Goal: Information Seeking & Learning: Learn about a topic

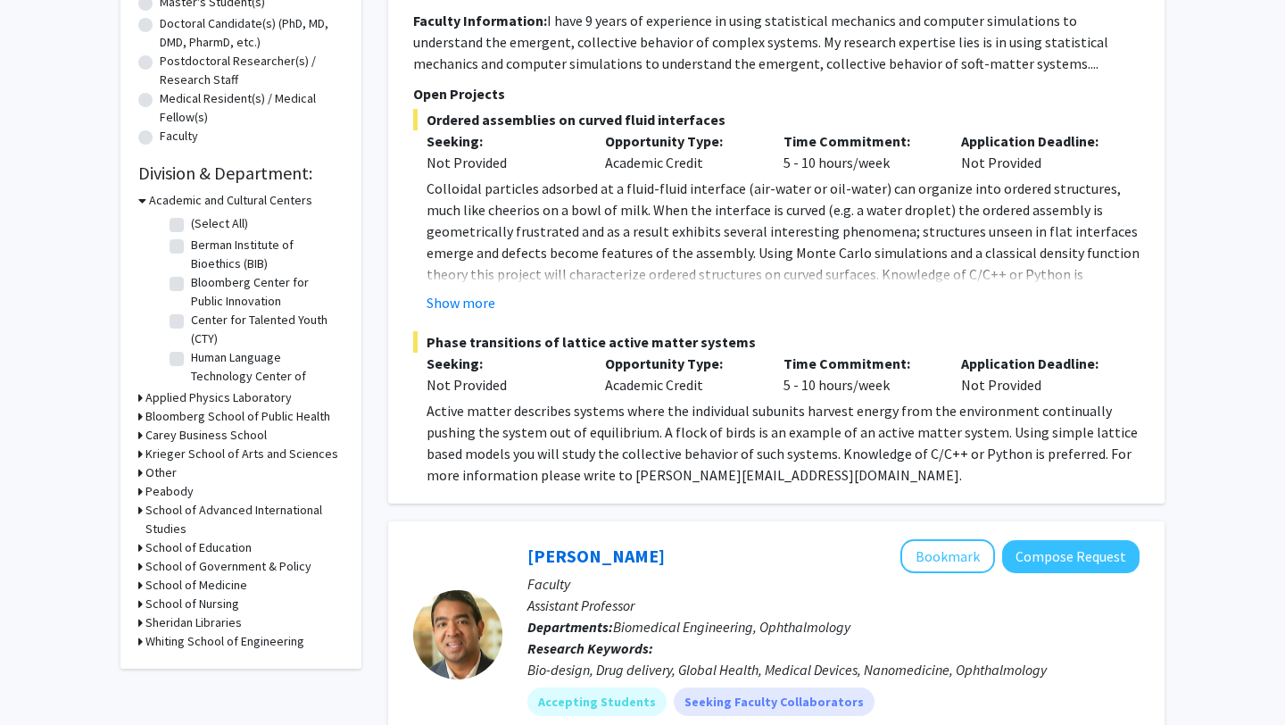
scroll to position [435, 0]
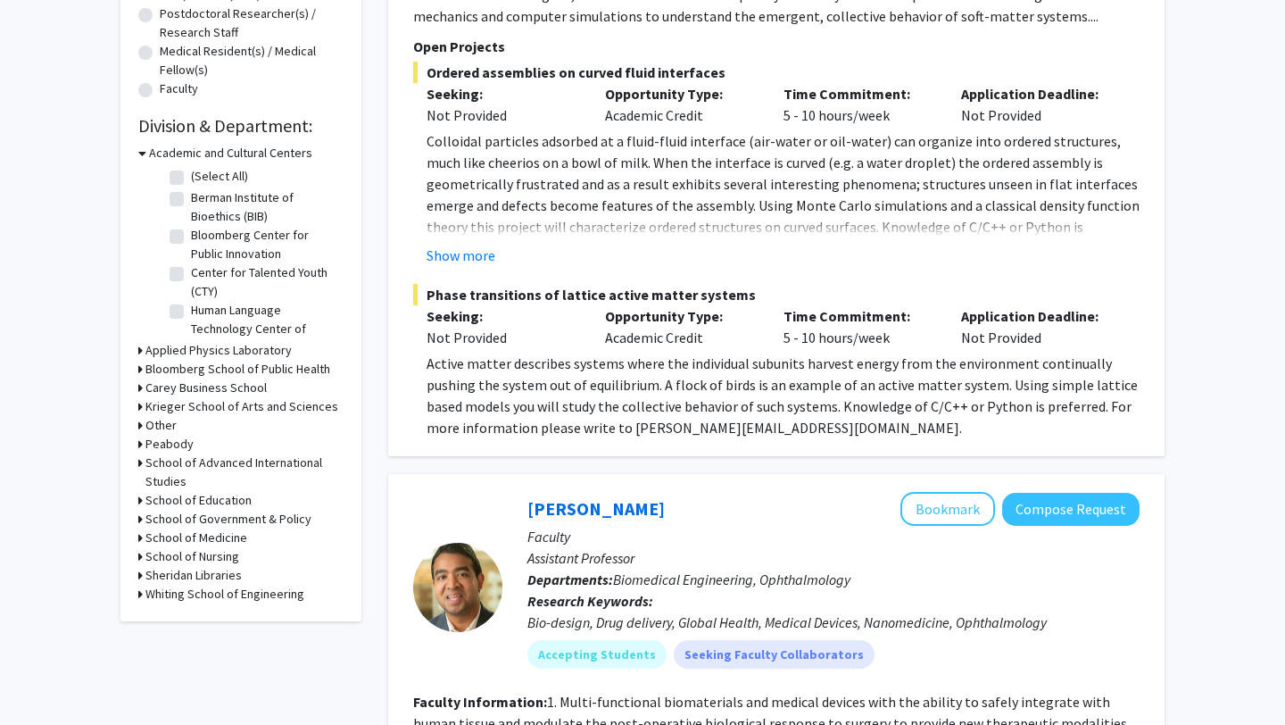
click at [168, 593] on h3 "Whiting School of Engineering" at bounding box center [224, 594] width 159 height 19
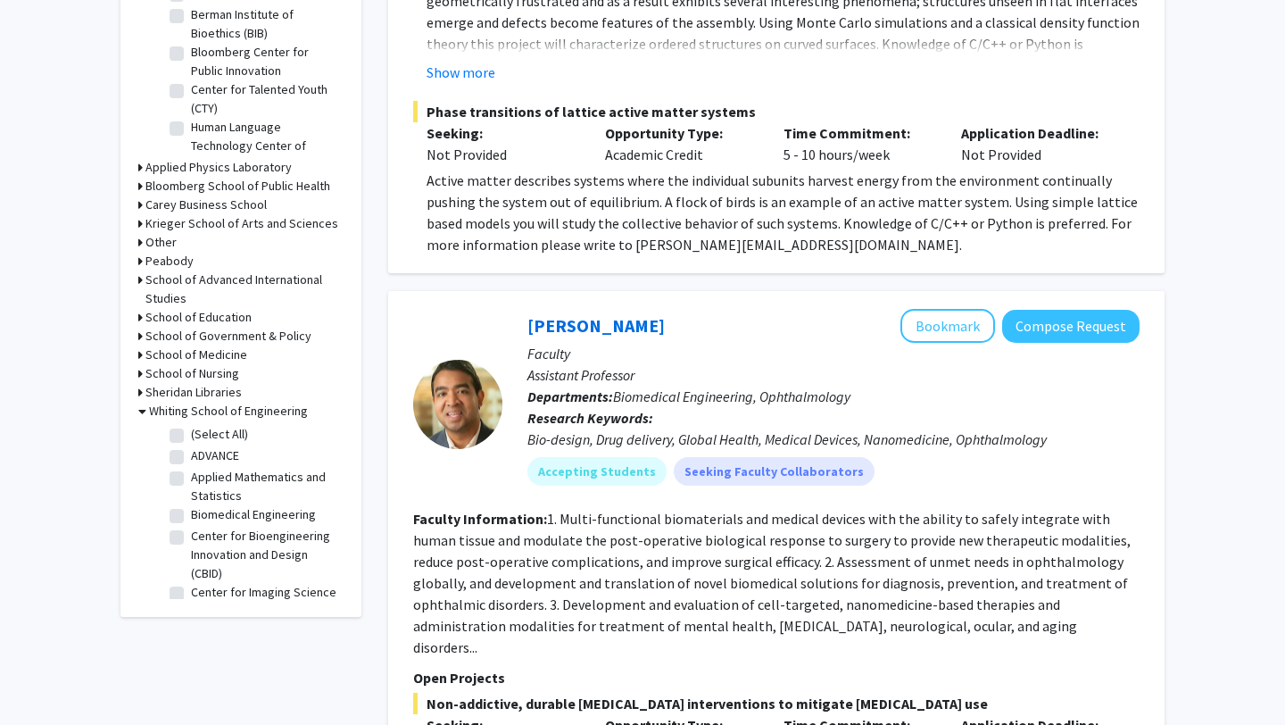
scroll to position [654, 0]
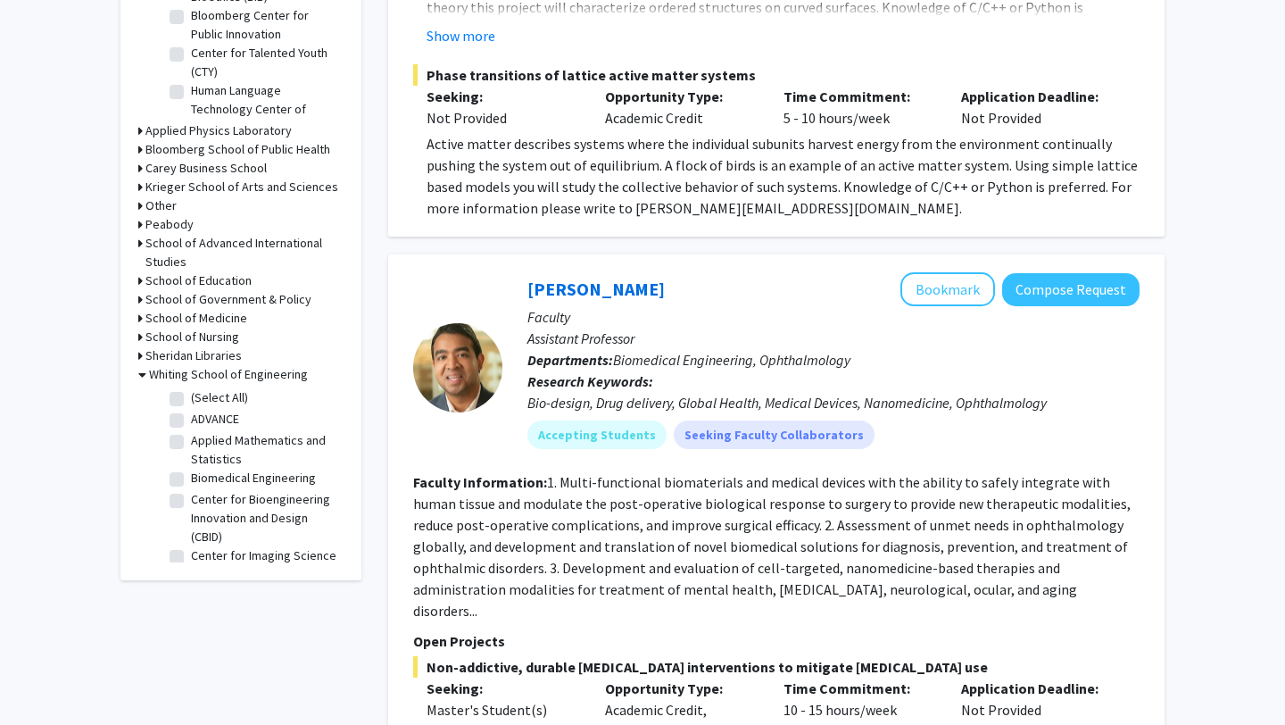
click at [191, 476] on label "Biomedical Engineering" at bounding box center [253, 478] width 125 height 19
click at [191, 476] on input "Biomedical Engineering" at bounding box center [197, 475] width 12 height 12
checkbox input "true"
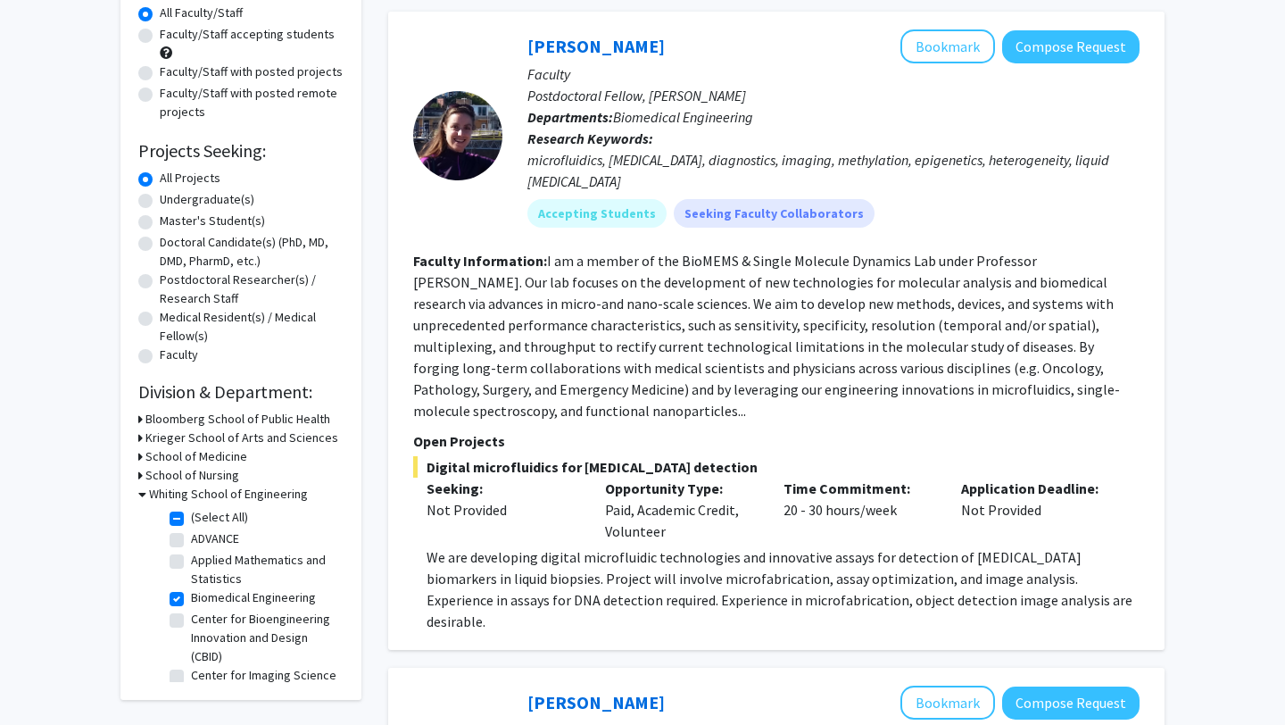
scroll to position [170, 0]
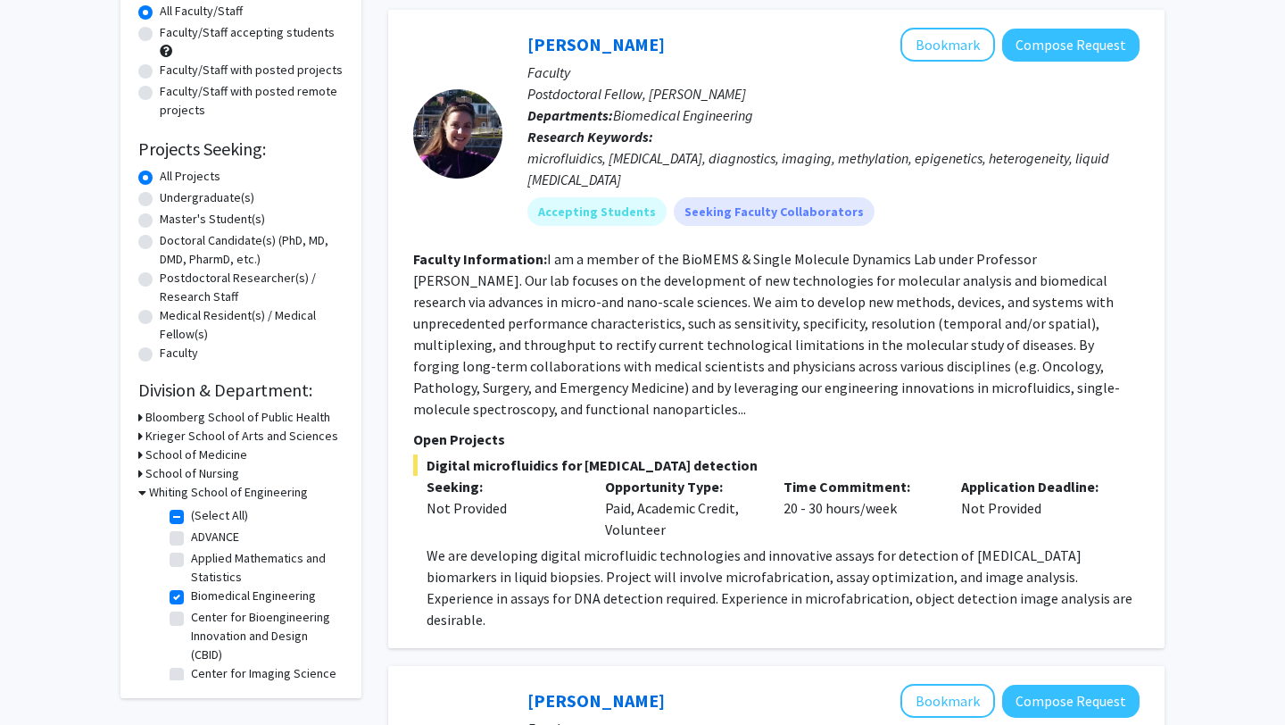
click at [247, 419] on h3 "Bloomberg School of Public Health" at bounding box center [237, 417] width 185 height 19
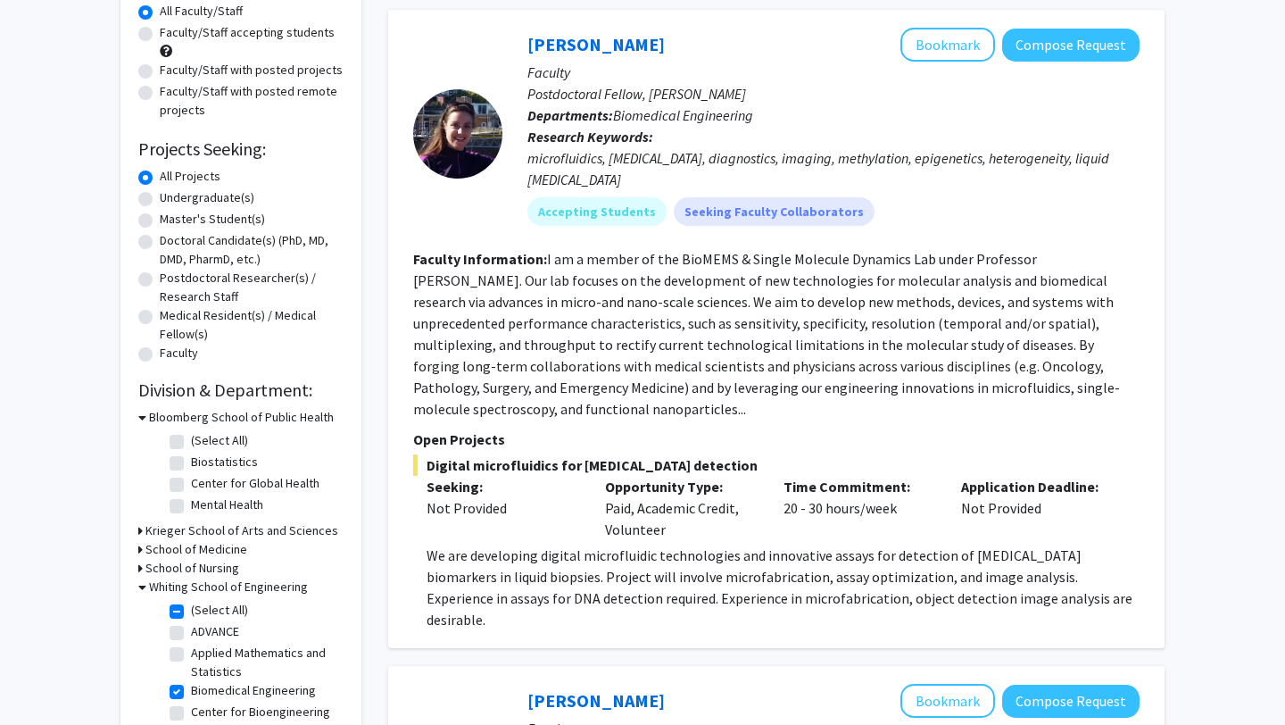
click at [247, 419] on h3 "Bloomberg School of Public Health" at bounding box center [241, 417] width 185 height 19
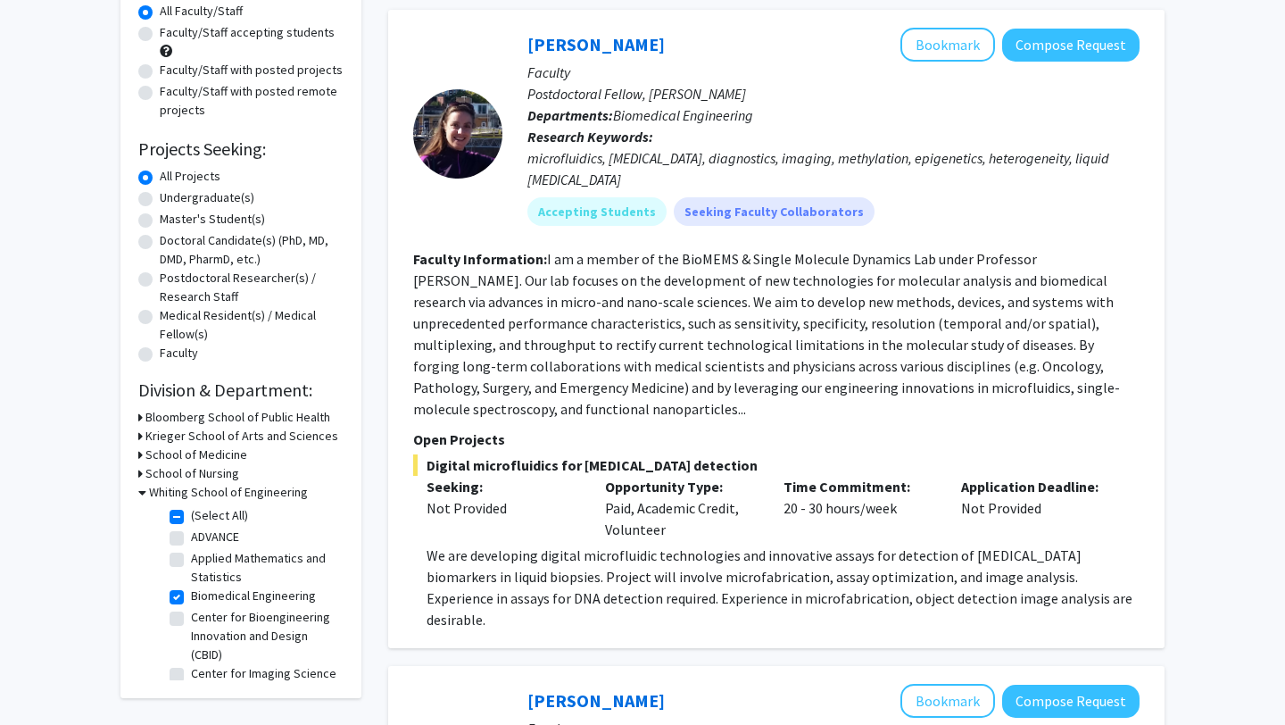
click at [247, 438] on h3 "Krieger School of Arts and Sciences" at bounding box center [241, 436] width 193 height 19
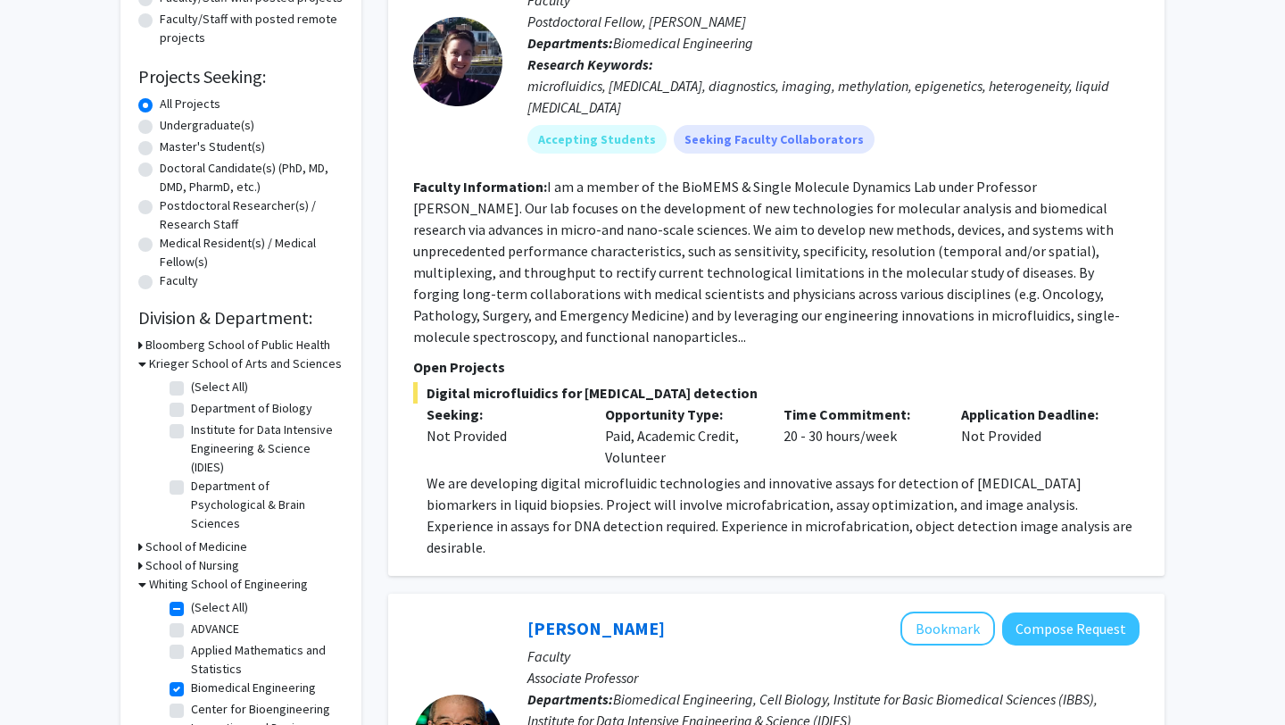
scroll to position [242, 0]
click at [203, 362] on h3 "Krieger School of Arts and Sciences" at bounding box center [245, 364] width 193 height 19
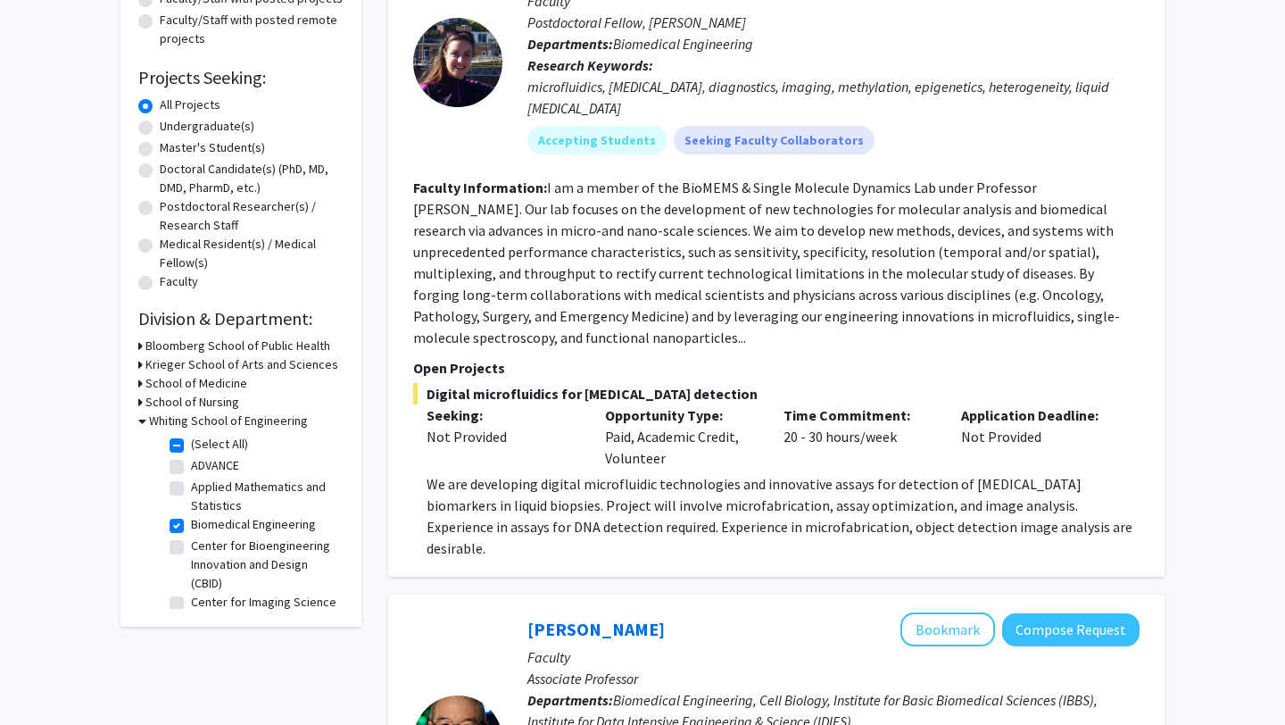
click at [166, 386] on h3 "School of Medicine" at bounding box center [196, 383] width 102 height 19
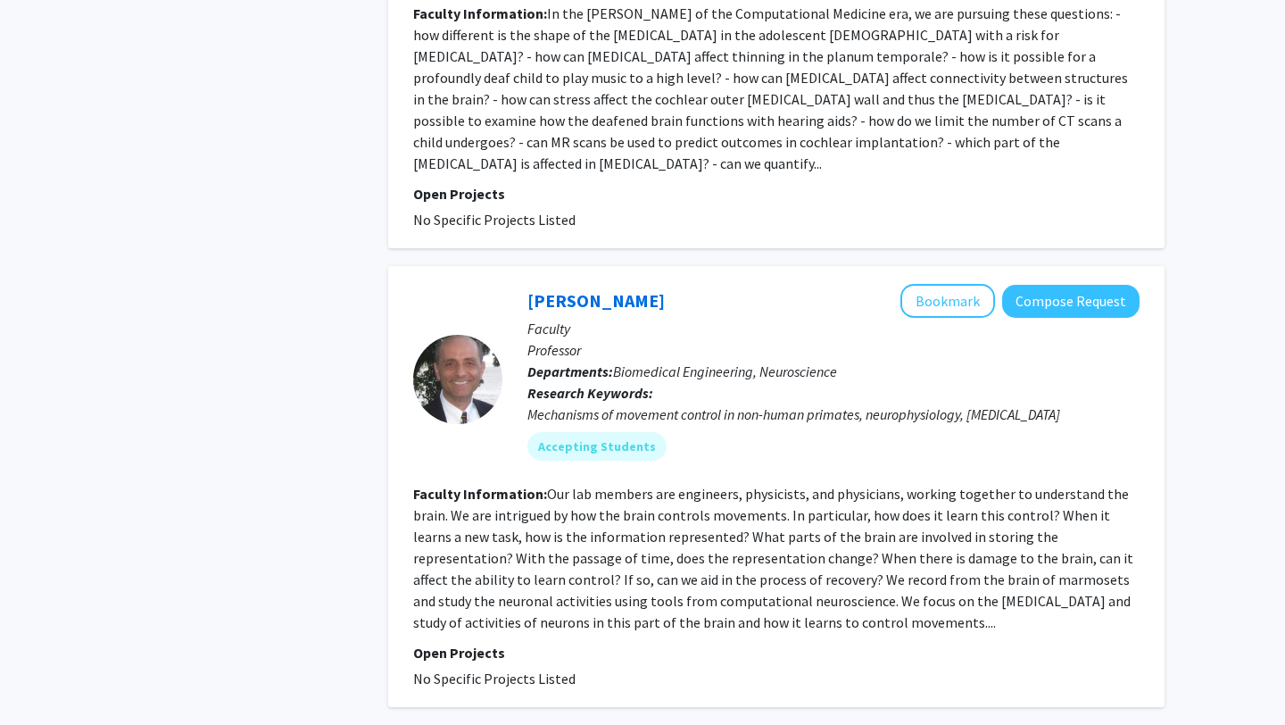
scroll to position [4470, 0]
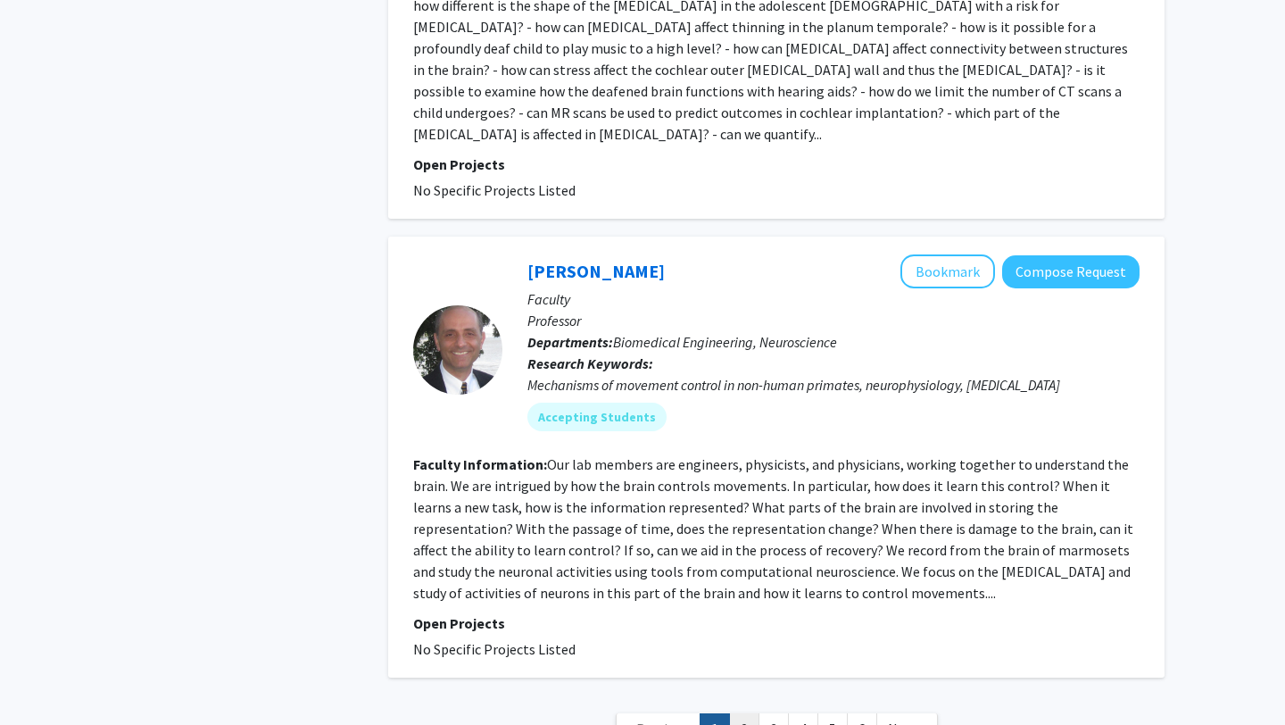
click at [750, 713] on link "2" at bounding box center [744, 728] width 30 height 31
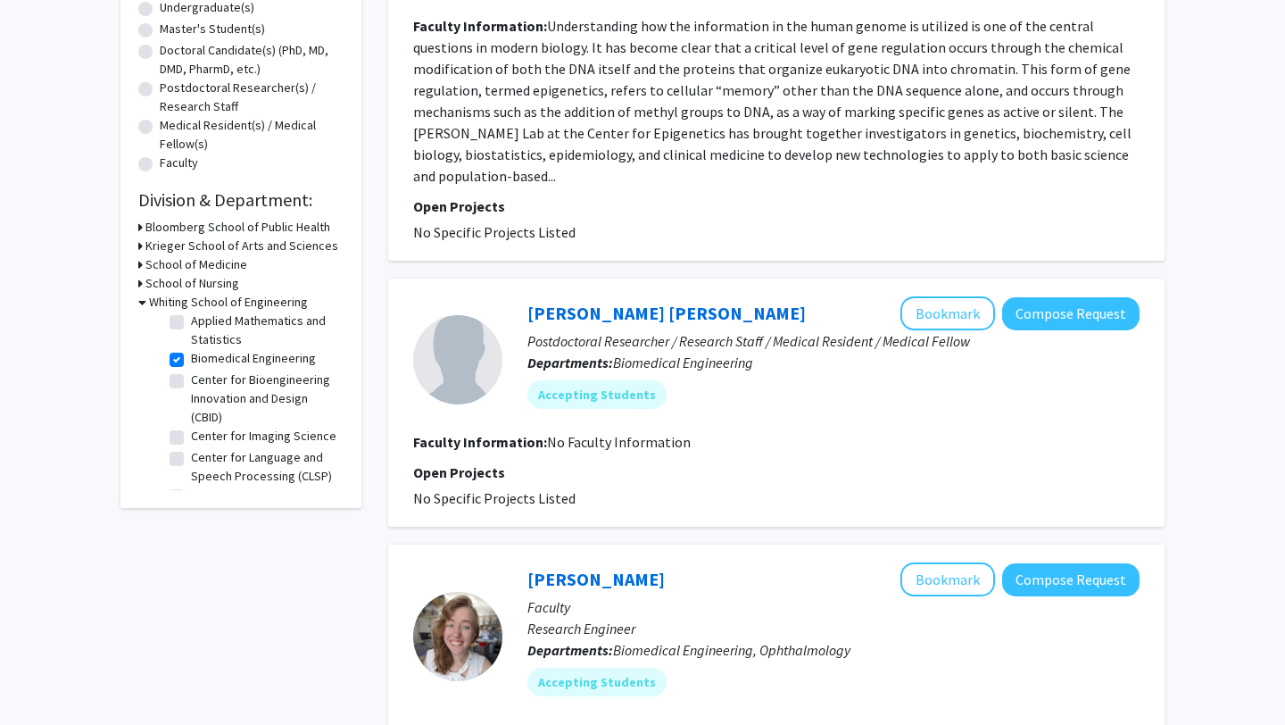
scroll to position [61, 0]
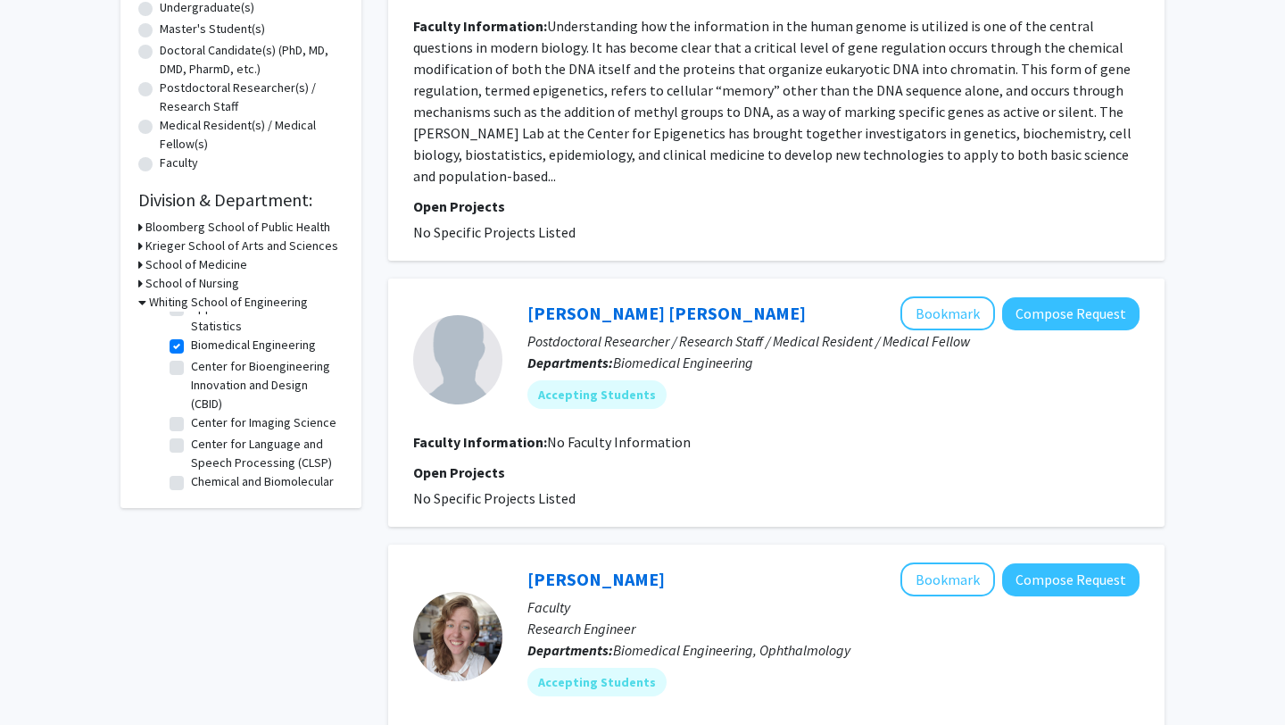
click at [191, 423] on label "Center for Imaging Science" at bounding box center [263, 422] width 145 height 19
click at [191, 423] on input "Center for Imaging Science" at bounding box center [197, 419] width 12 height 12
checkbox input "true"
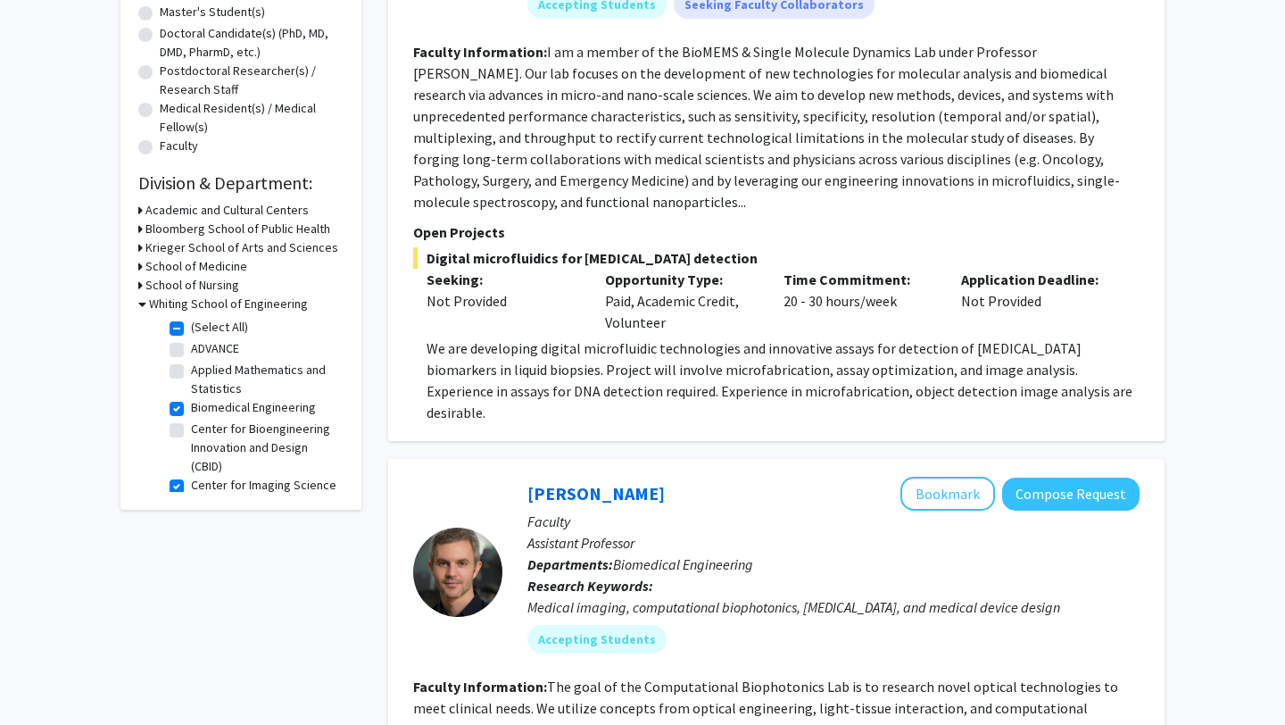
scroll to position [531, 0]
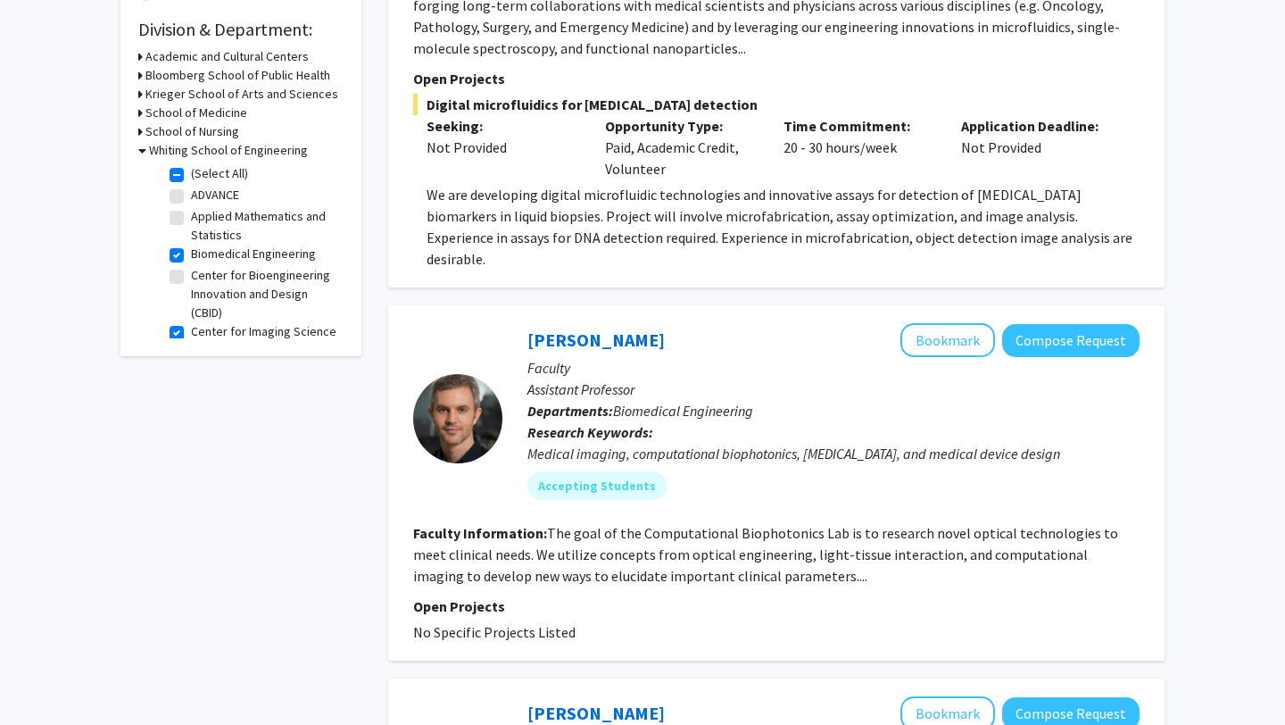
click at [191, 277] on label "Center for Bioengineering Innovation and Design (CBID)" at bounding box center [265, 294] width 148 height 56
click at [191, 277] on input "Center for Bioengineering Innovation and Design (CBID)" at bounding box center [197, 272] width 12 height 12
checkbox input "true"
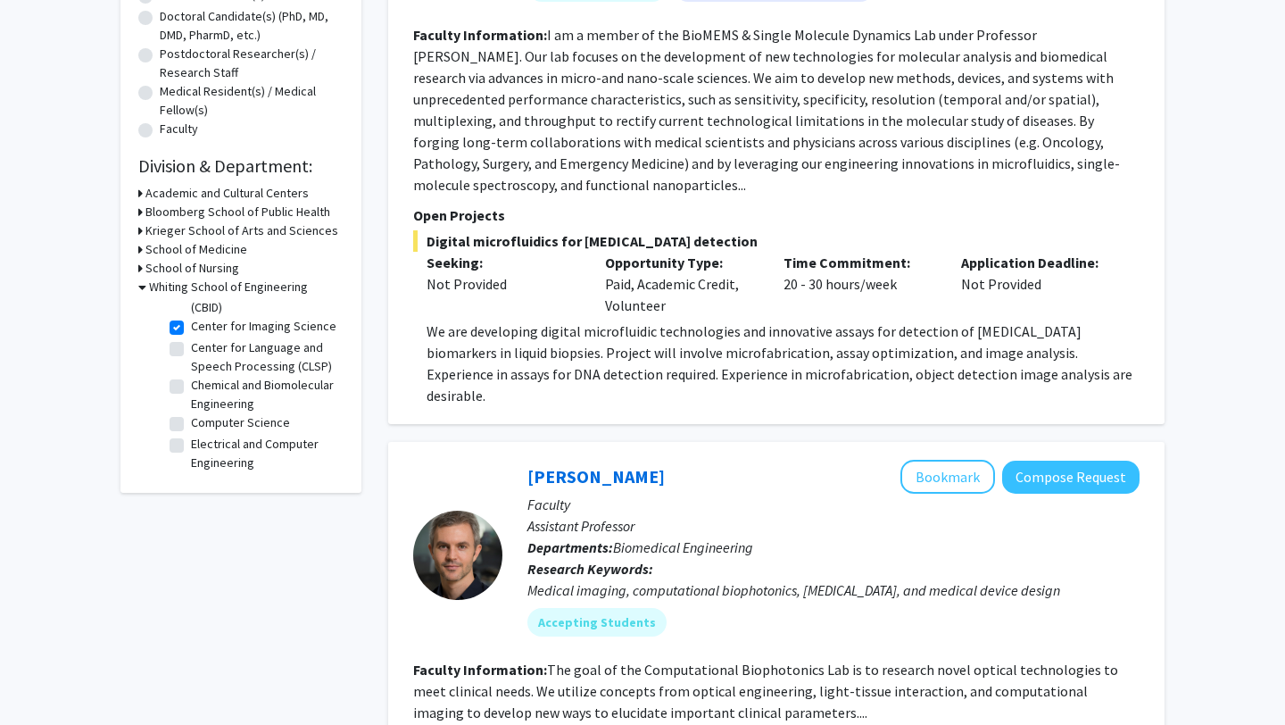
scroll to position [151, 0]
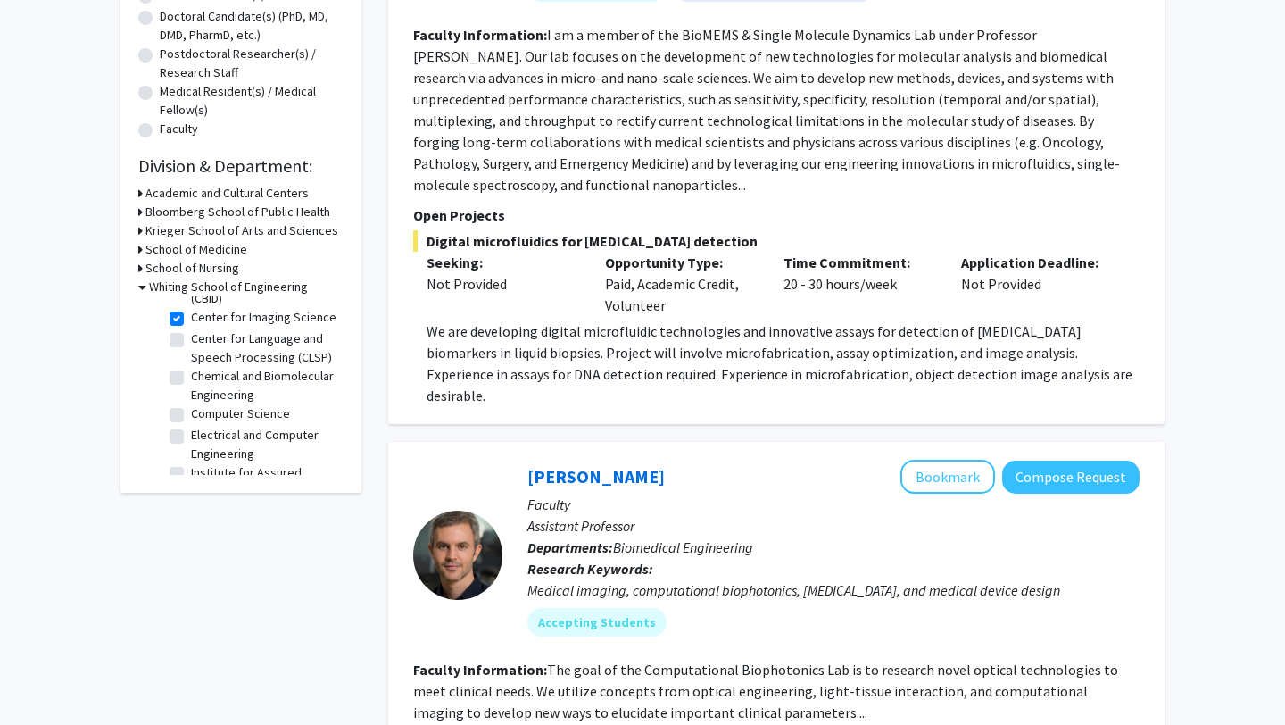
click at [239, 414] on label "Computer Science" at bounding box center [240, 413] width 99 height 19
click at [203, 414] on input "Computer Science" at bounding box center [197, 410] width 12 height 12
checkbox input "true"
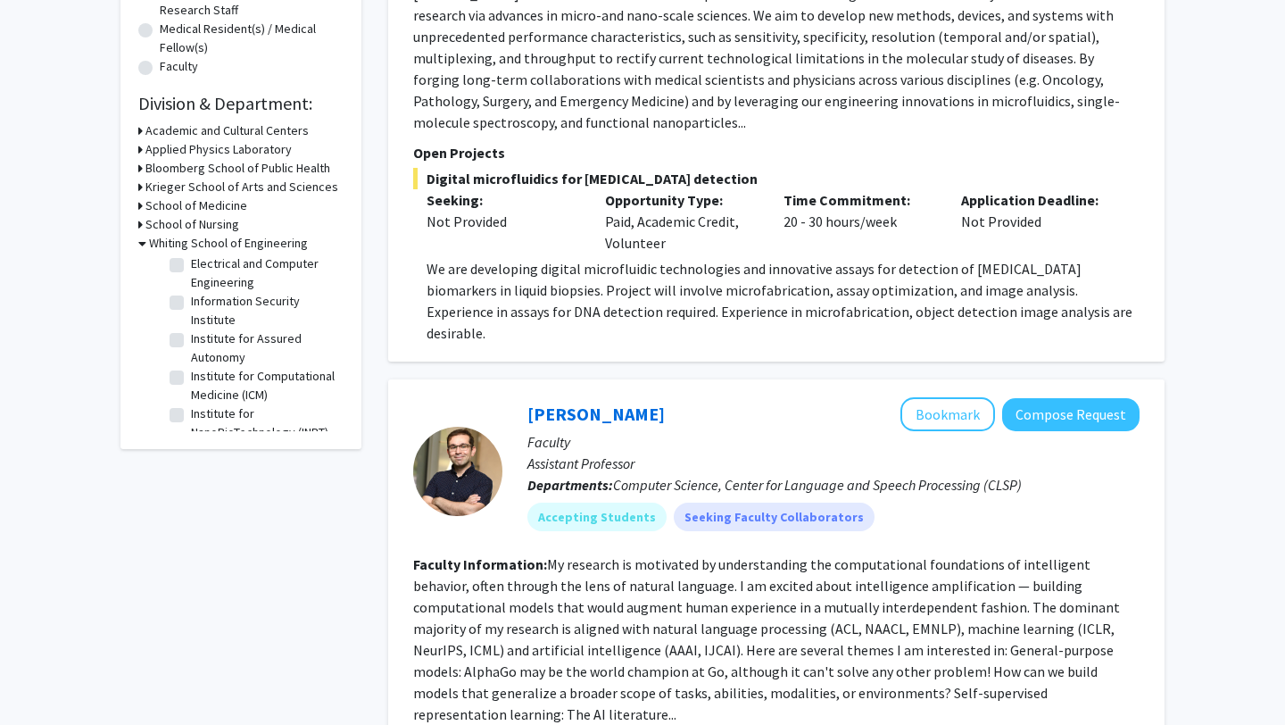
scroll to position [281, 0]
click at [224, 377] on label "Institute for Computational Medicine (ICM)" at bounding box center [265, 382] width 148 height 37
click at [203, 376] on input "Institute for Computational Medicine (ICM)" at bounding box center [197, 370] width 12 height 12
checkbox input "true"
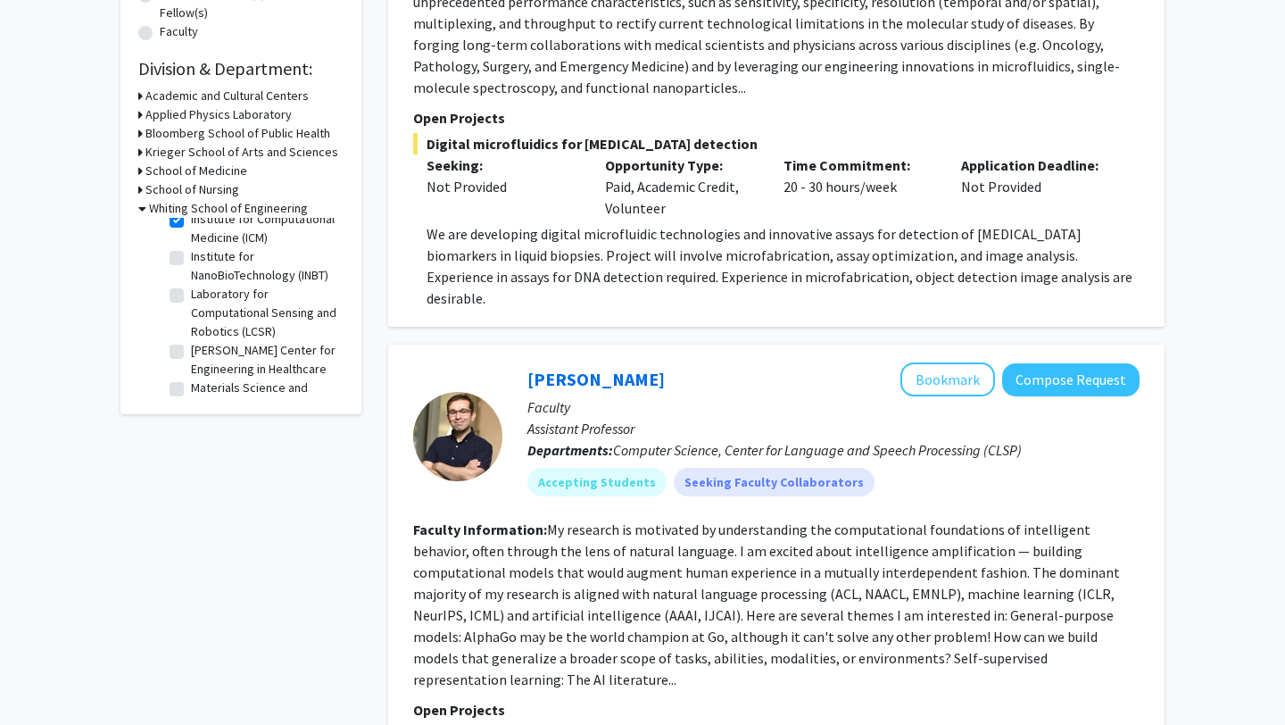
scroll to position [400, 0]
click at [208, 333] on label "Laboratory for Computational Sensing and Robotics (LCSR)" at bounding box center [265, 314] width 148 height 56
click at [203, 297] on input "Laboratory for Computational Sensing and Robotics (LCSR)" at bounding box center [197, 292] width 12 height 12
checkbox input "true"
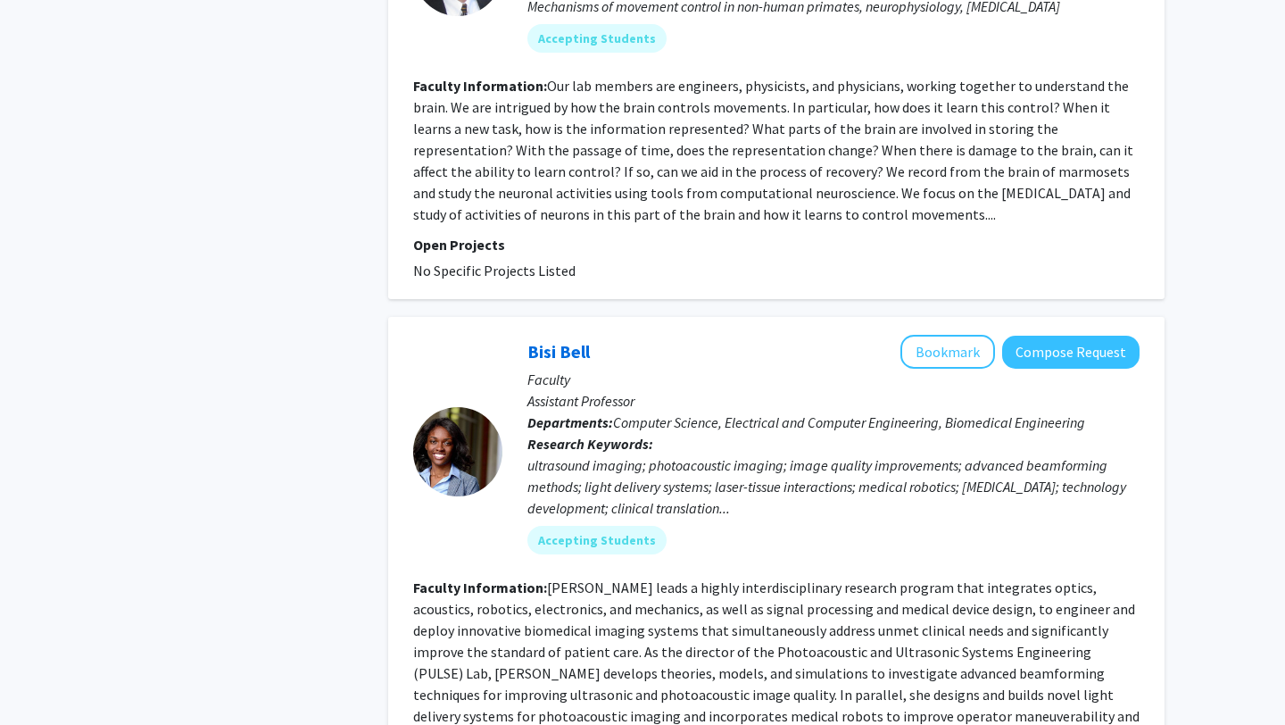
scroll to position [4407, 0]
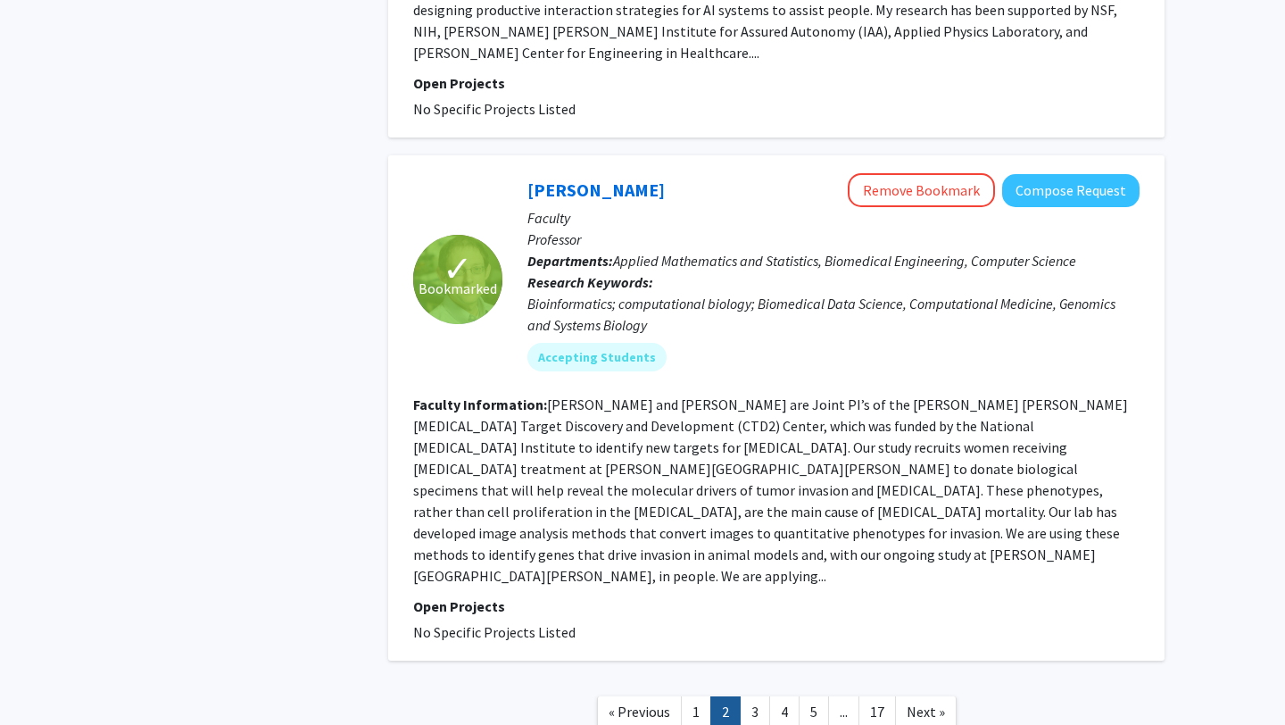
scroll to position [4379, 0]
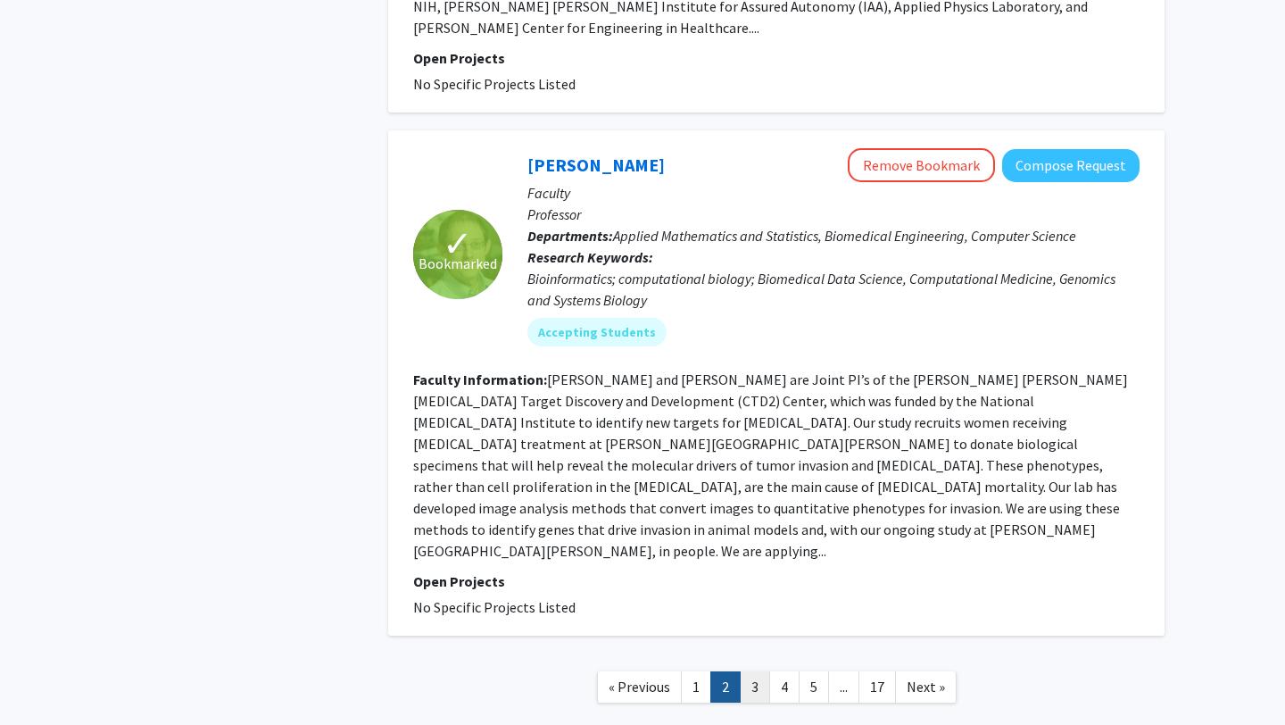
click at [754, 671] on link "3" at bounding box center [755, 686] width 30 height 31
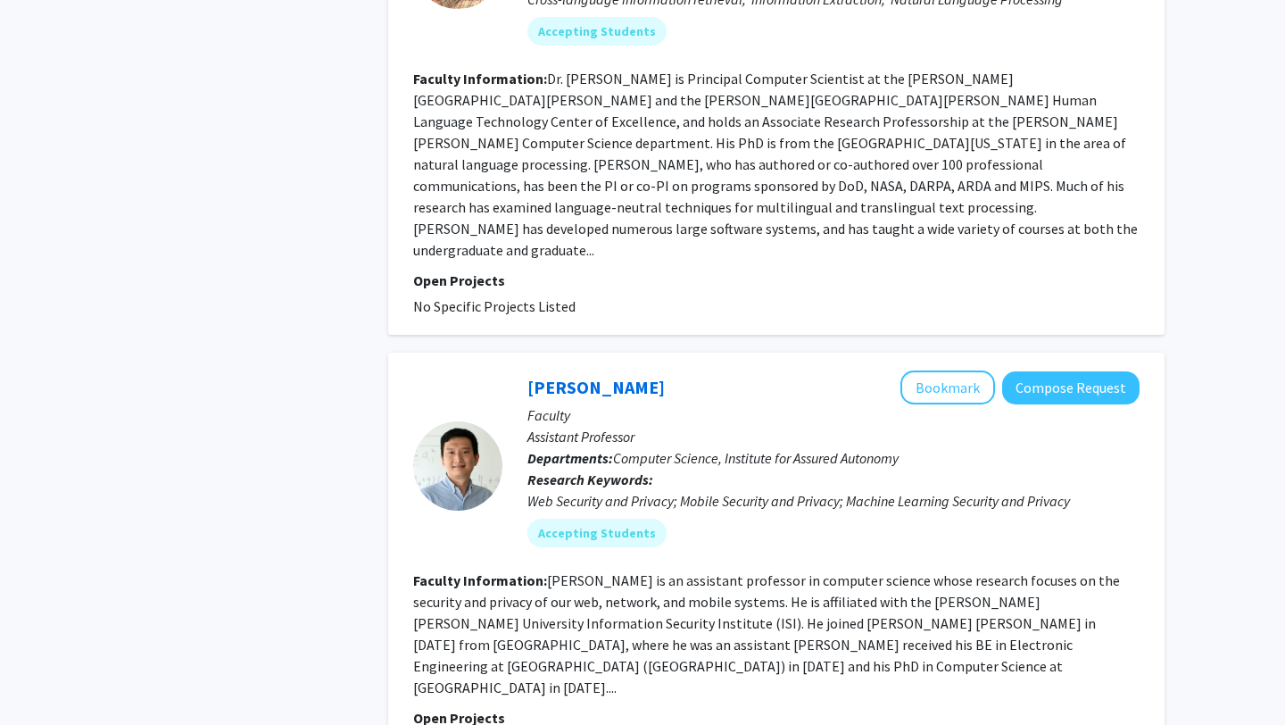
scroll to position [3834, 0]
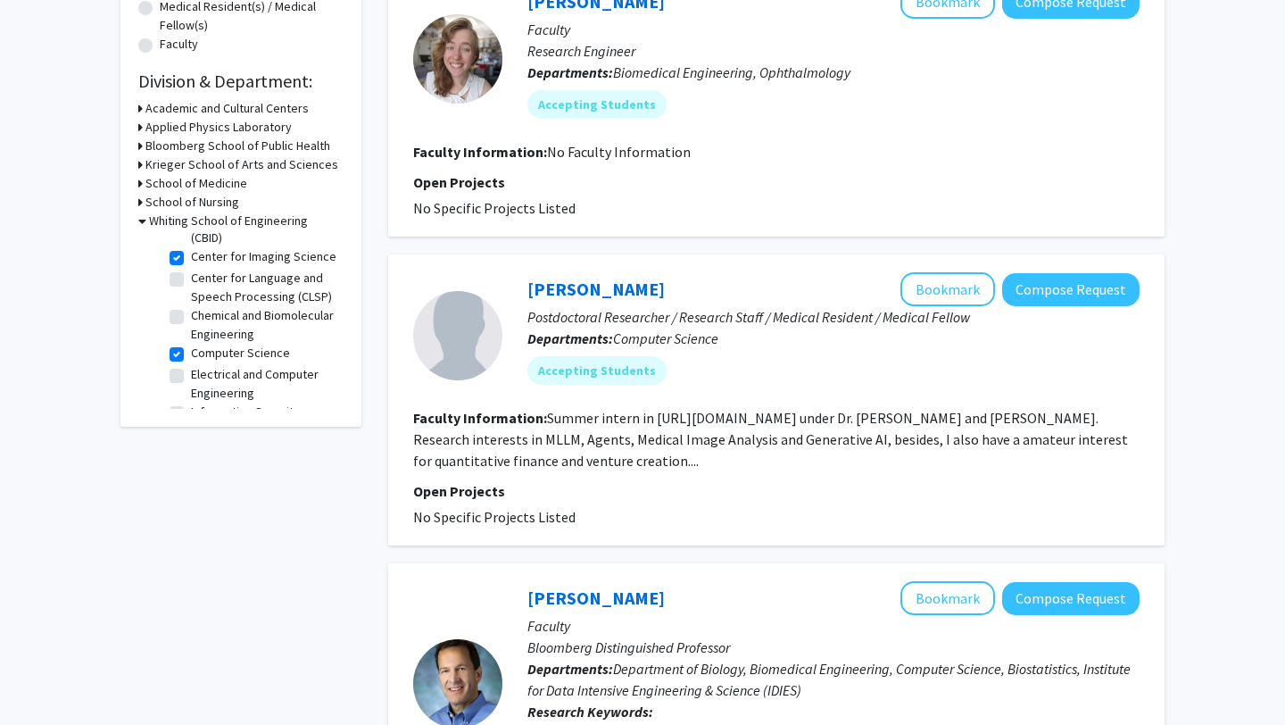
scroll to position [161, 0]
click at [191, 340] on label "Computer Science" at bounding box center [240, 337] width 99 height 19
click at [191, 340] on input "Computer Science" at bounding box center [197, 334] width 12 height 12
checkbox input "false"
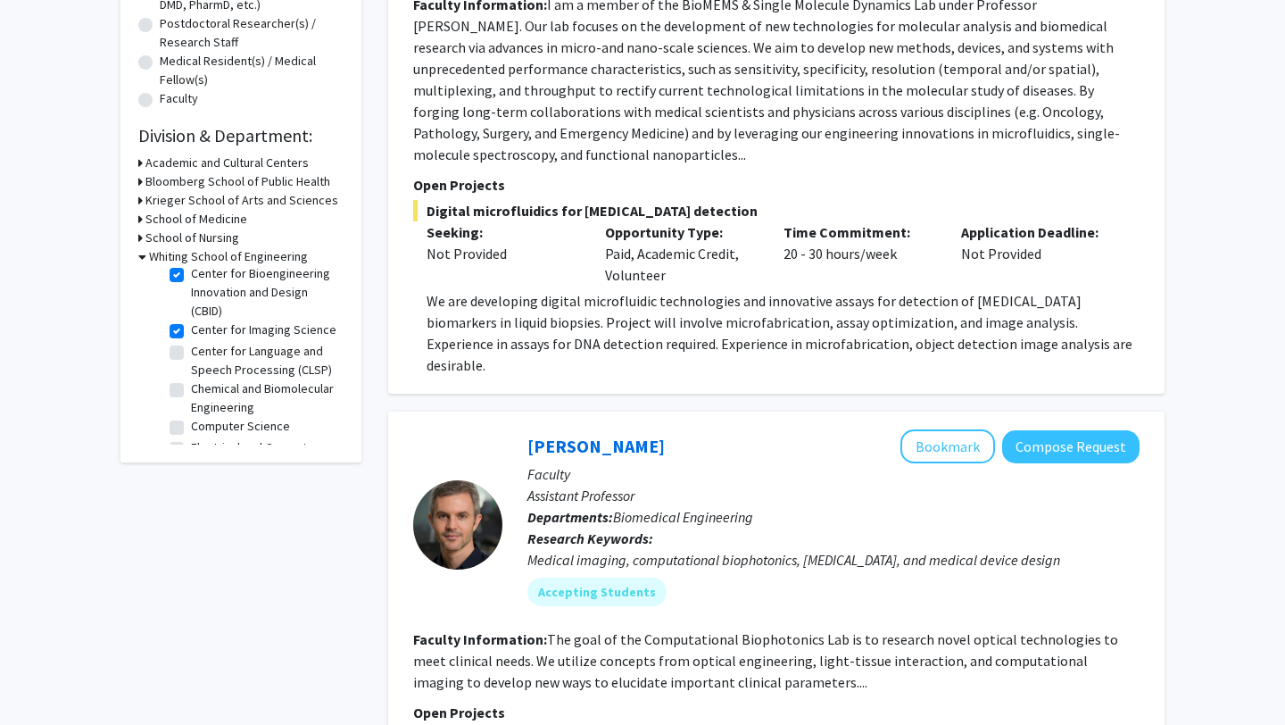
scroll to position [62, 0]
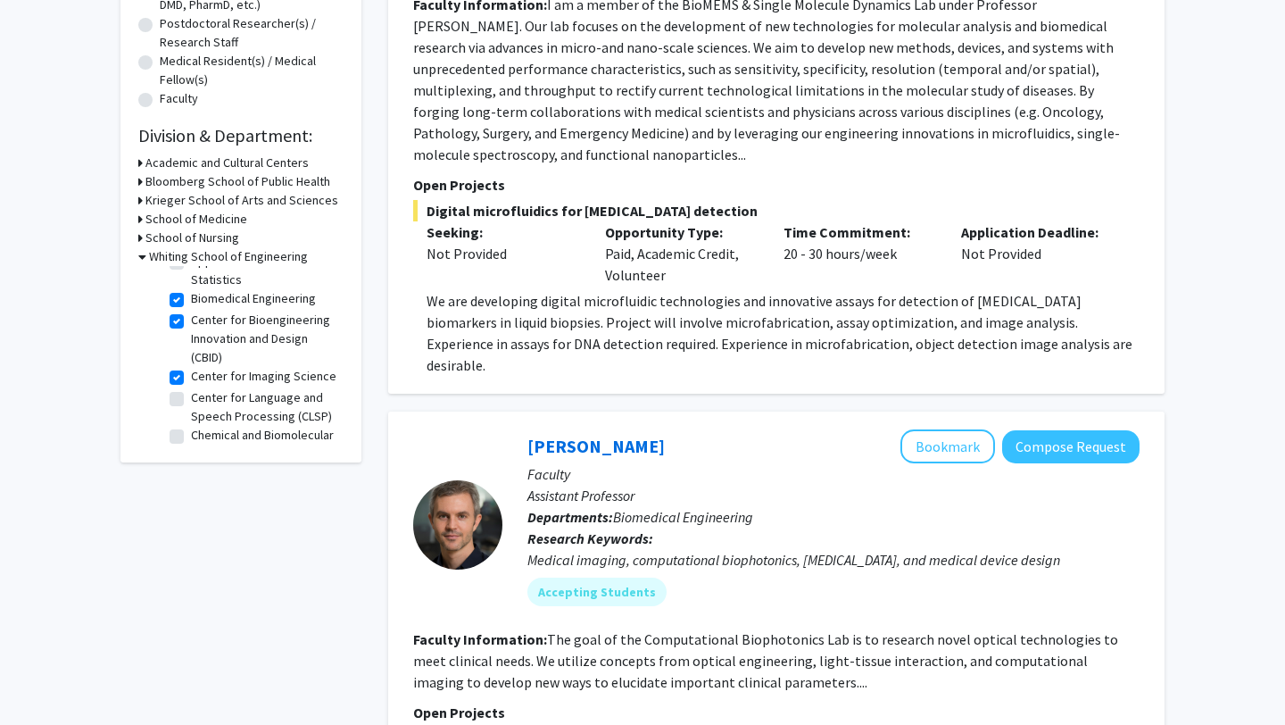
click at [216, 222] on h3 "School of Medicine" at bounding box center [196, 219] width 102 height 19
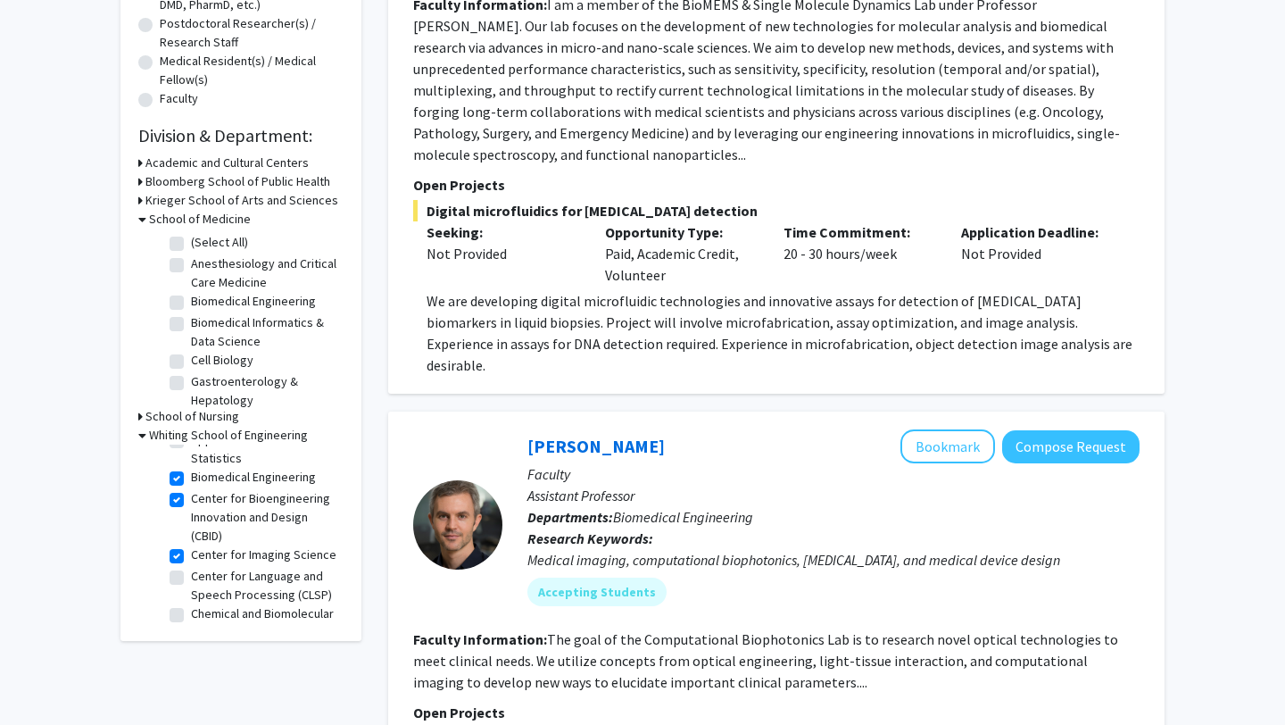
scroll to position [8, 0]
click at [191, 297] on label "Biomedical Engineering" at bounding box center [253, 293] width 125 height 19
click at [191, 295] on input "Biomedical Engineering" at bounding box center [197, 290] width 12 height 12
checkbox input "true"
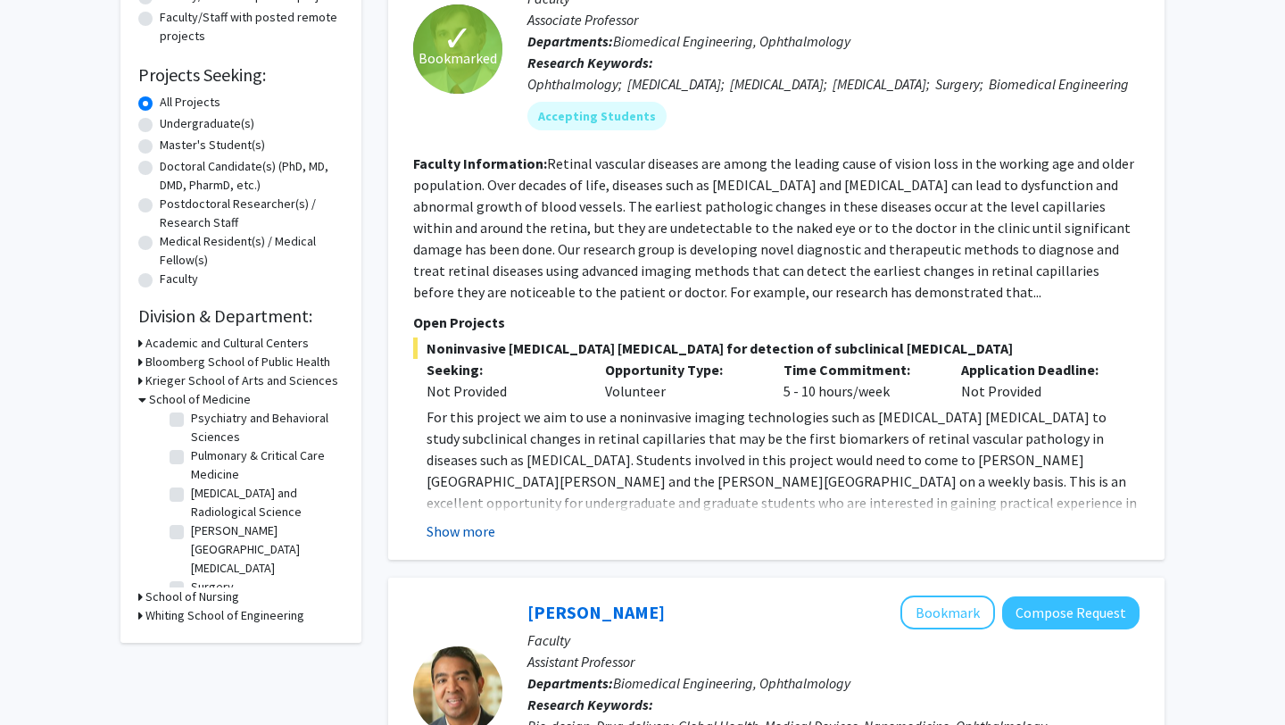
scroll to position [269, 0]
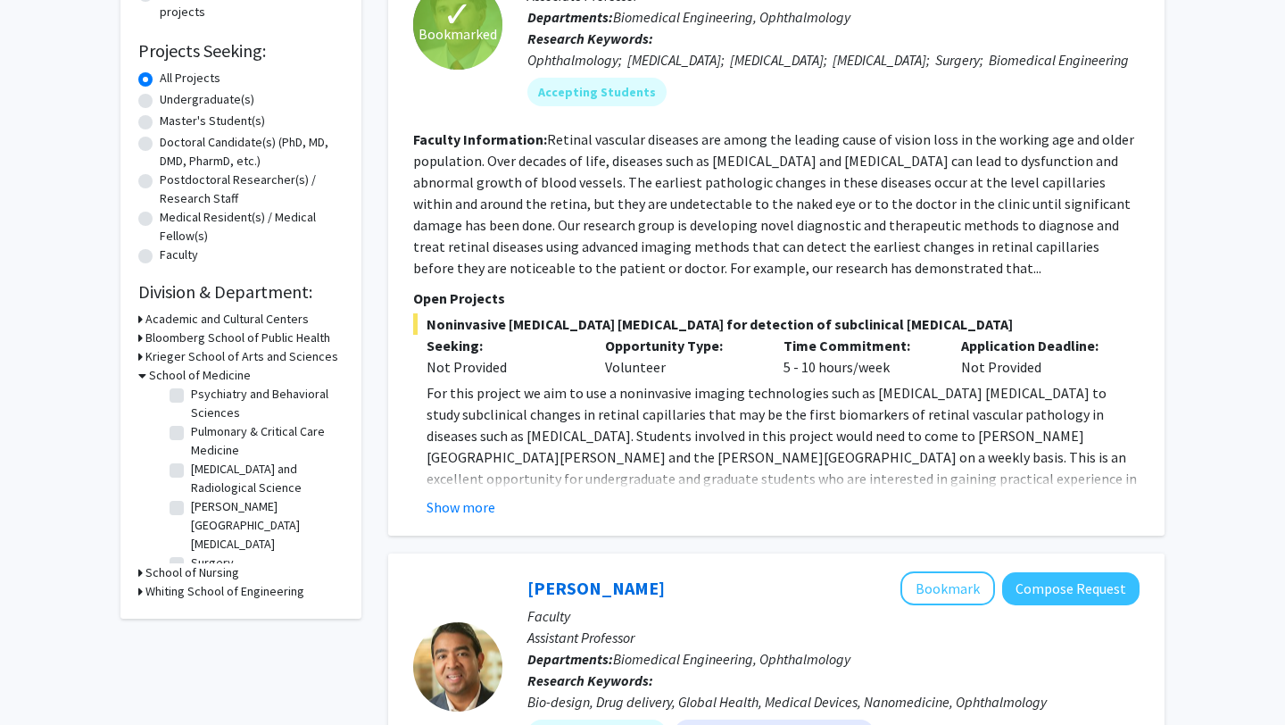
click at [462, 518] on button "Show more" at bounding box center [461, 506] width 69 height 21
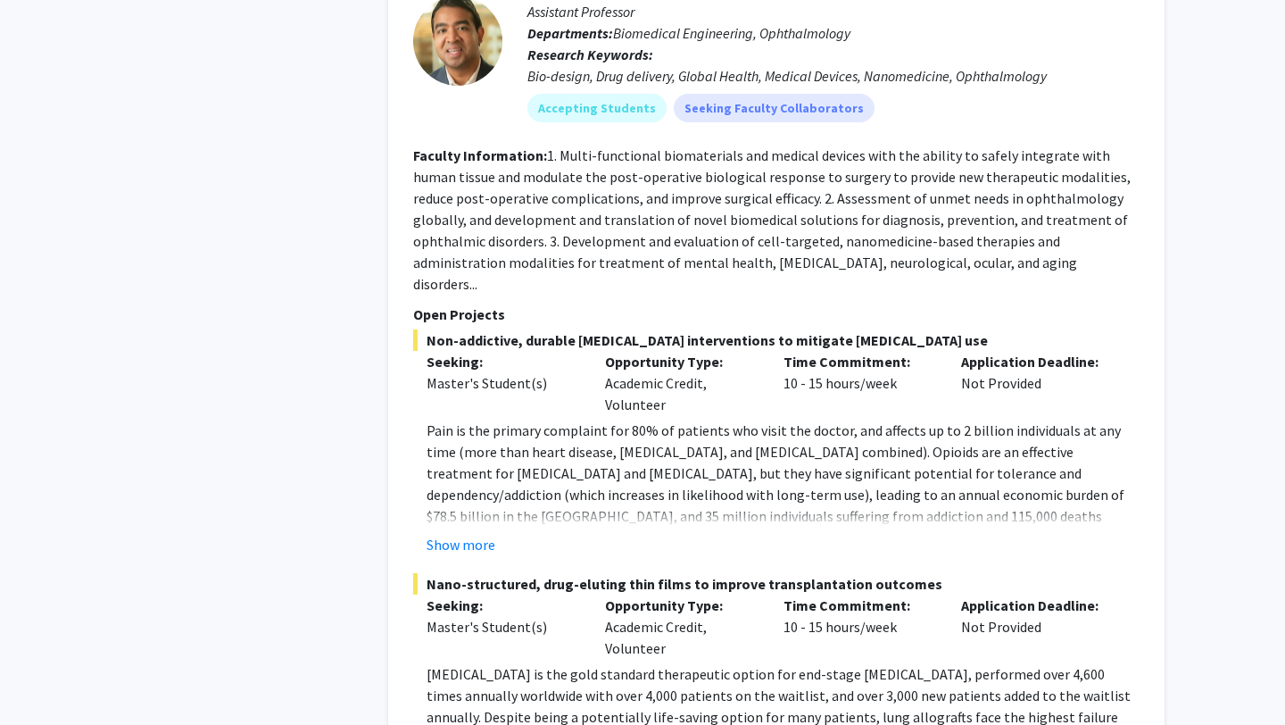
scroll to position [1040, 0]
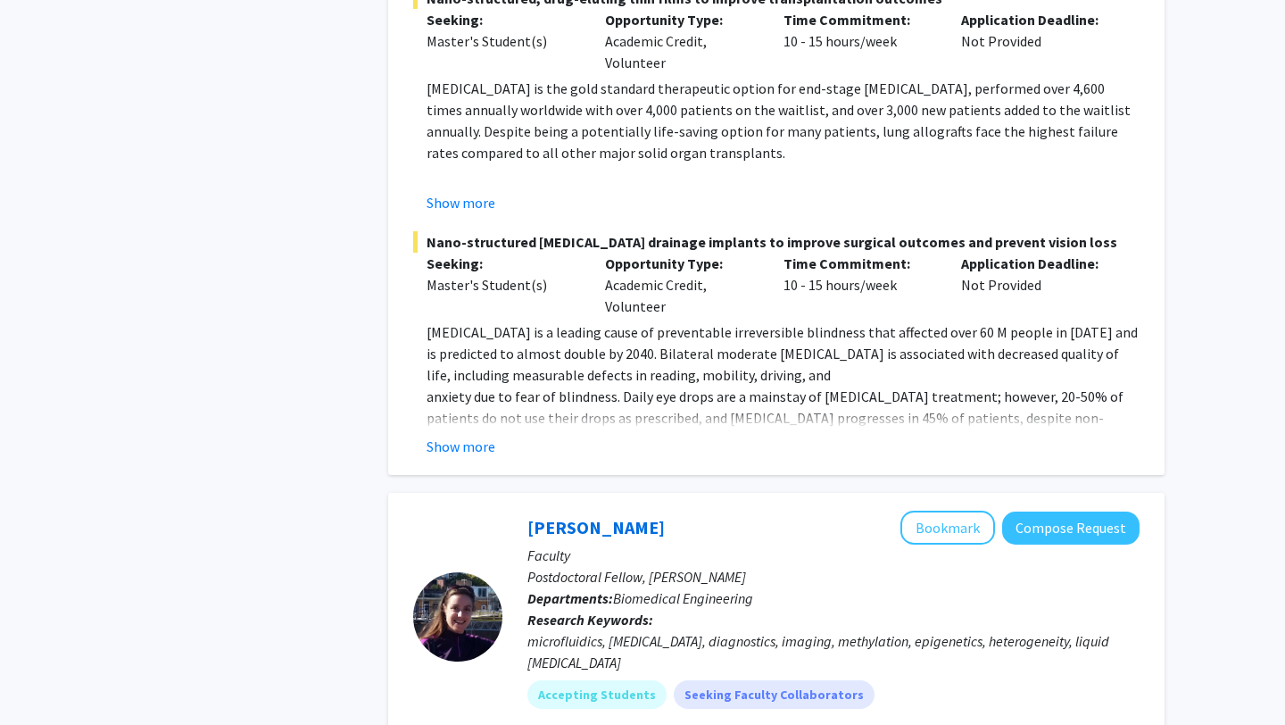
click at [451, 436] on button "Show more" at bounding box center [461, 446] width 69 height 21
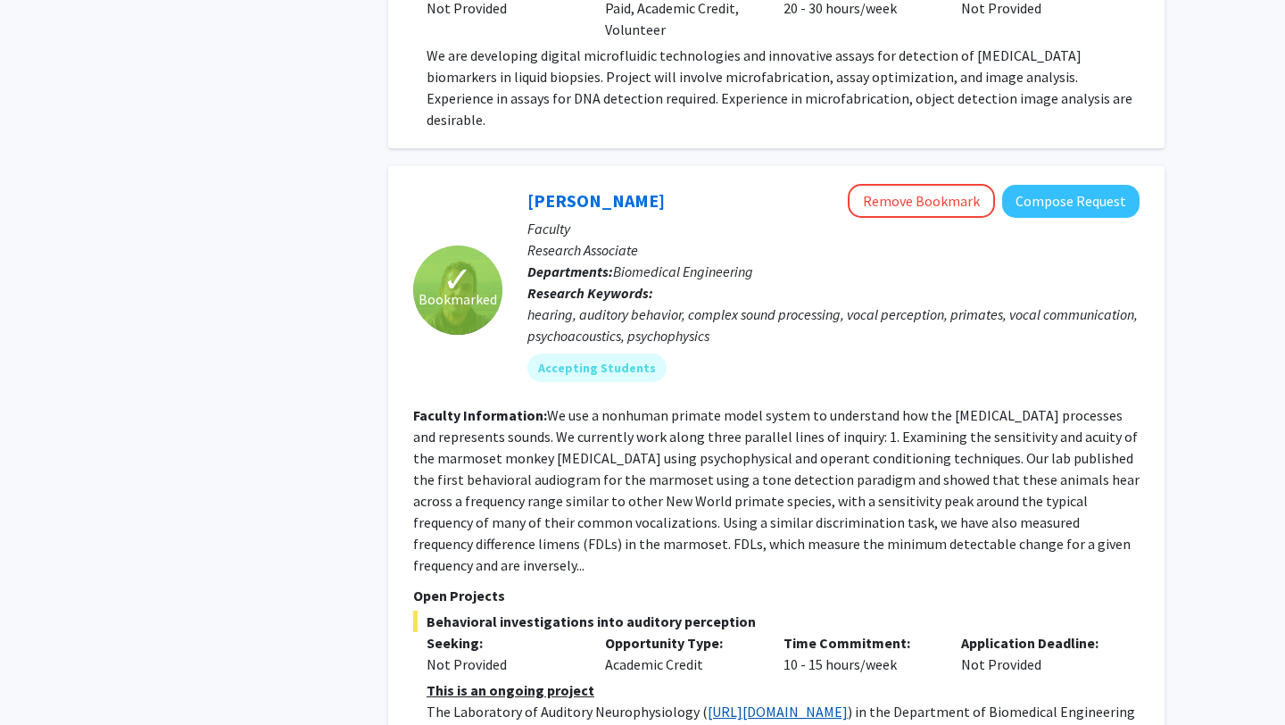
scroll to position [2864, 0]
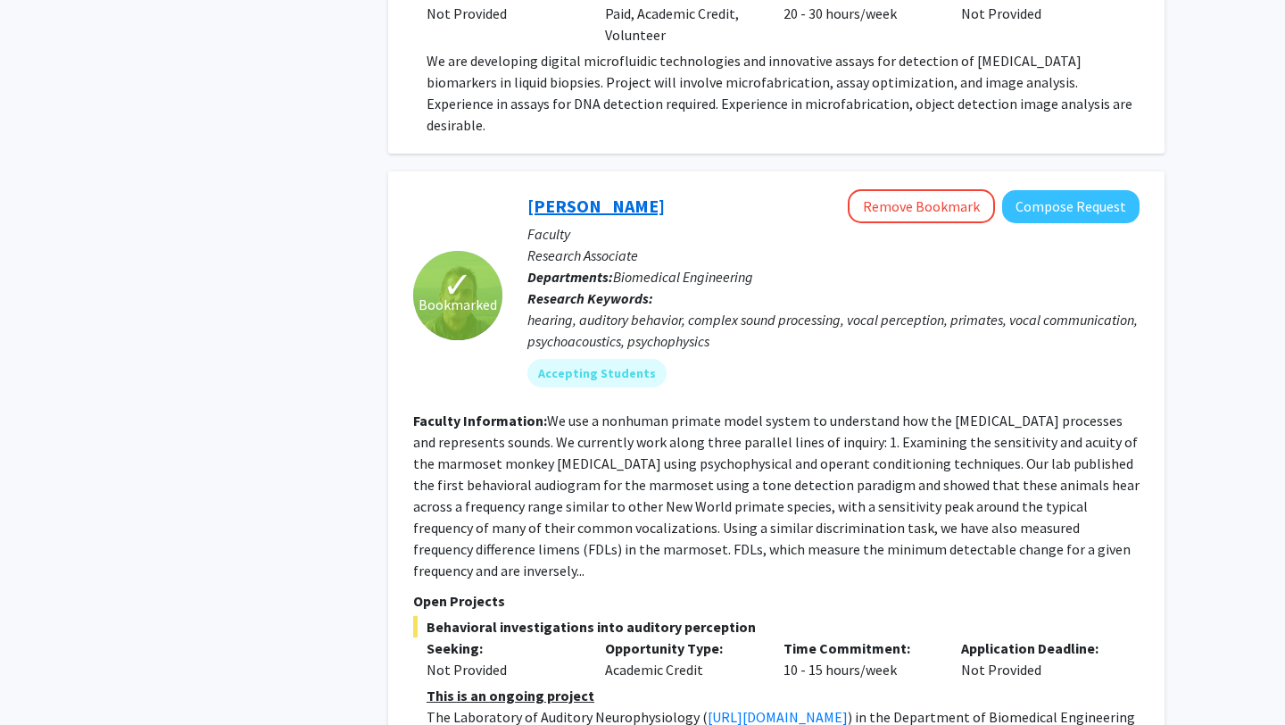
click at [611, 195] on link "[PERSON_NAME]" at bounding box center [596, 206] width 137 height 22
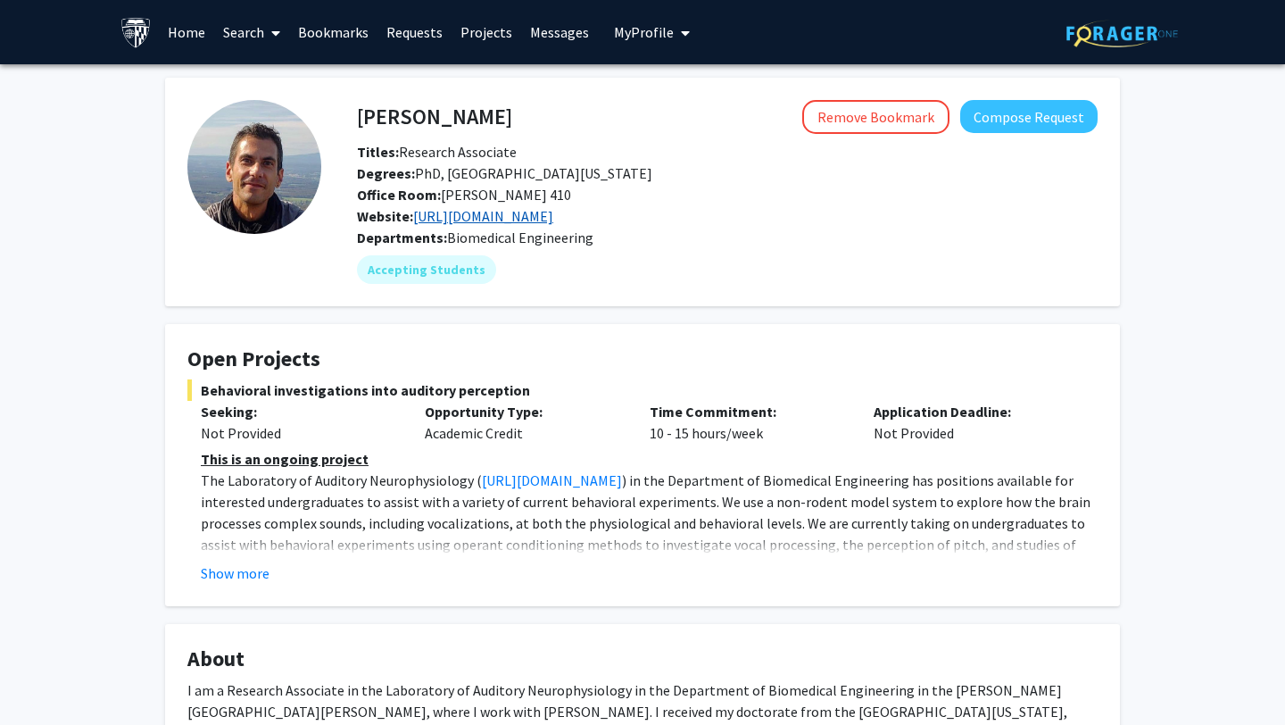
click at [551, 217] on link "[URL][DOMAIN_NAME]" at bounding box center [483, 216] width 140 height 18
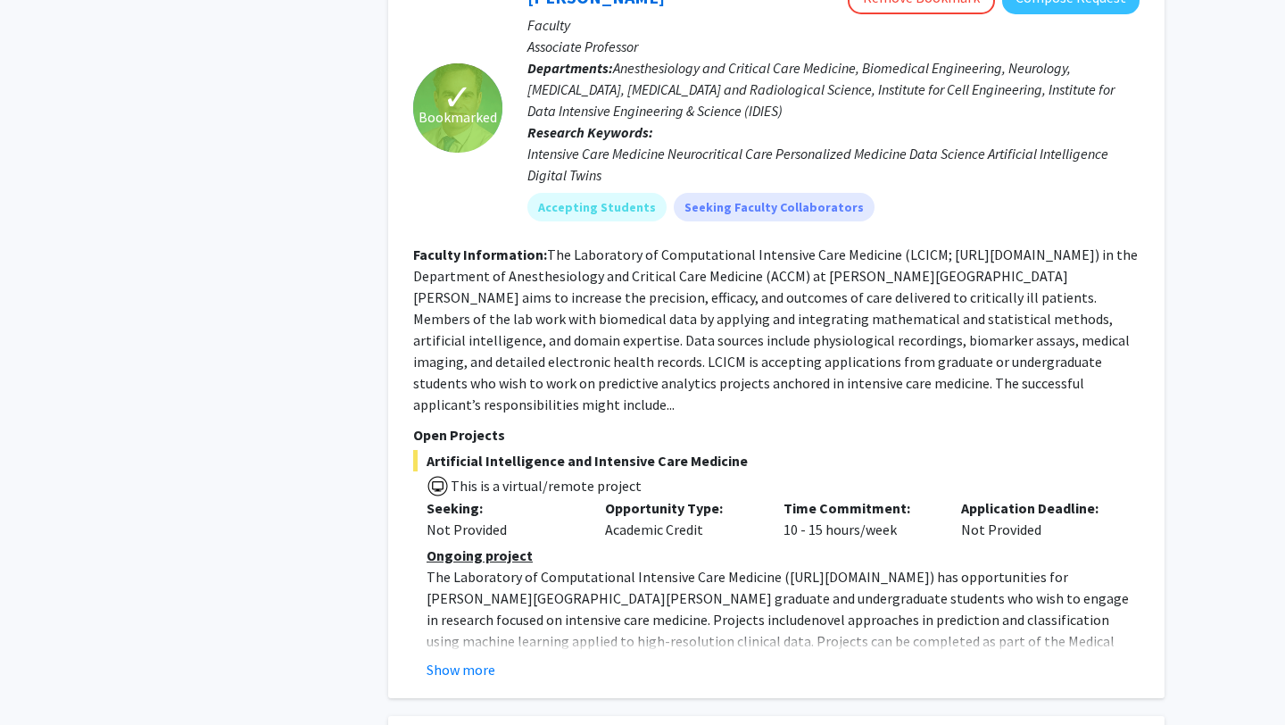
scroll to position [3359, 0]
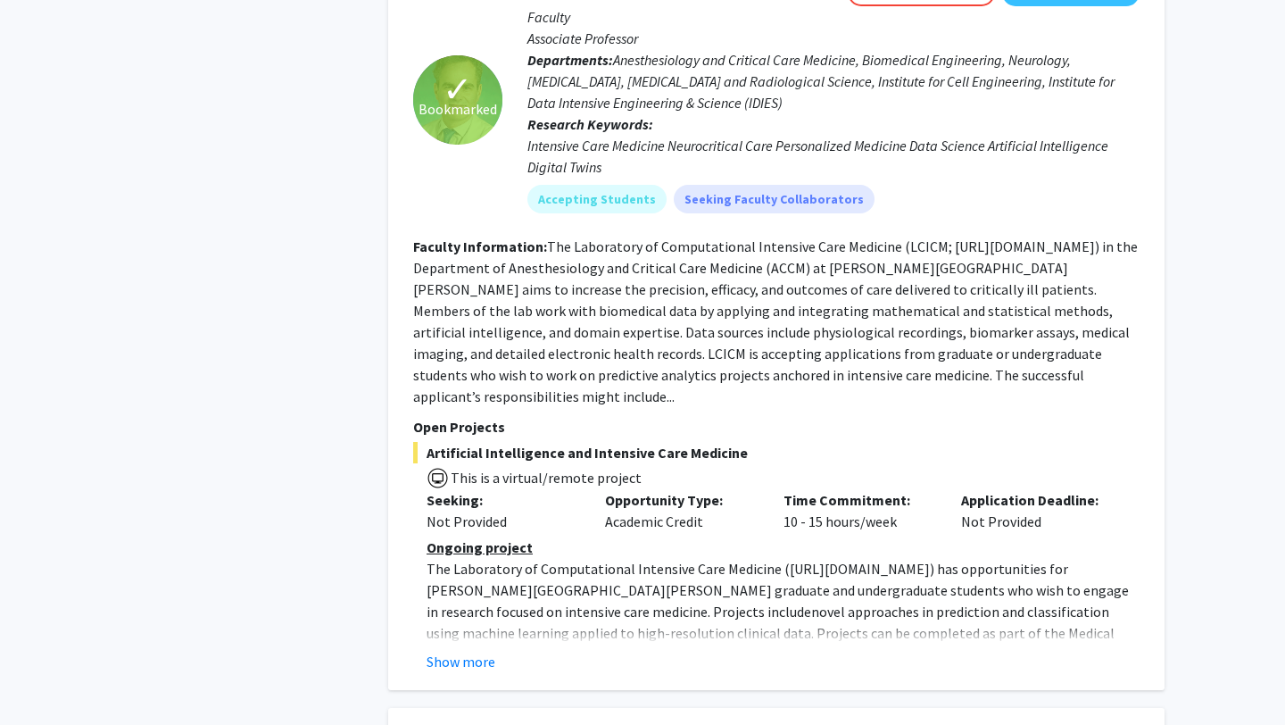
click at [471, 538] on fg-read-more "Ongoing project The Laboratory of Computational Intensive Care Medicine ( [URL]…" at bounding box center [776, 604] width 727 height 136
click at [475, 651] on button "Show more" at bounding box center [461, 661] width 69 height 21
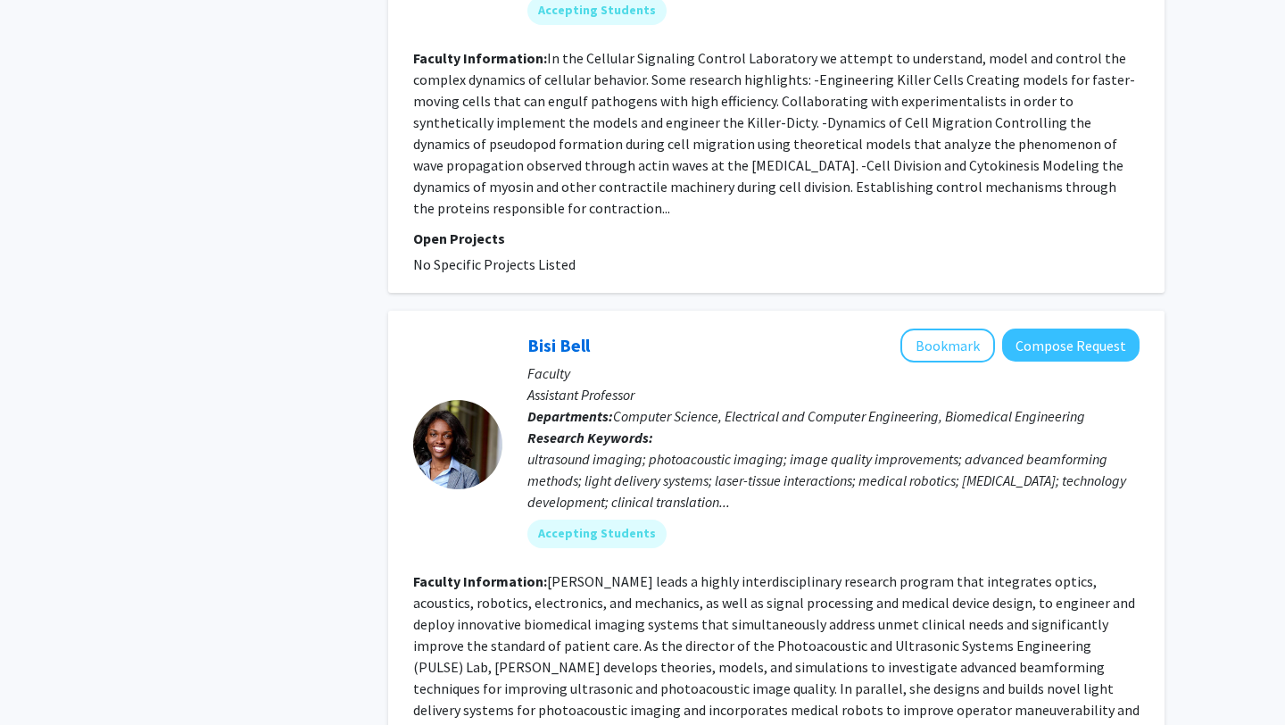
scroll to position [6185, 0]
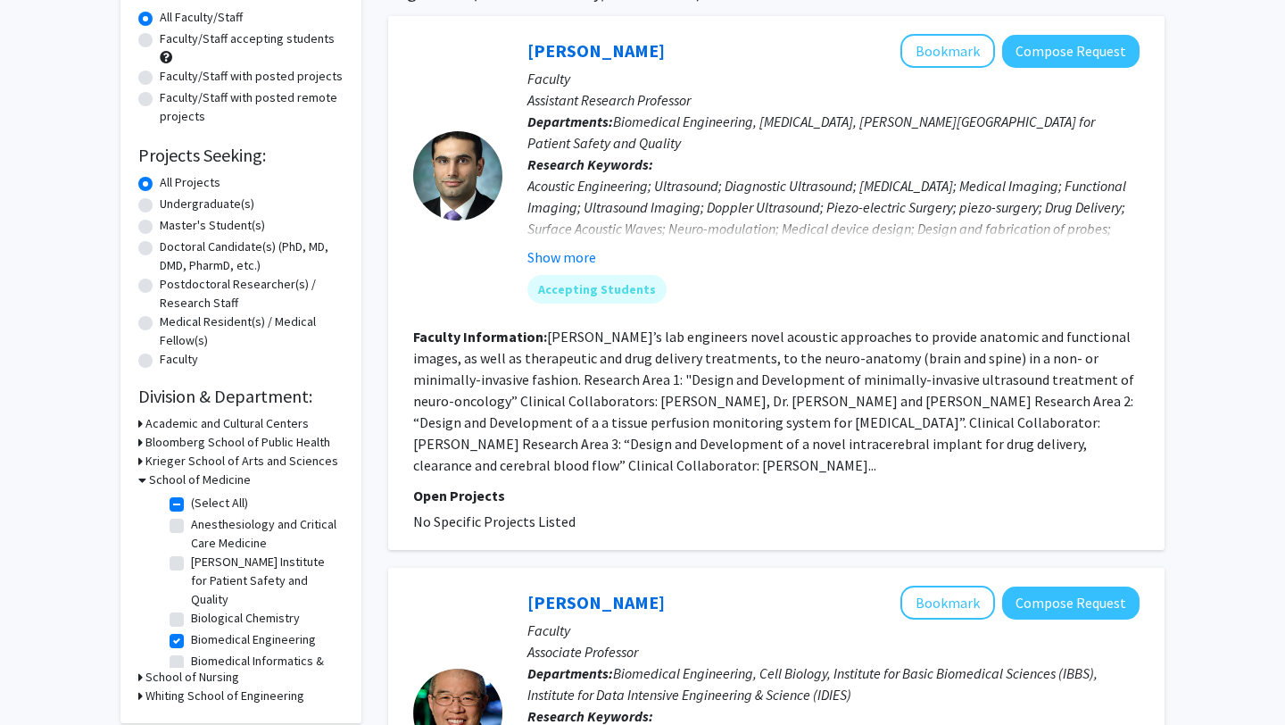
scroll to position [137, 0]
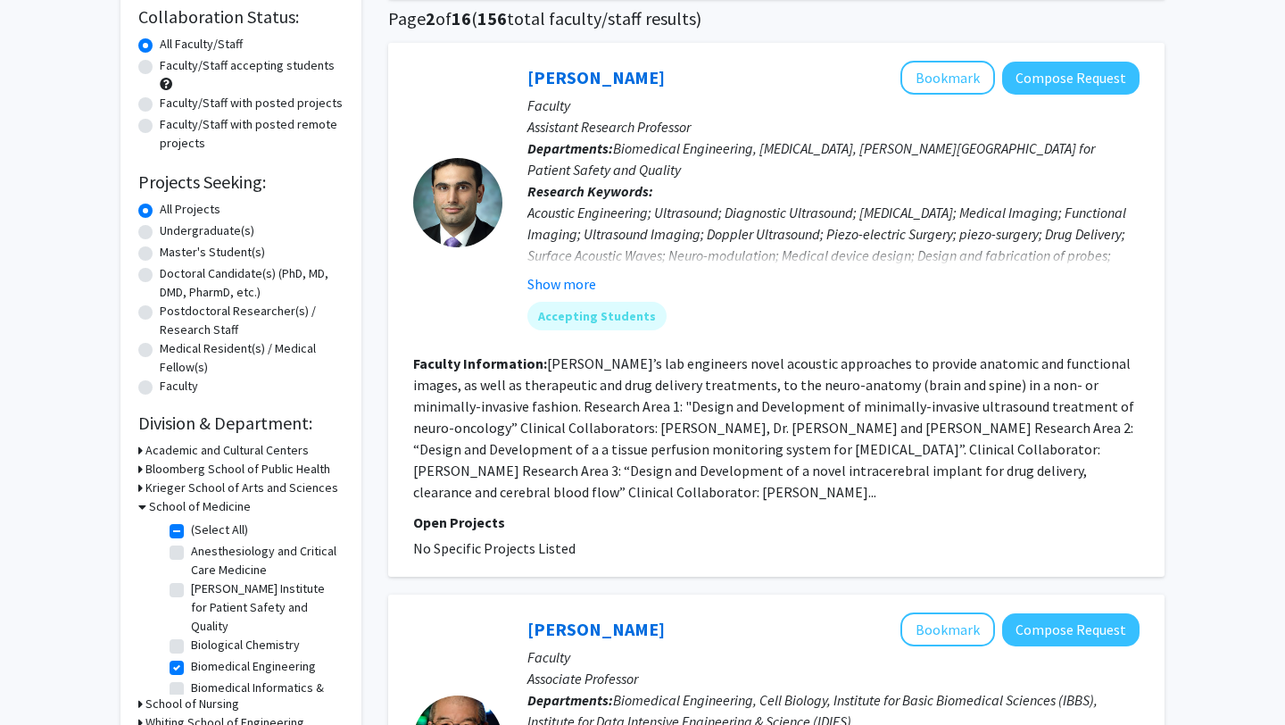
click at [287, 101] on label "Faculty/Staff with posted projects" at bounding box center [251, 103] width 183 height 19
click at [171, 101] on input "Faculty/Staff with posted projects" at bounding box center [166, 100] width 12 height 12
radio input "true"
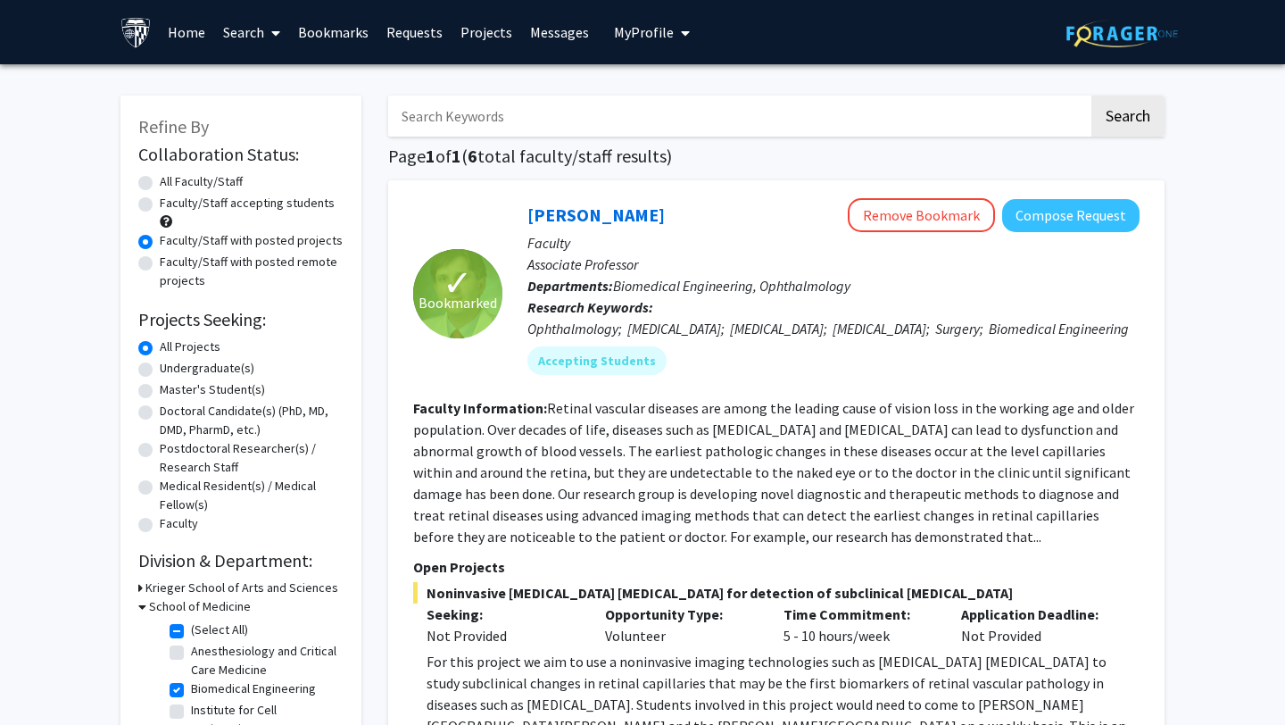
click at [212, 181] on label "All Faculty/Staff" at bounding box center [201, 181] width 83 height 19
click at [171, 181] on input "All Faculty/Staff" at bounding box center [166, 178] width 12 height 12
radio input "true"
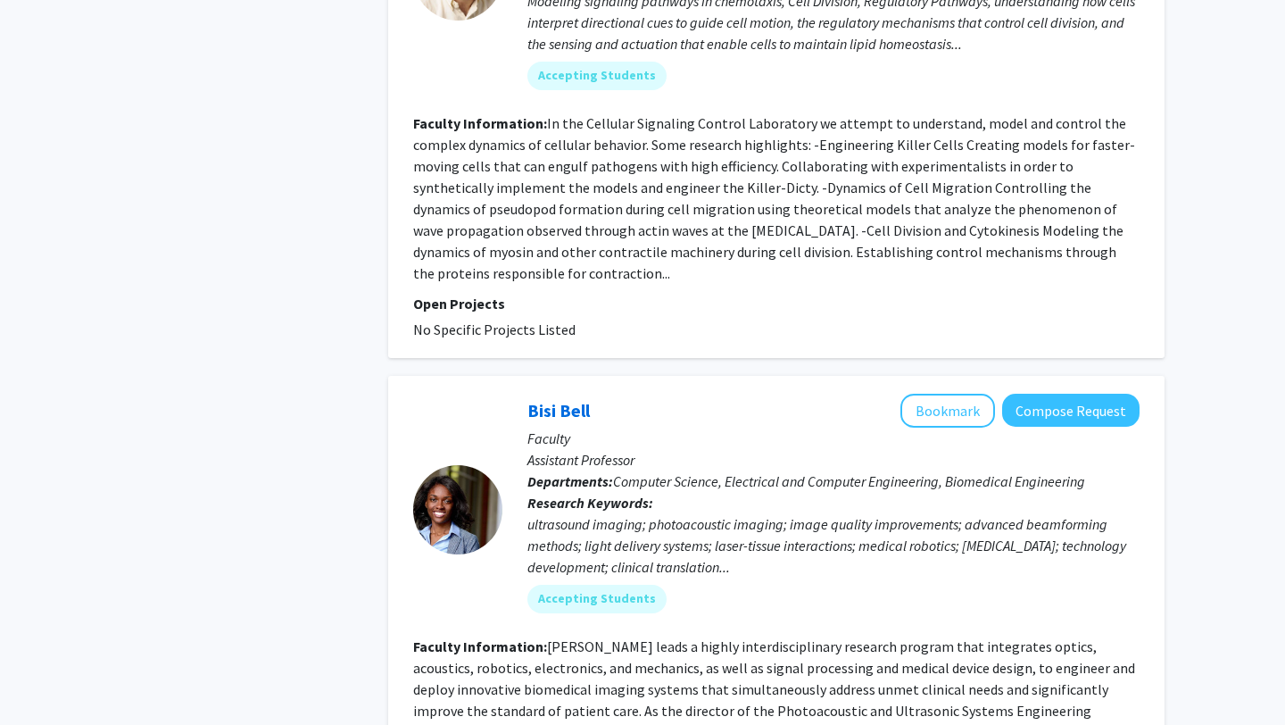
scroll to position [6198, 0]
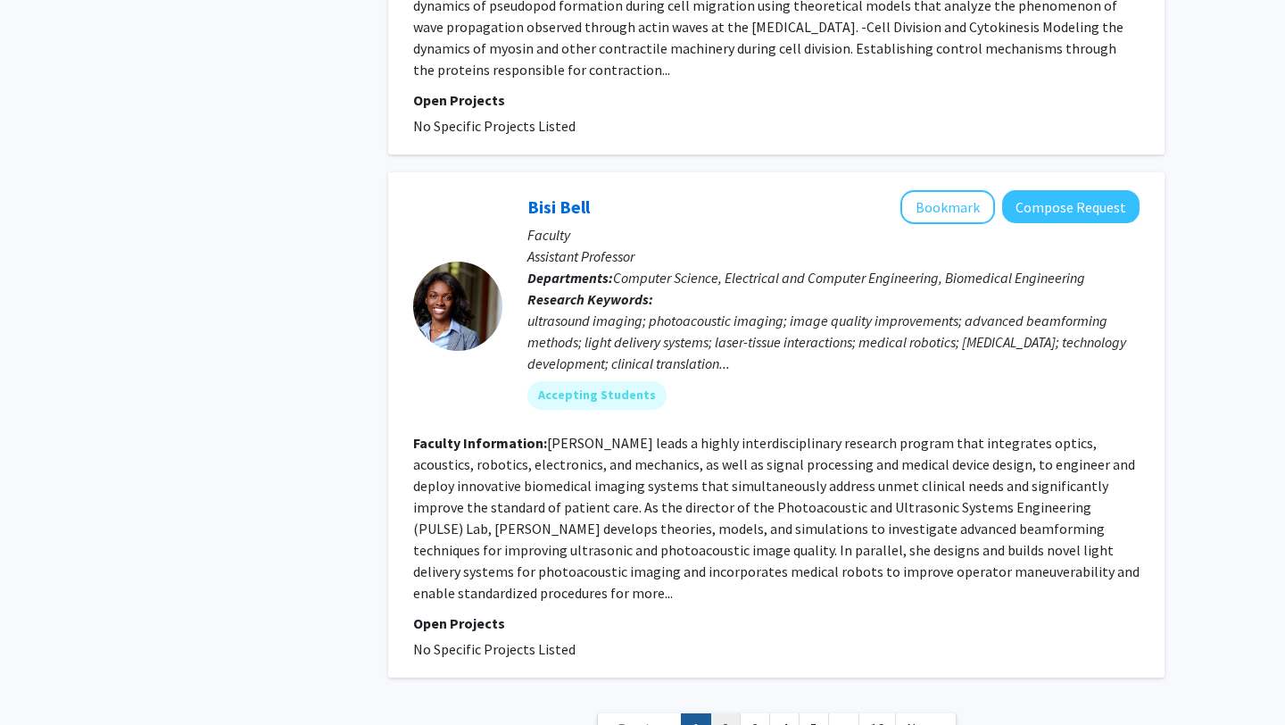
click at [726, 713] on link "2" at bounding box center [725, 728] width 30 height 31
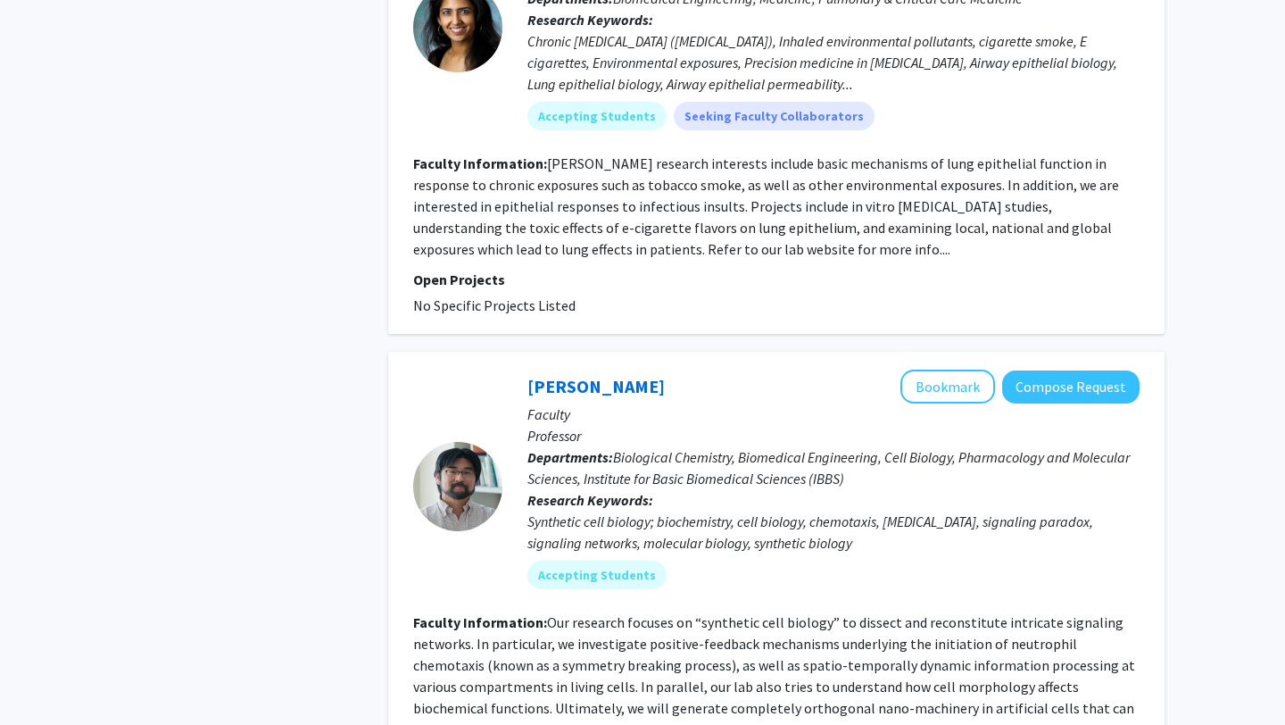
scroll to position [4307, 0]
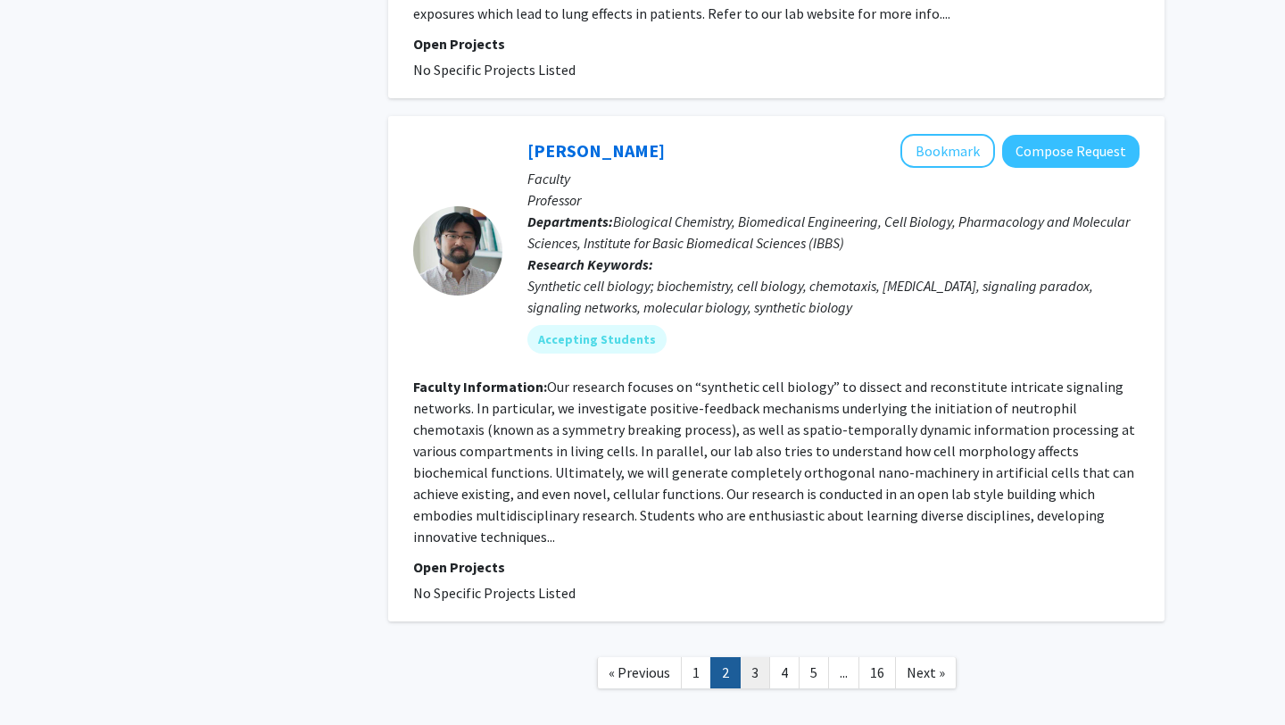
click at [752, 657] on link "3" at bounding box center [755, 672] width 30 height 31
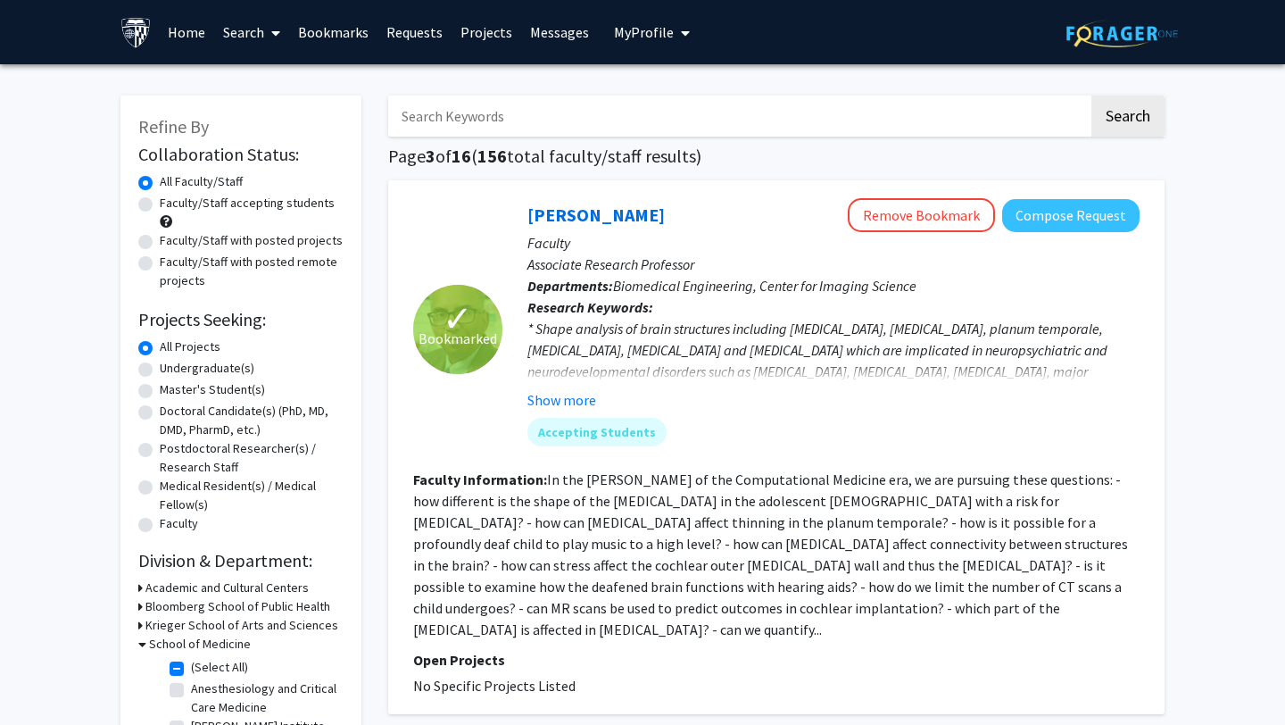
click at [623, 41] on button "My Profile" at bounding box center [652, 32] width 87 height 64
click at [546, 27] on link "Messages" at bounding box center [559, 32] width 77 height 62
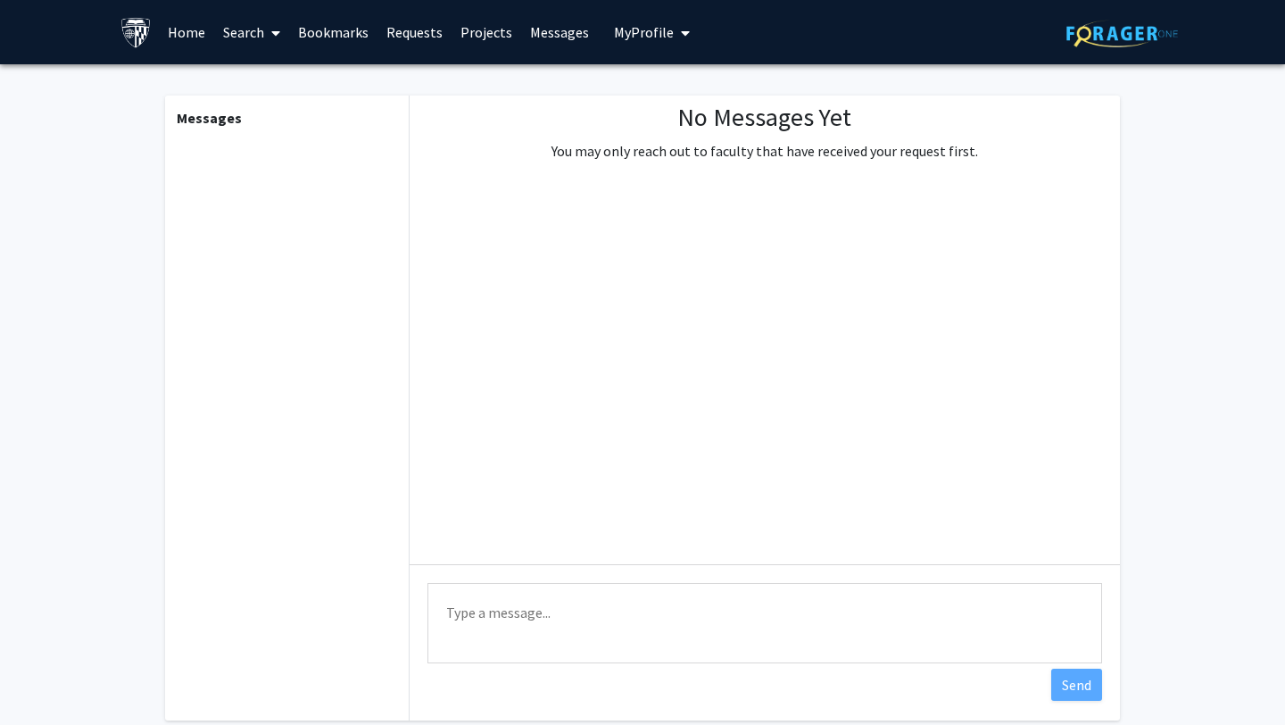
click at [486, 34] on link "Projects" at bounding box center [487, 32] width 70 height 62
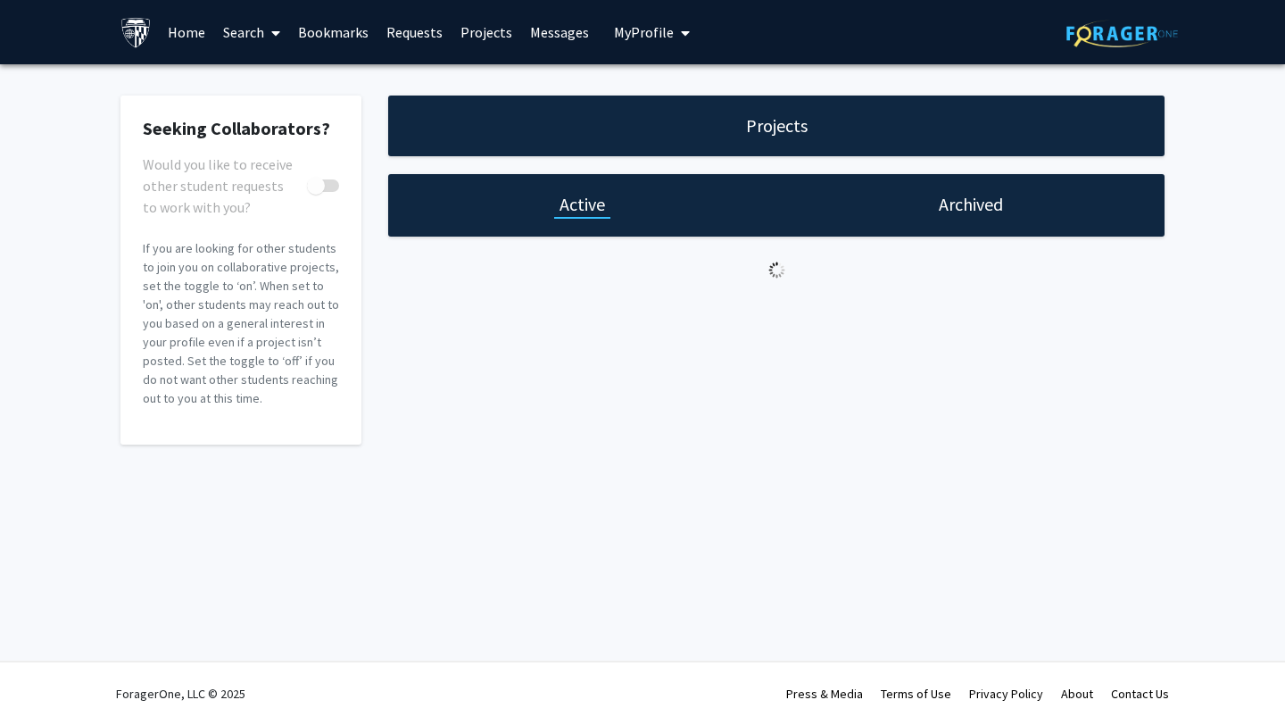
click at [404, 36] on link "Requests" at bounding box center [415, 32] width 74 height 62
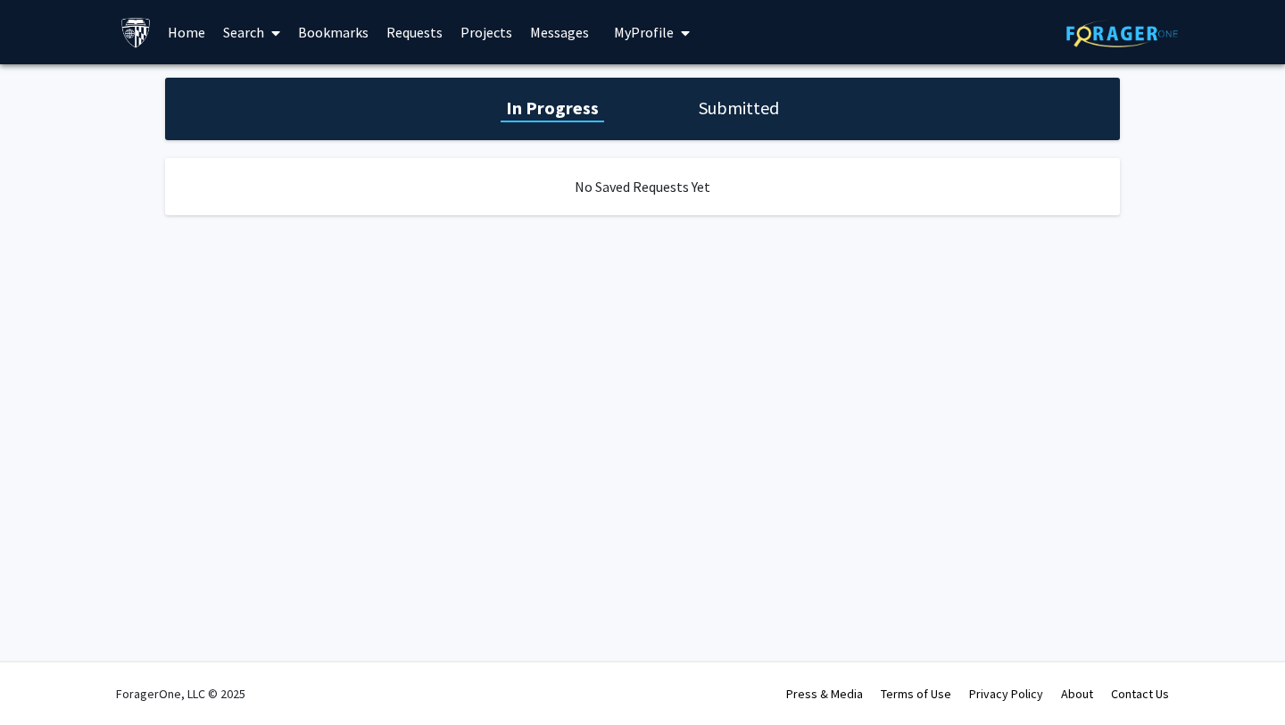
click at [341, 36] on link "Bookmarks" at bounding box center [333, 32] width 88 height 62
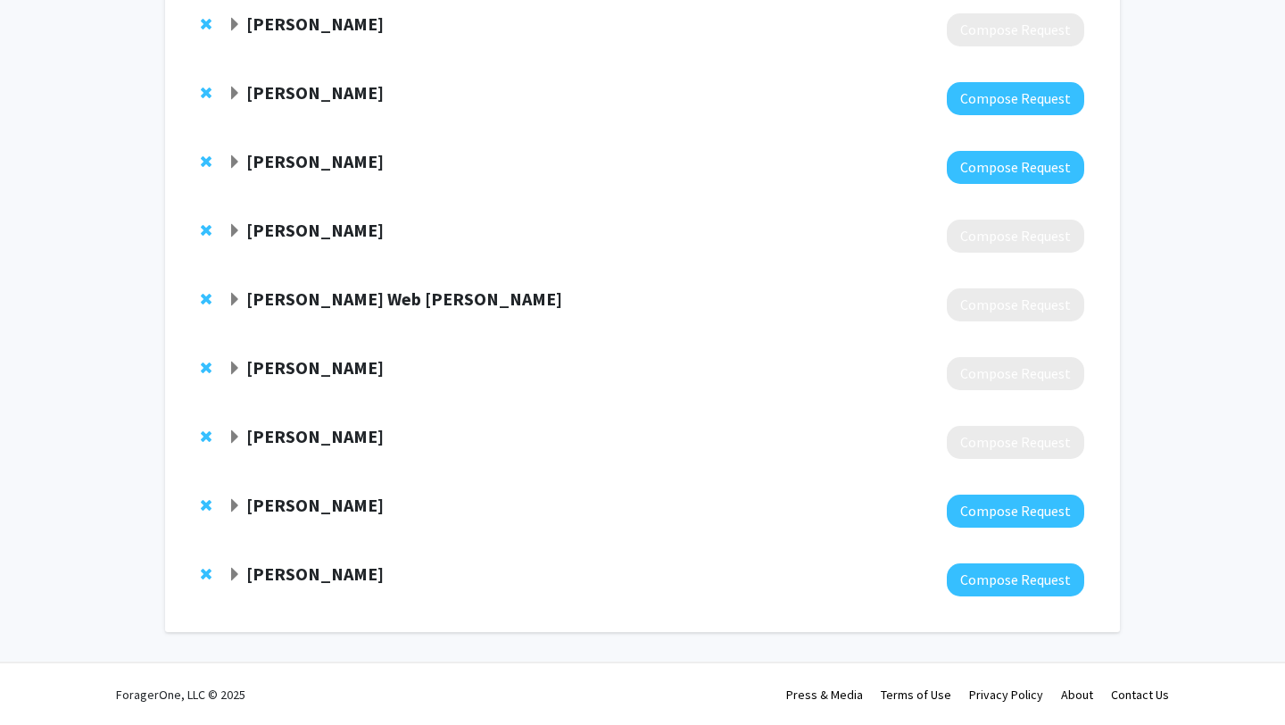
scroll to position [271, 0]
click at [295, 505] on strong "[PERSON_NAME]" at bounding box center [314, 504] width 137 height 22
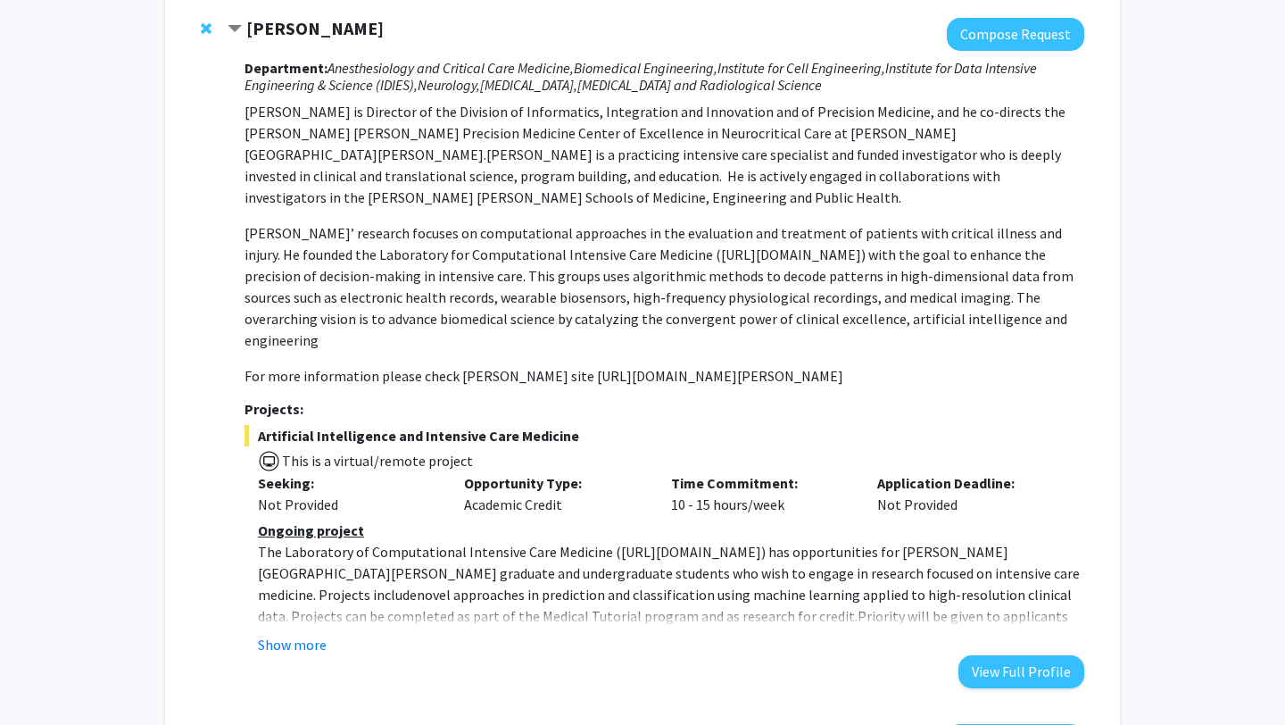
scroll to position [752, 0]
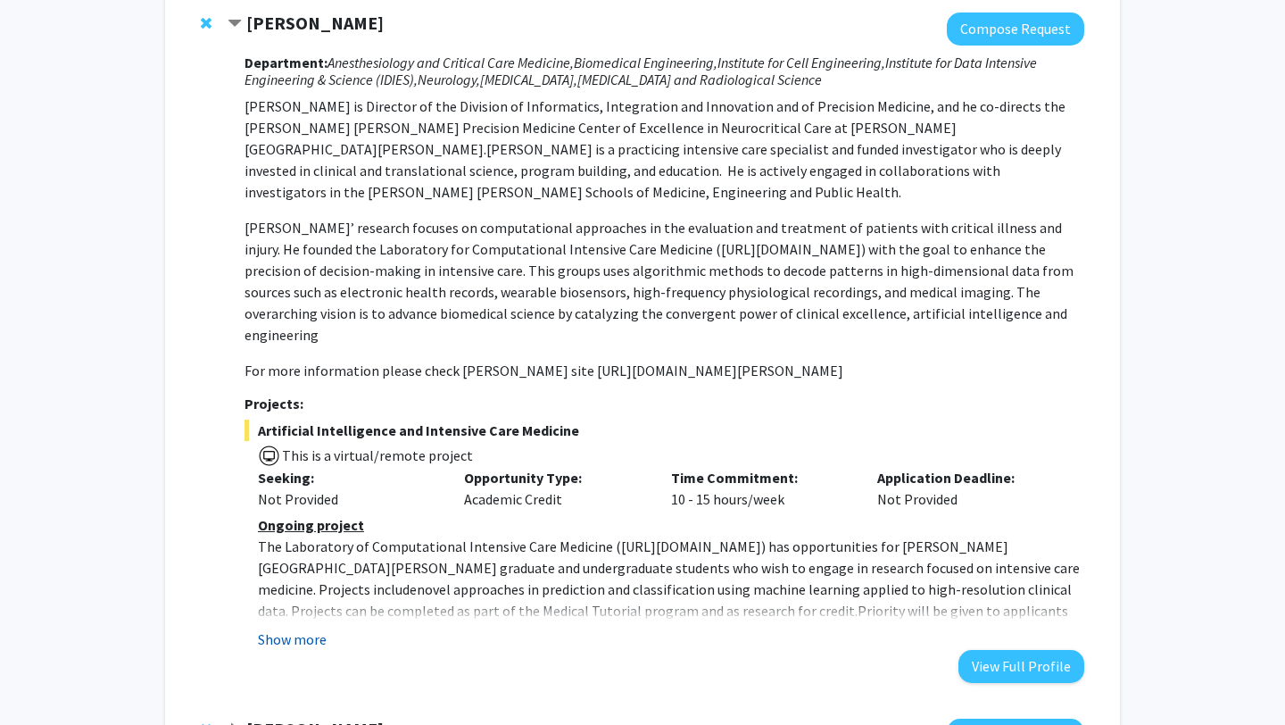
click at [309, 628] on button "Show more" at bounding box center [292, 638] width 69 height 21
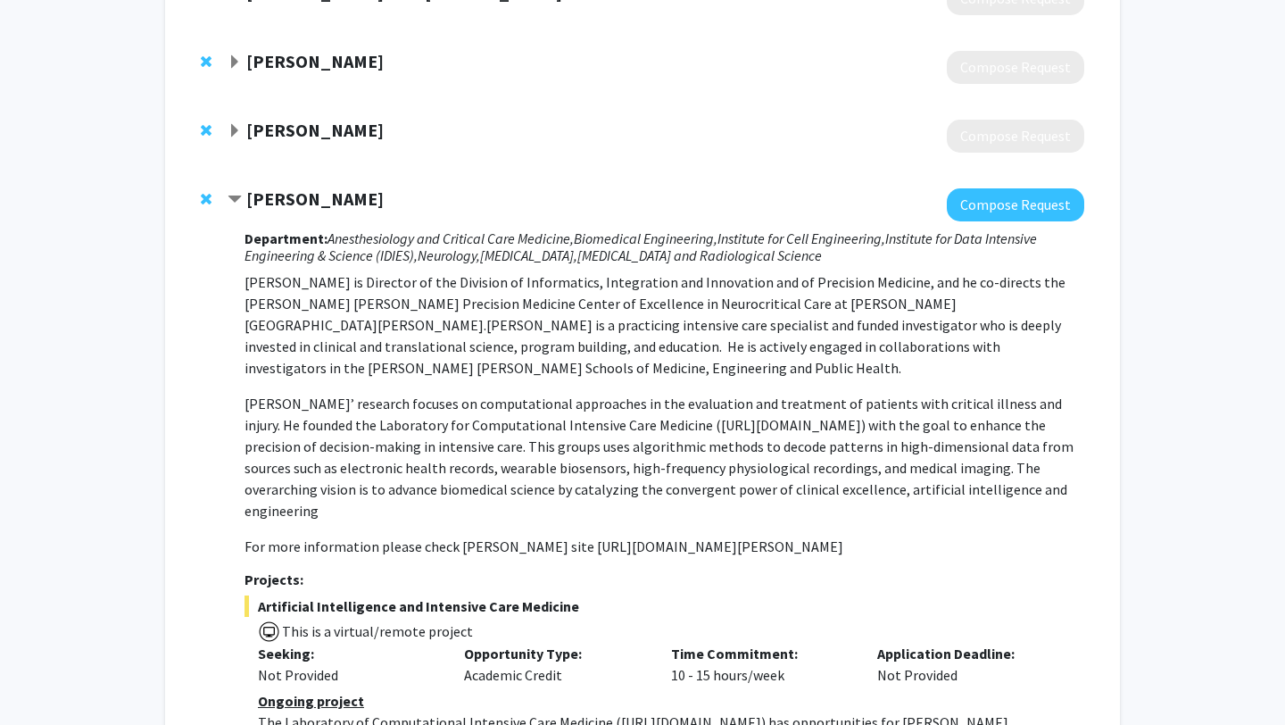
click at [234, 194] on span "Contract Robert Stevens Bookmark" at bounding box center [235, 200] width 14 height 14
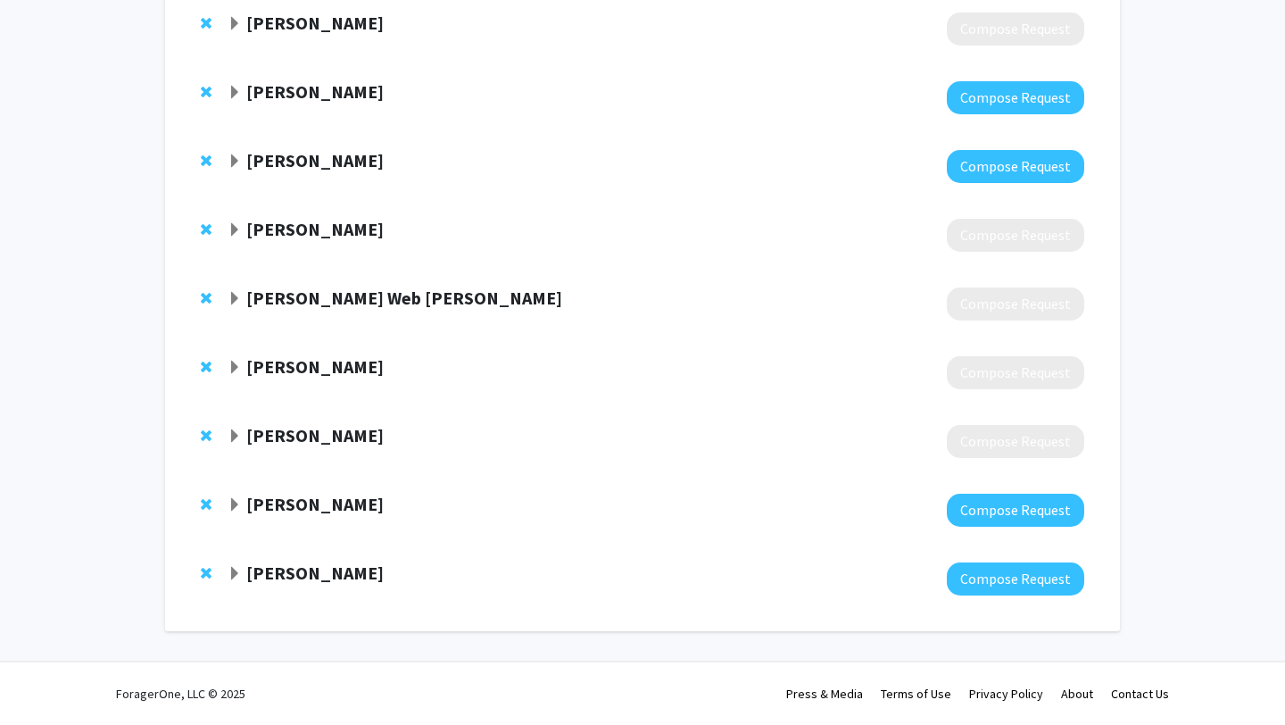
scroll to position [271, 0]
click at [238, 453] on div at bounding box center [656, 441] width 857 height 33
click at [236, 440] on span "Expand Jean Fan Bookmark" at bounding box center [235, 436] width 14 height 14
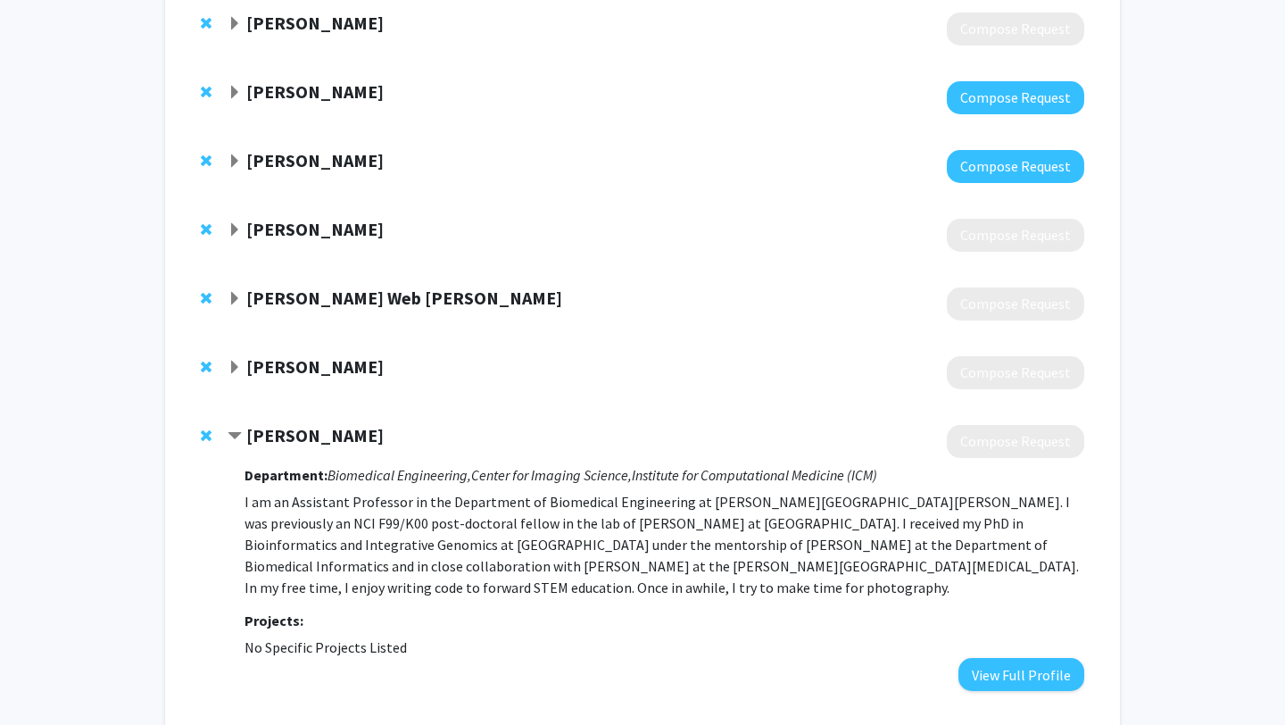
click at [236, 440] on span "Contract Jean Fan Bookmark" at bounding box center [235, 436] width 14 height 14
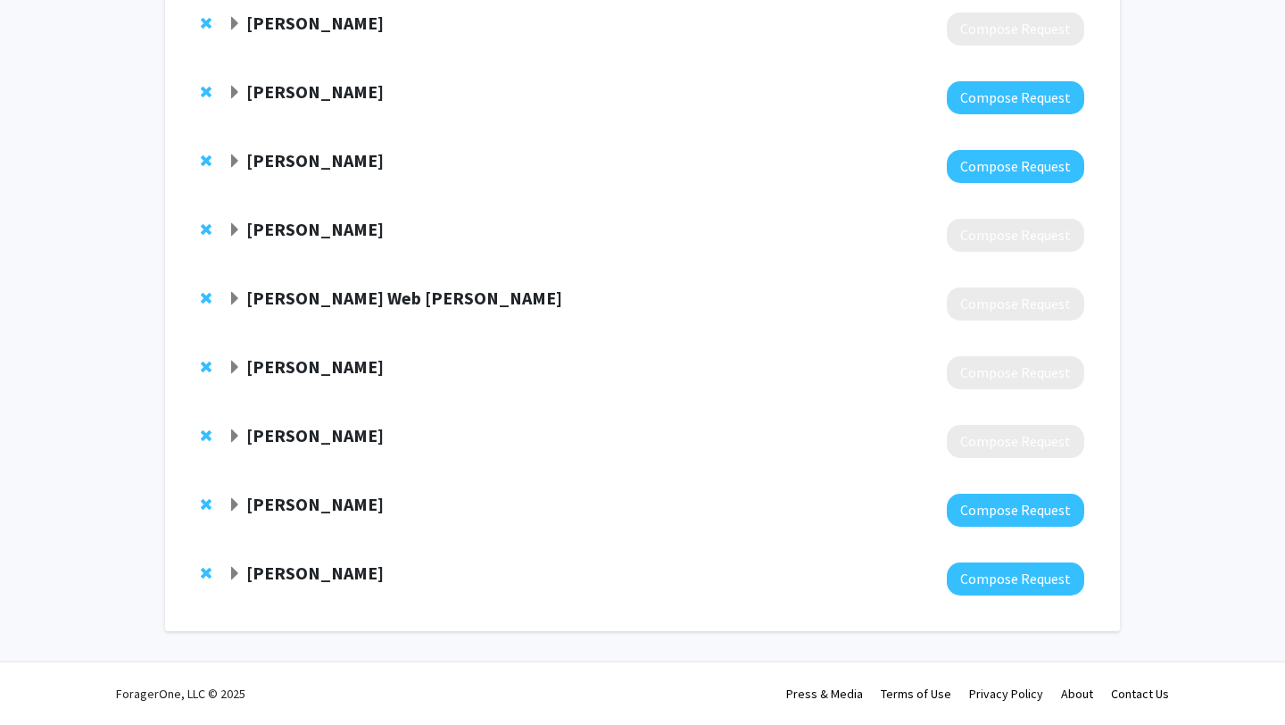
click at [239, 361] on span "Expand Austin Graves Bookmark" at bounding box center [235, 368] width 14 height 14
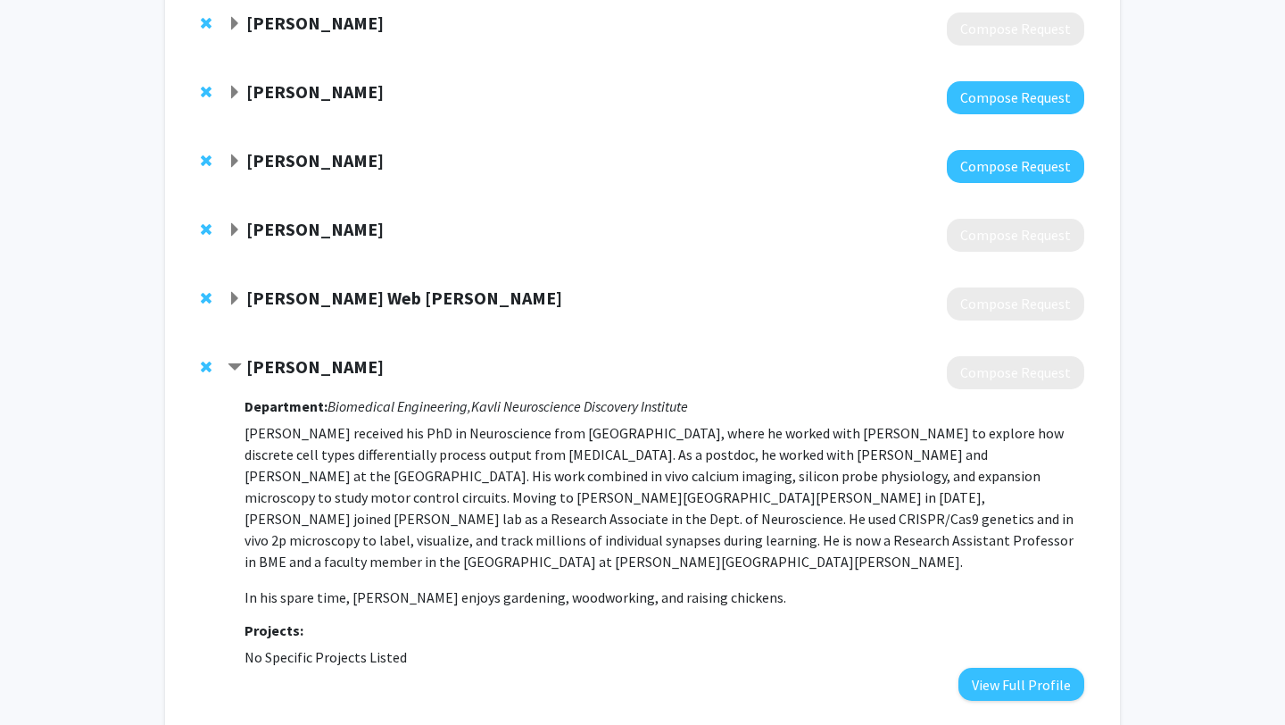
click at [238, 361] on span "Contract Austin Graves Bookmark" at bounding box center [235, 368] width 14 height 14
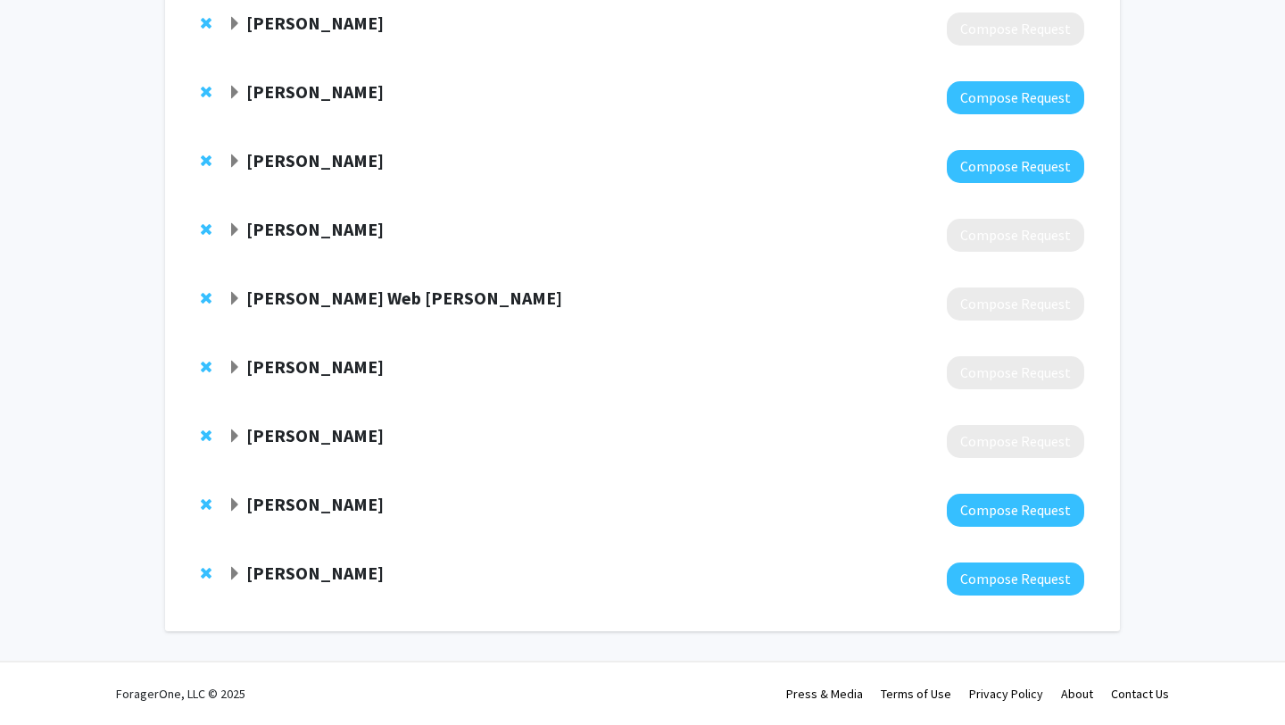
click at [239, 304] on span "Expand J. Web Stayman Bookmark" at bounding box center [235, 299] width 14 height 14
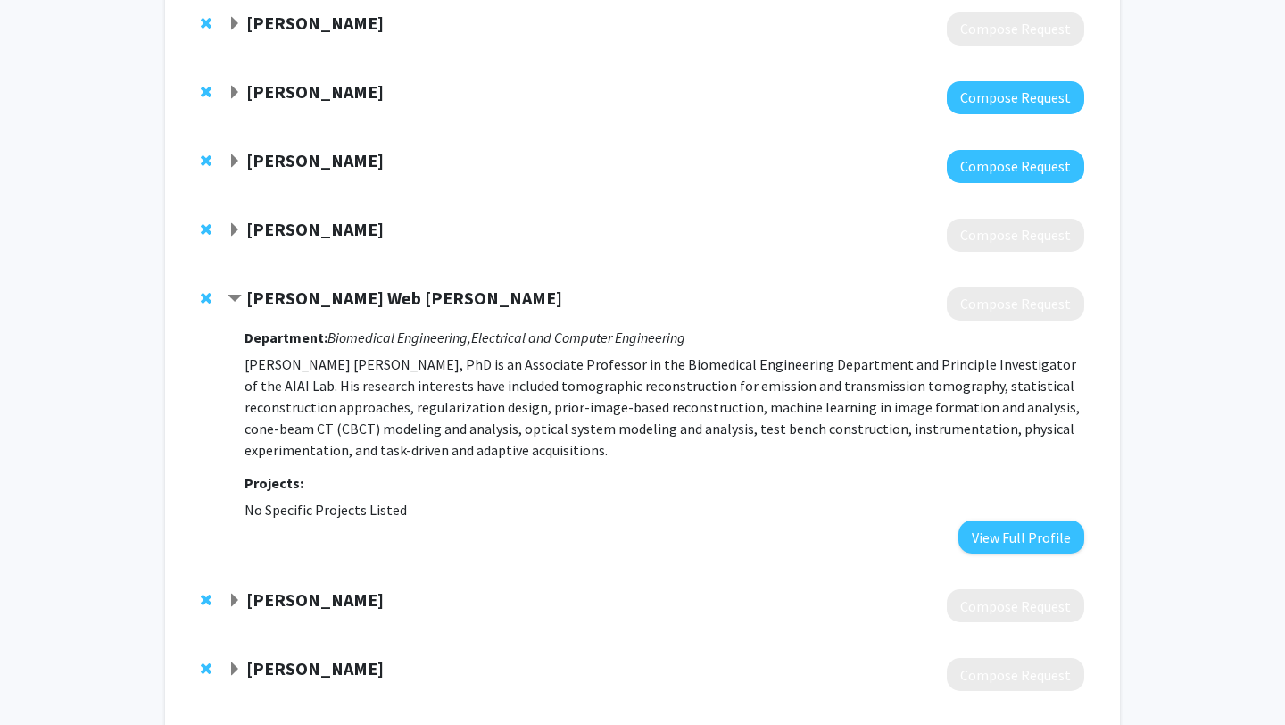
click at [237, 297] on span "Contract J. Web Stayman Bookmark" at bounding box center [235, 299] width 14 height 14
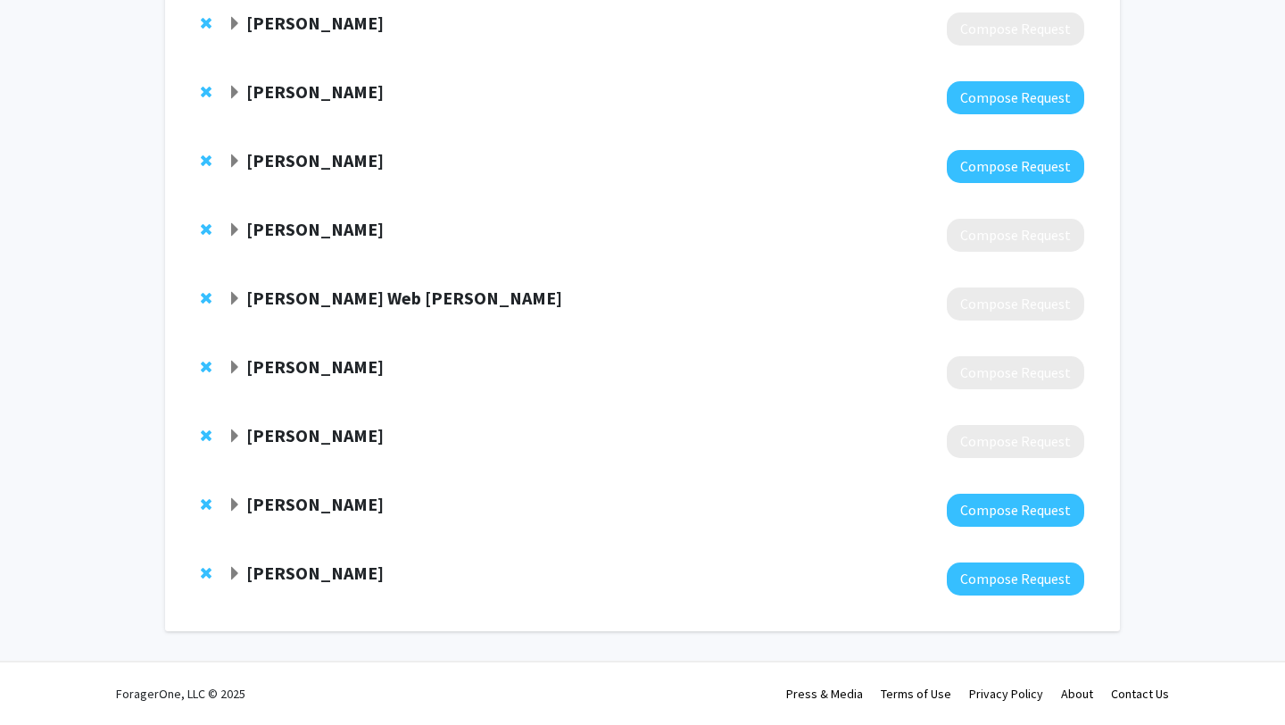
click at [236, 231] on span "Expand Natalia Trayanova Bookmark" at bounding box center [235, 230] width 14 height 14
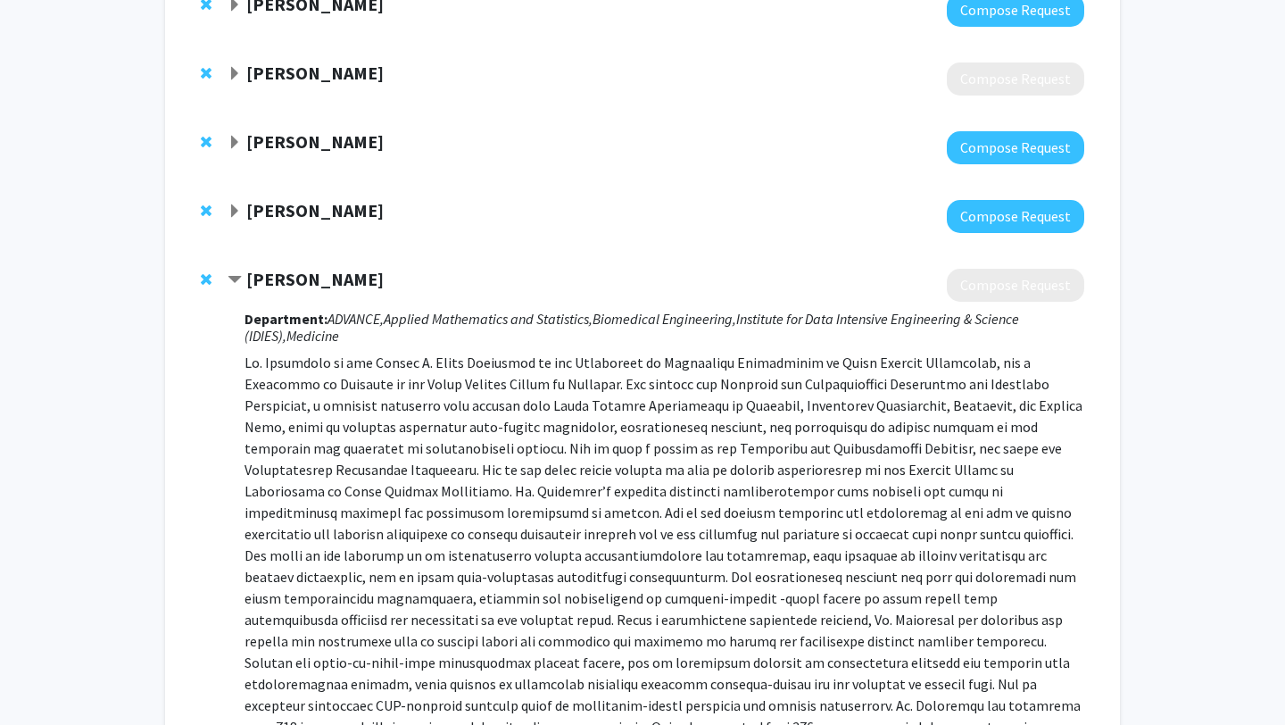
scroll to position [207, 0]
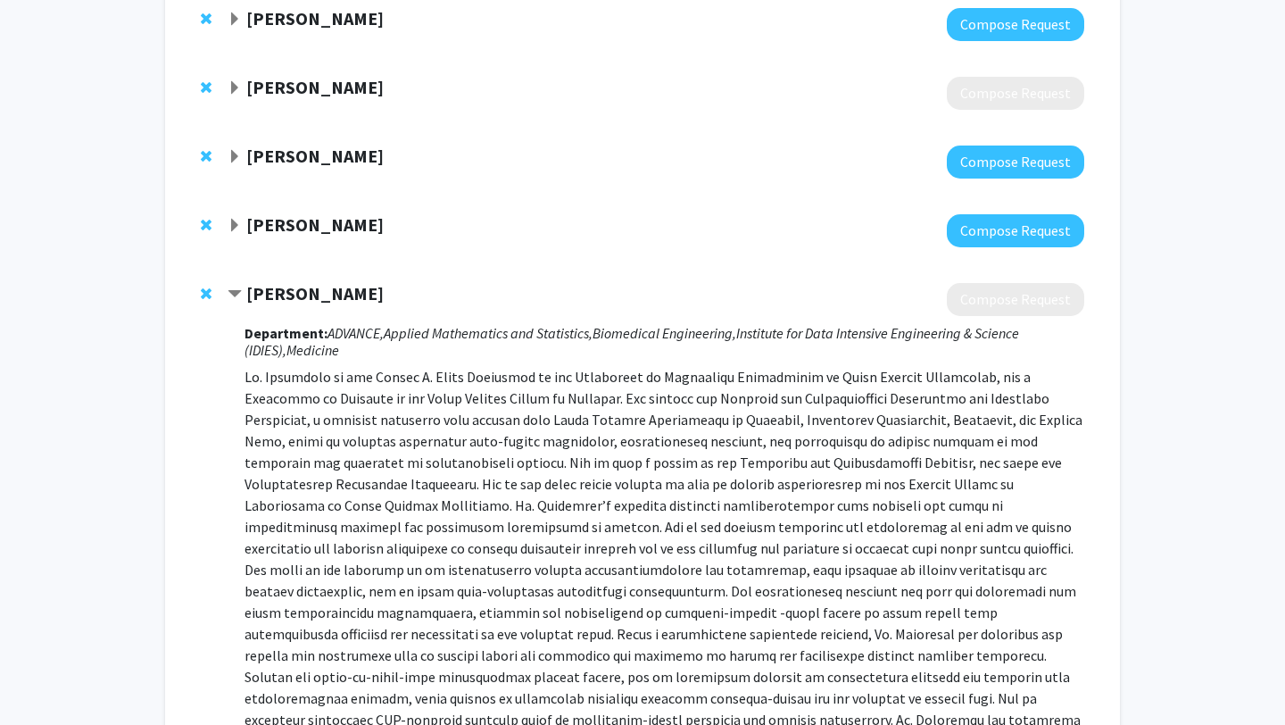
click at [247, 296] on strong "[PERSON_NAME]" at bounding box center [314, 293] width 137 height 22
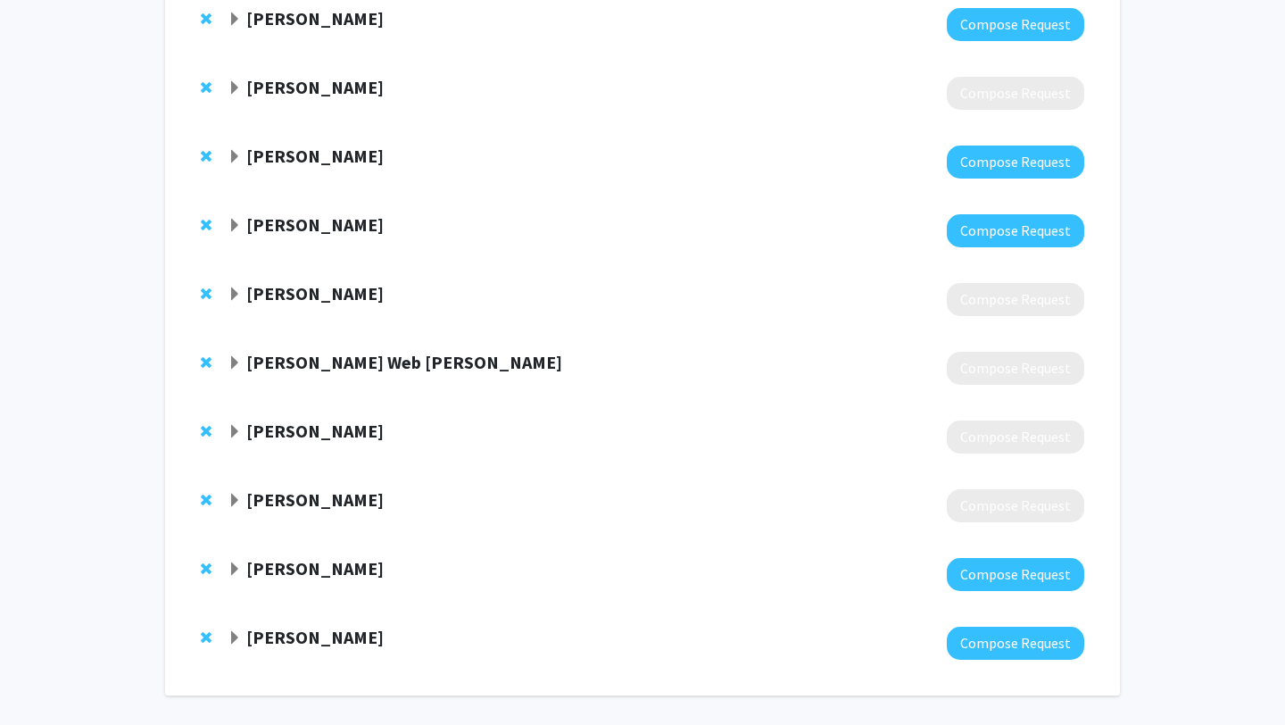
click at [237, 219] on span "Expand Joel Bader Bookmark" at bounding box center [235, 226] width 14 height 14
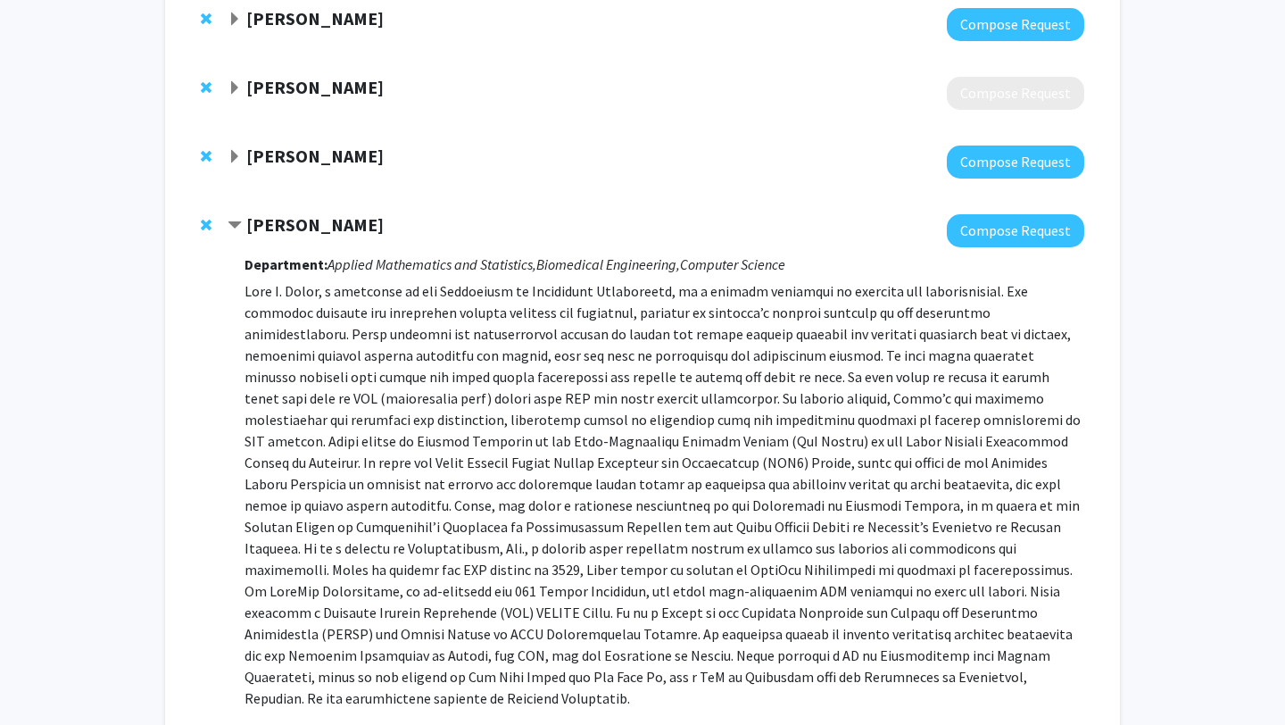
click at [237, 219] on span "Contract Joel Bader Bookmark" at bounding box center [235, 226] width 14 height 14
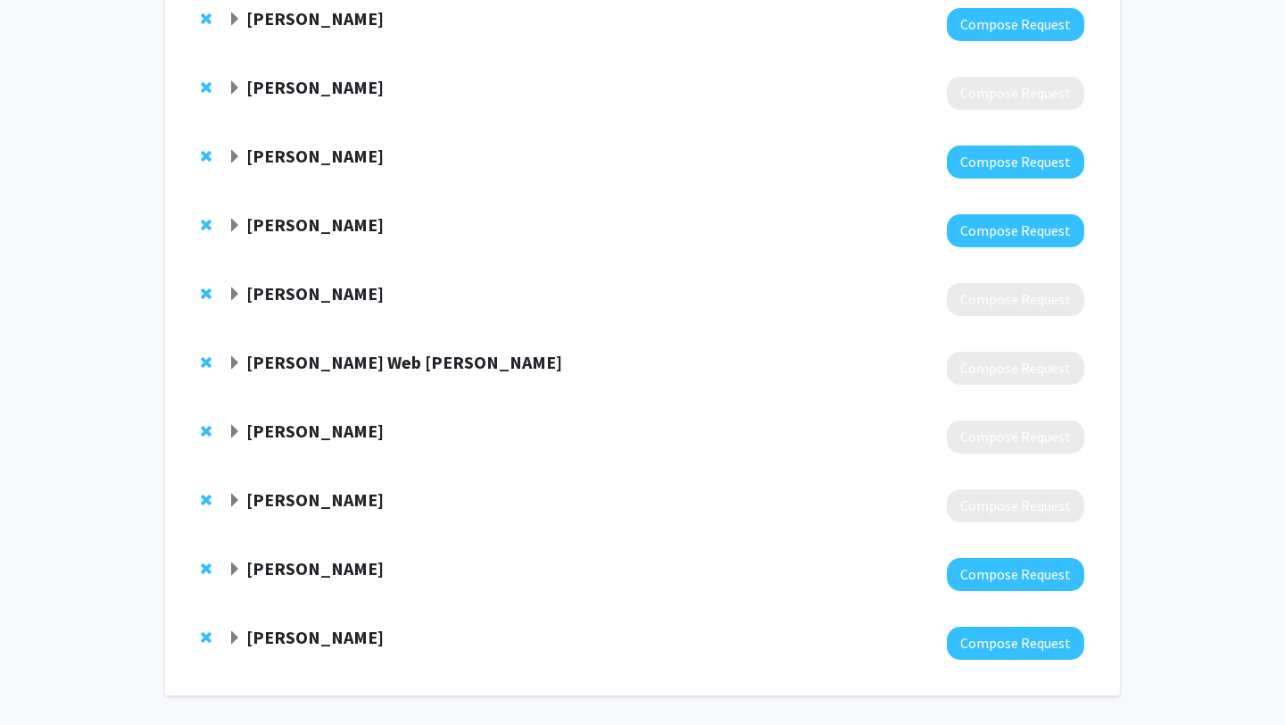
click at [242, 154] on div "[PERSON_NAME]" at bounding box center [421, 156] width 386 height 22
click at [234, 156] on span "Expand Tilak Ratnanather Bookmark" at bounding box center [235, 157] width 14 height 14
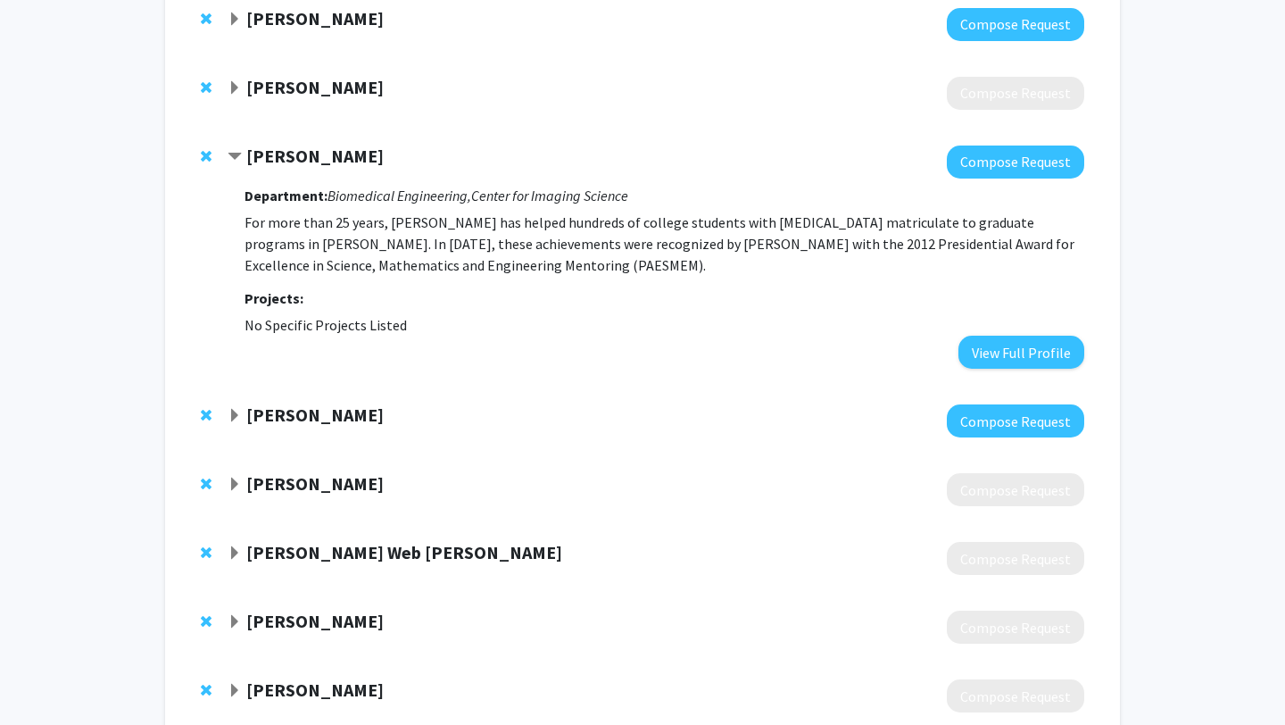
click at [316, 163] on strong "[PERSON_NAME]" at bounding box center [314, 156] width 137 height 22
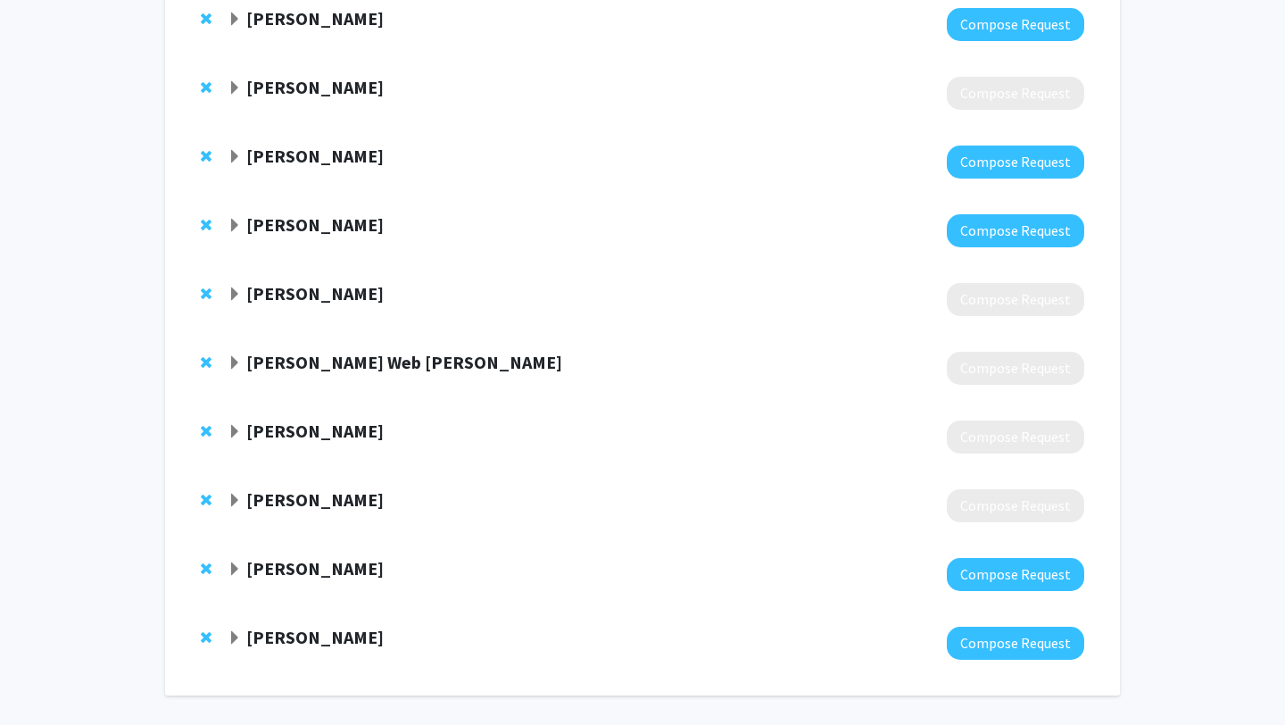
click at [315, 158] on strong "[PERSON_NAME]" at bounding box center [314, 156] width 137 height 22
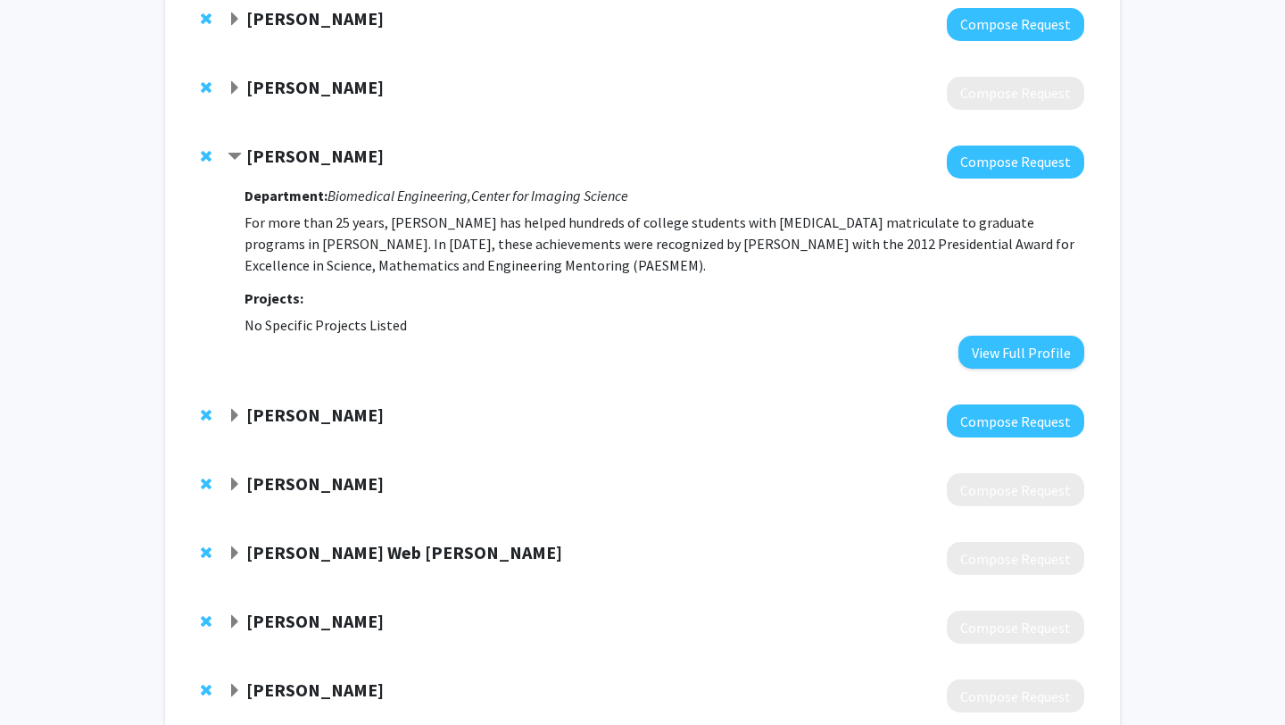
click at [315, 157] on strong "[PERSON_NAME]" at bounding box center [314, 156] width 137 height 22
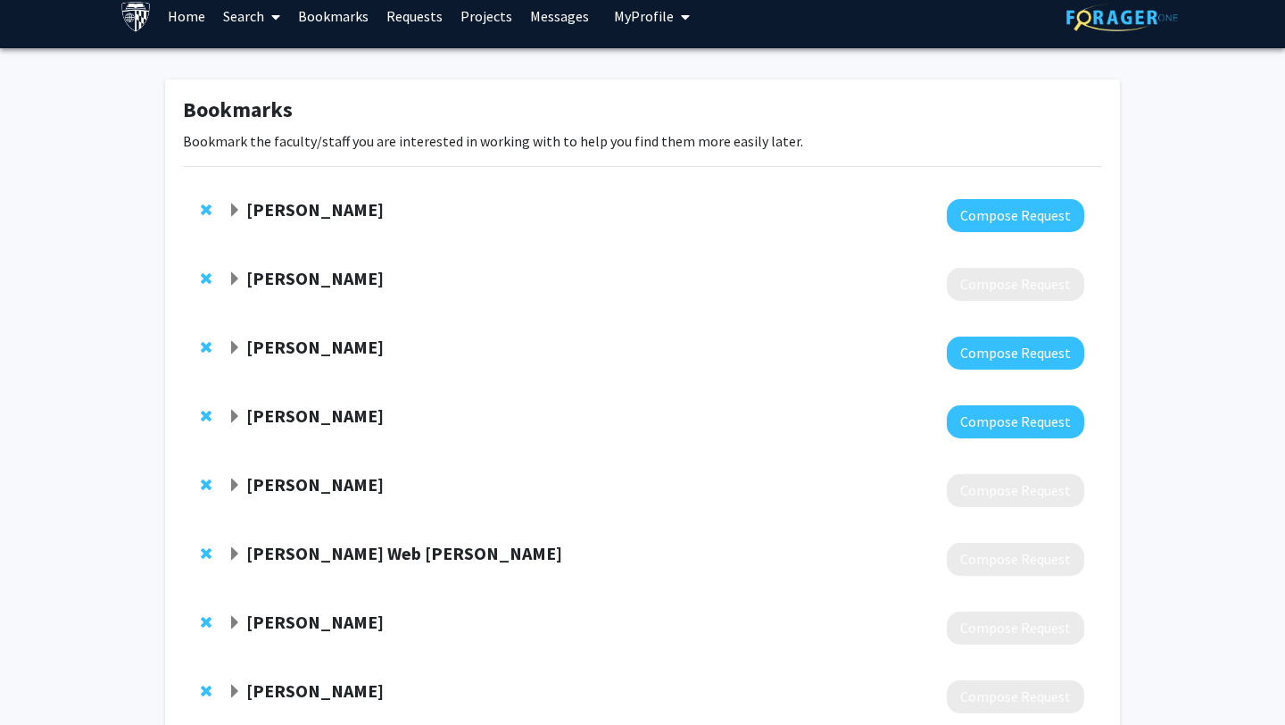
scroll to position [0, 0]
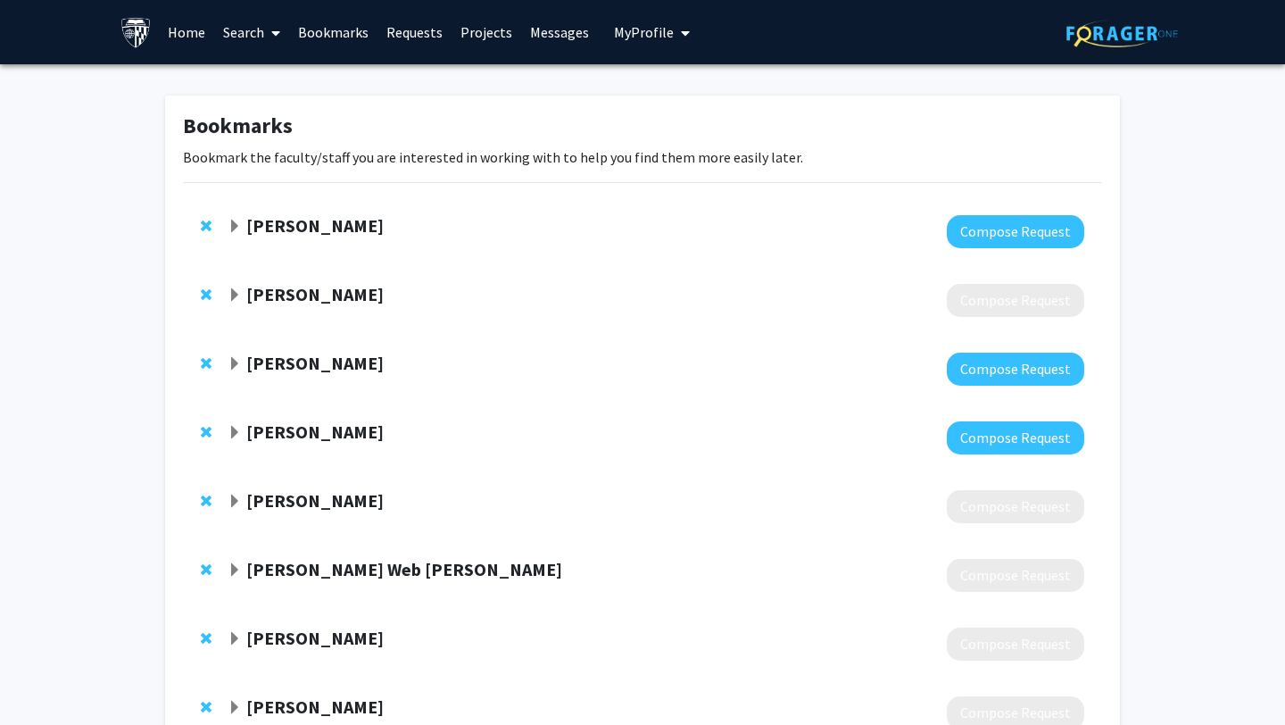
click at [329, 228] on strong "[PERSON_NAME]" at bounding box center [314, 225] width 137 height 22
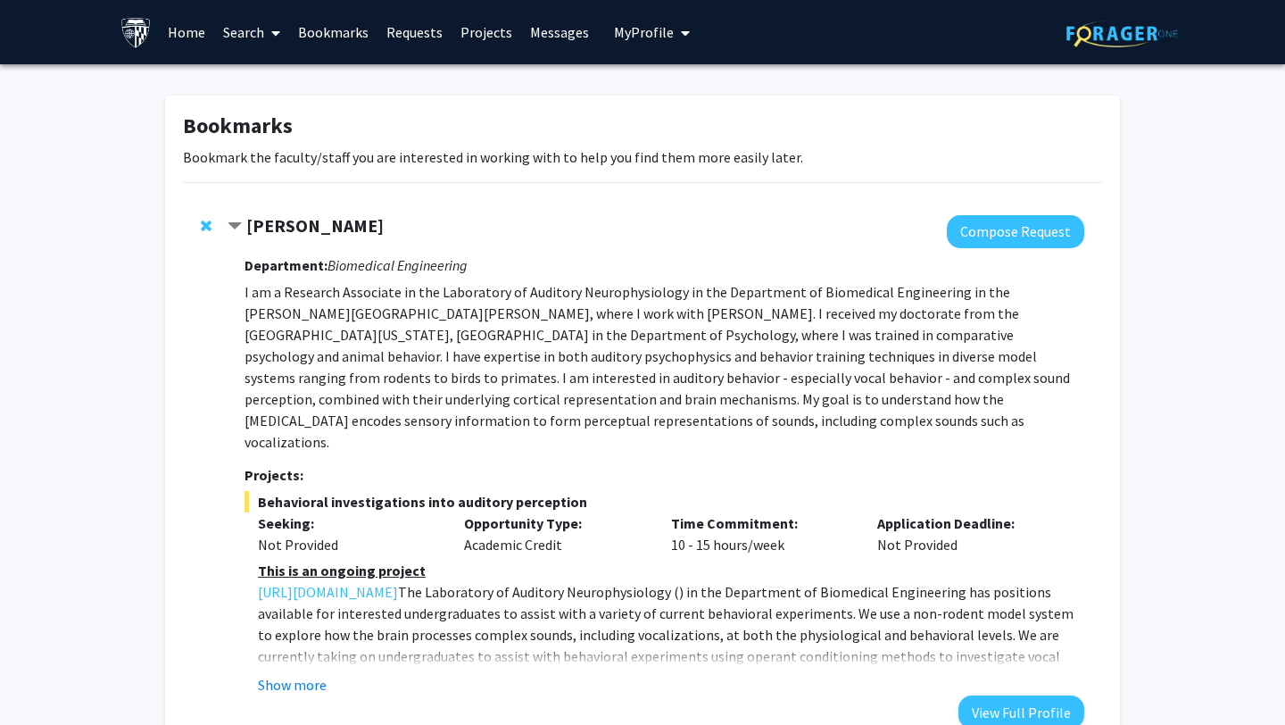
click at [306, 276] on div "Department: Biomedical Engineering I am a Research Associate in the Laboratory …" at bounding box center [665, 488] width 840 height 480
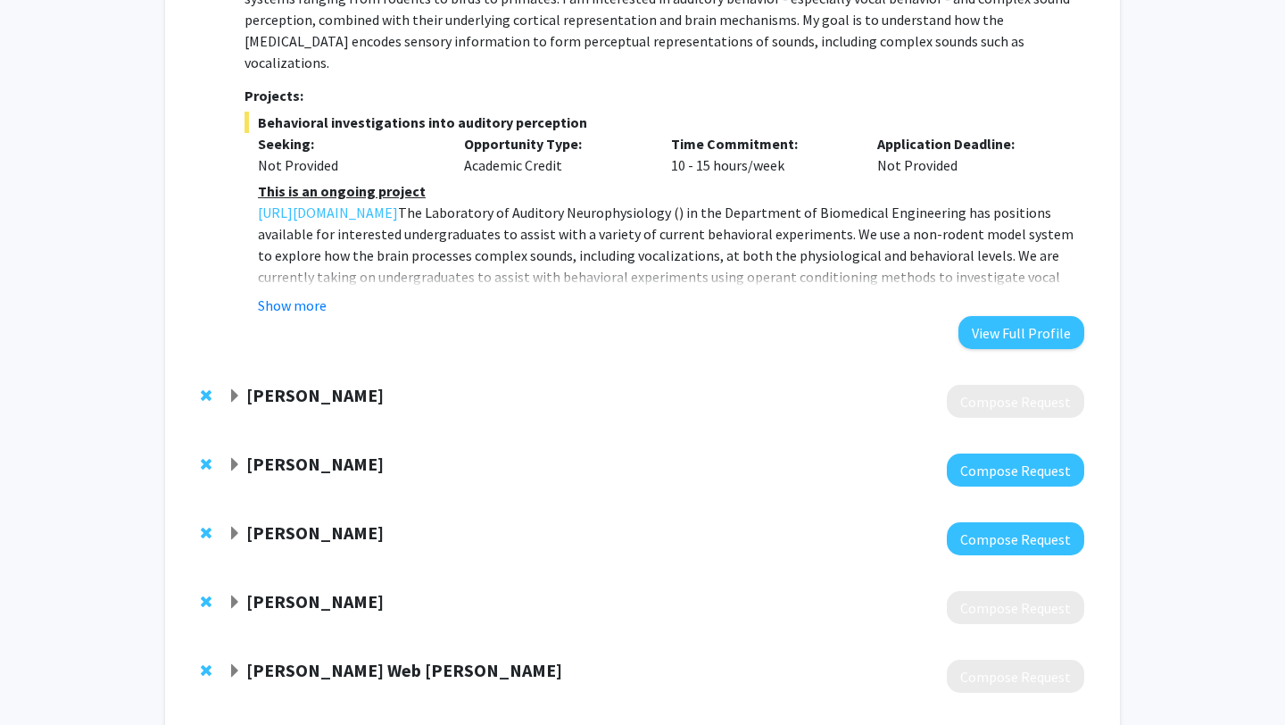
scroll to position [390, 0]
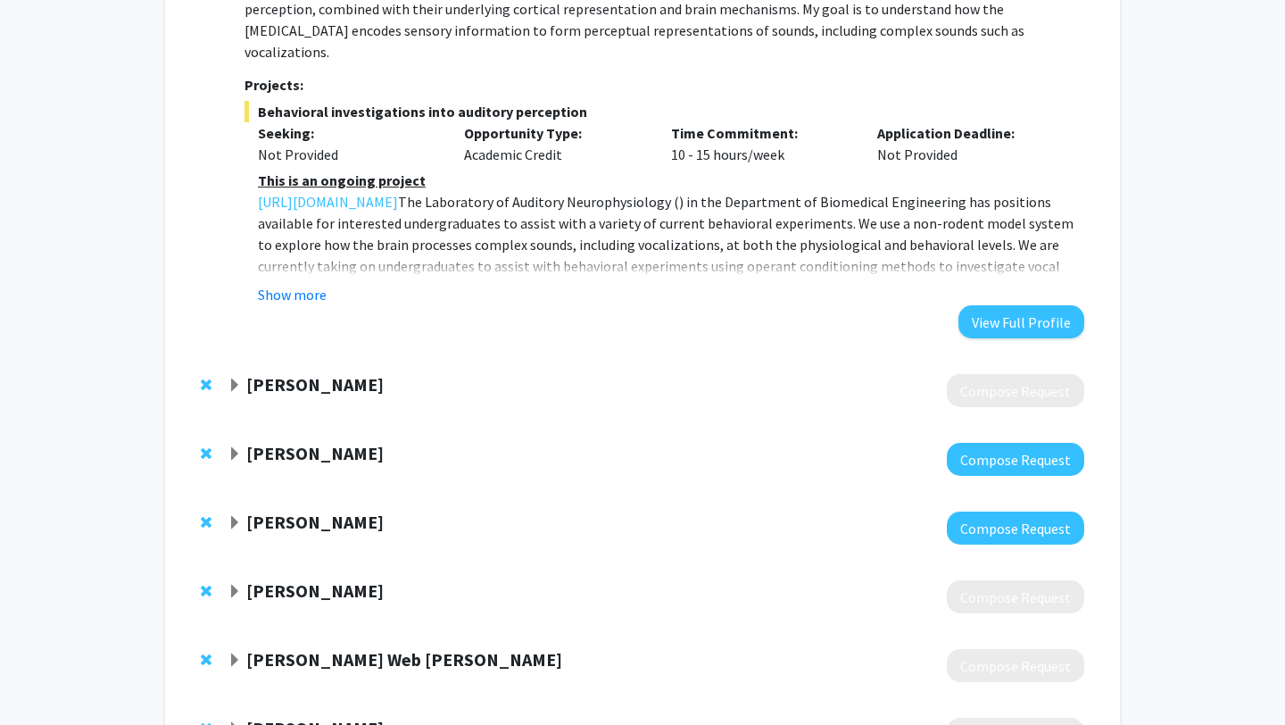
click at [292, 373] on strong "[PERSON_NAME]" at bounding box center [314, 384] width 137 height 22
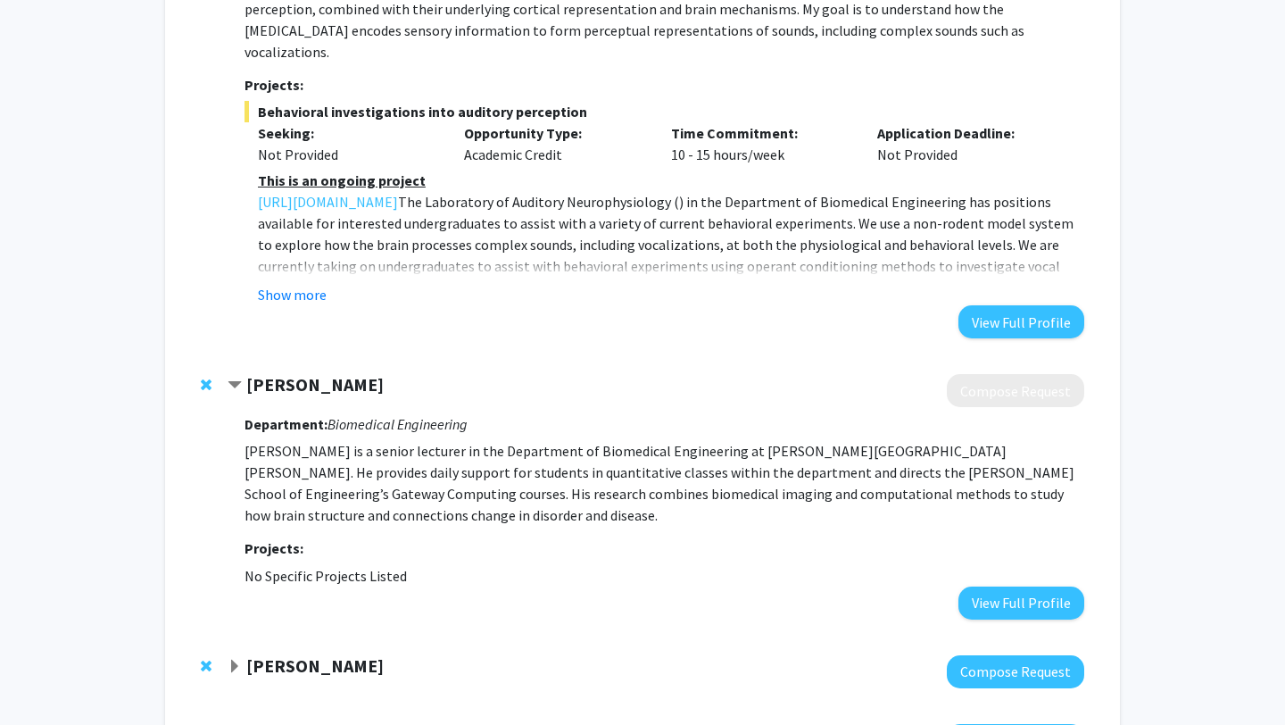
click at [292, 373] on strong "[PERSON_NAME]" at bounding box center [314, 384] width 137 height 22
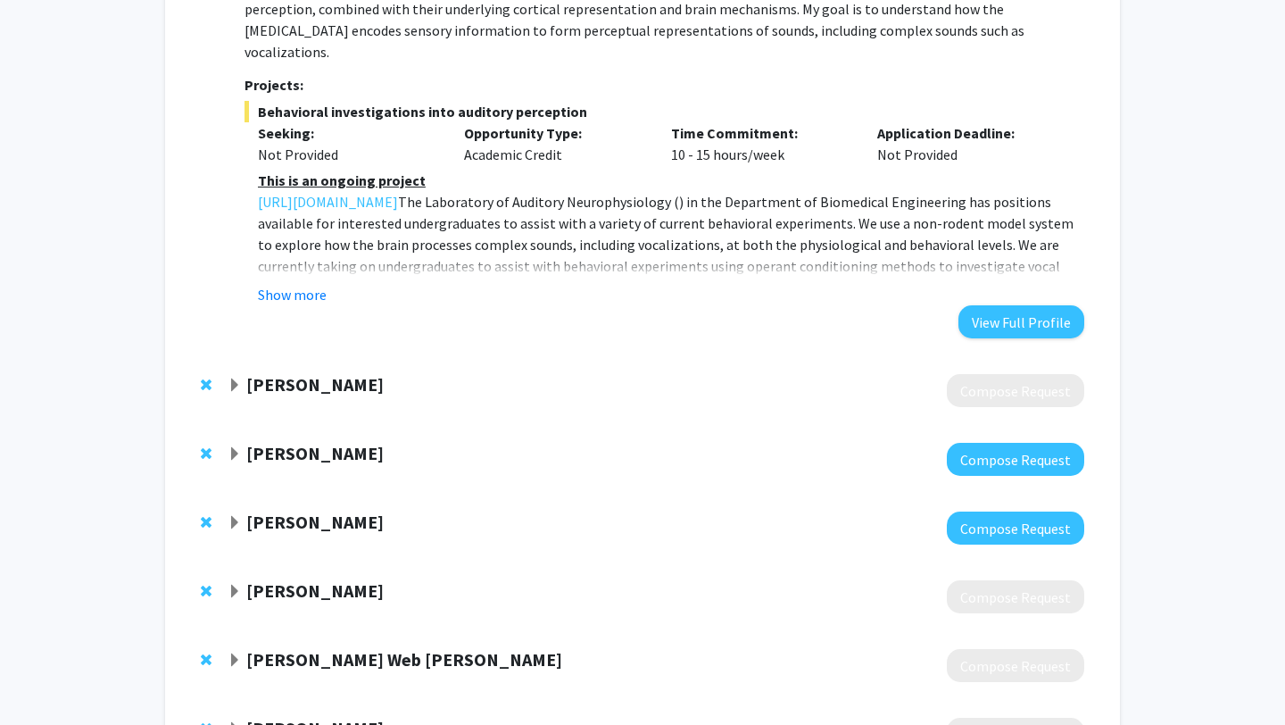
click at [295, 442] on strong "[PERSON_NAME]" at bounding box center [314, 453] width 137 height 22
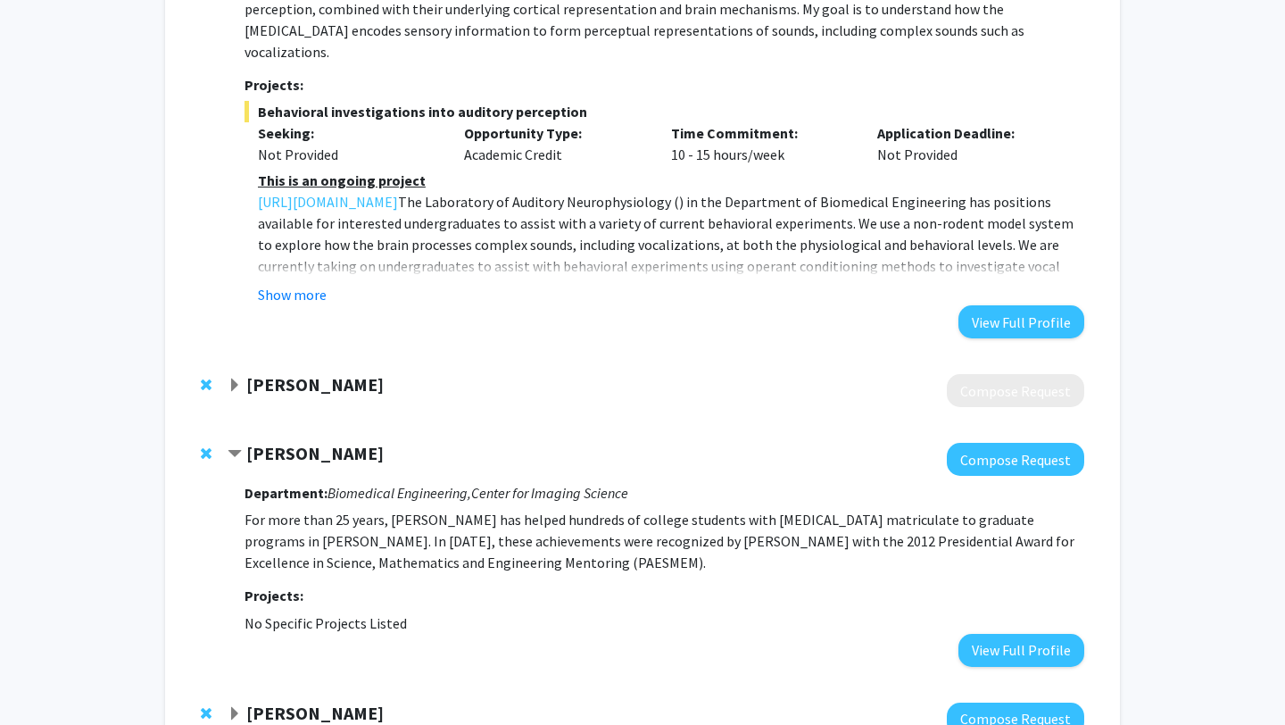
click at [295, 442] on strong "[PERSON_NAME]" at bounding box center [314, 453] width 137 height 22
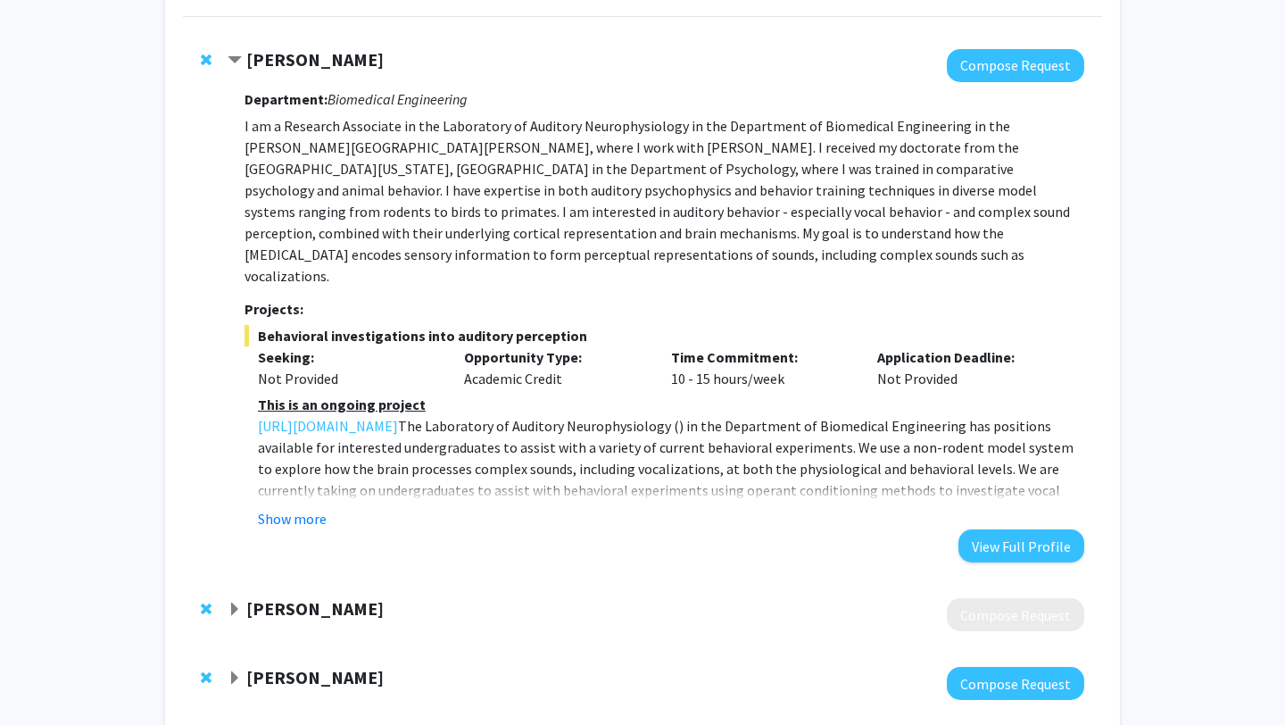
scroll to position [0, 0]
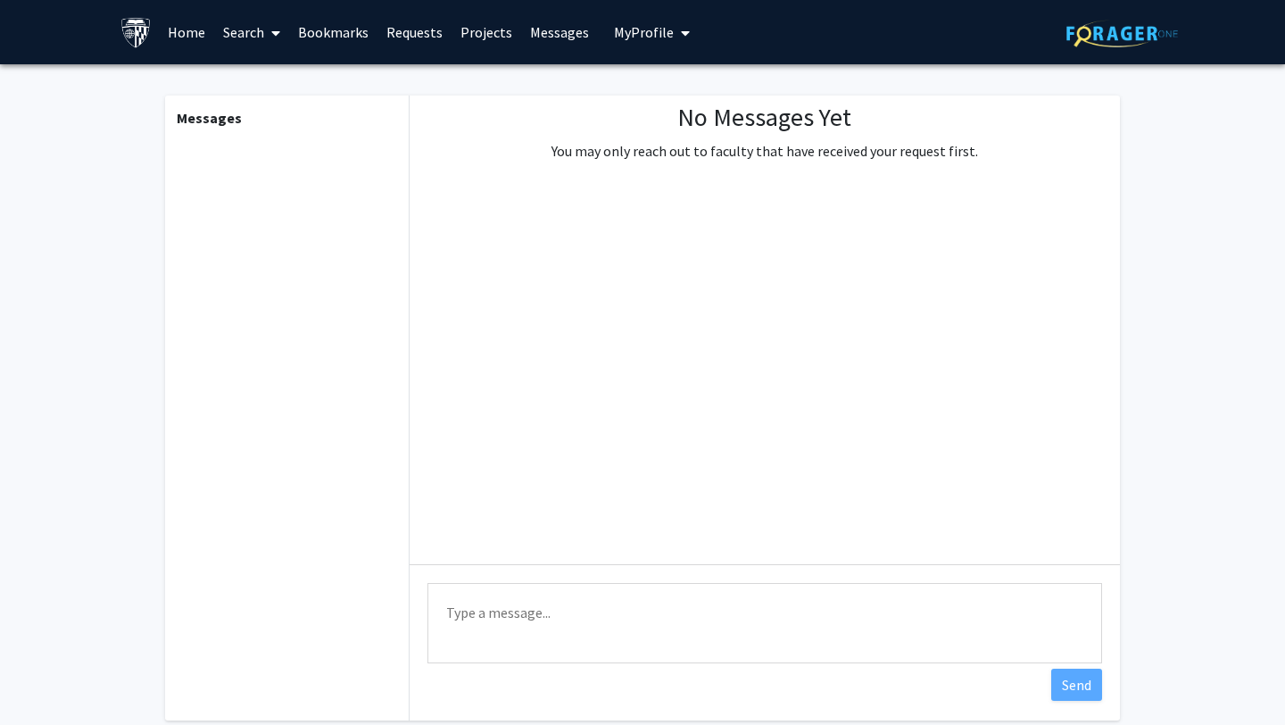
click at [189, 40] on link "Home" at bounding box center [186, 32] width 55 height 62
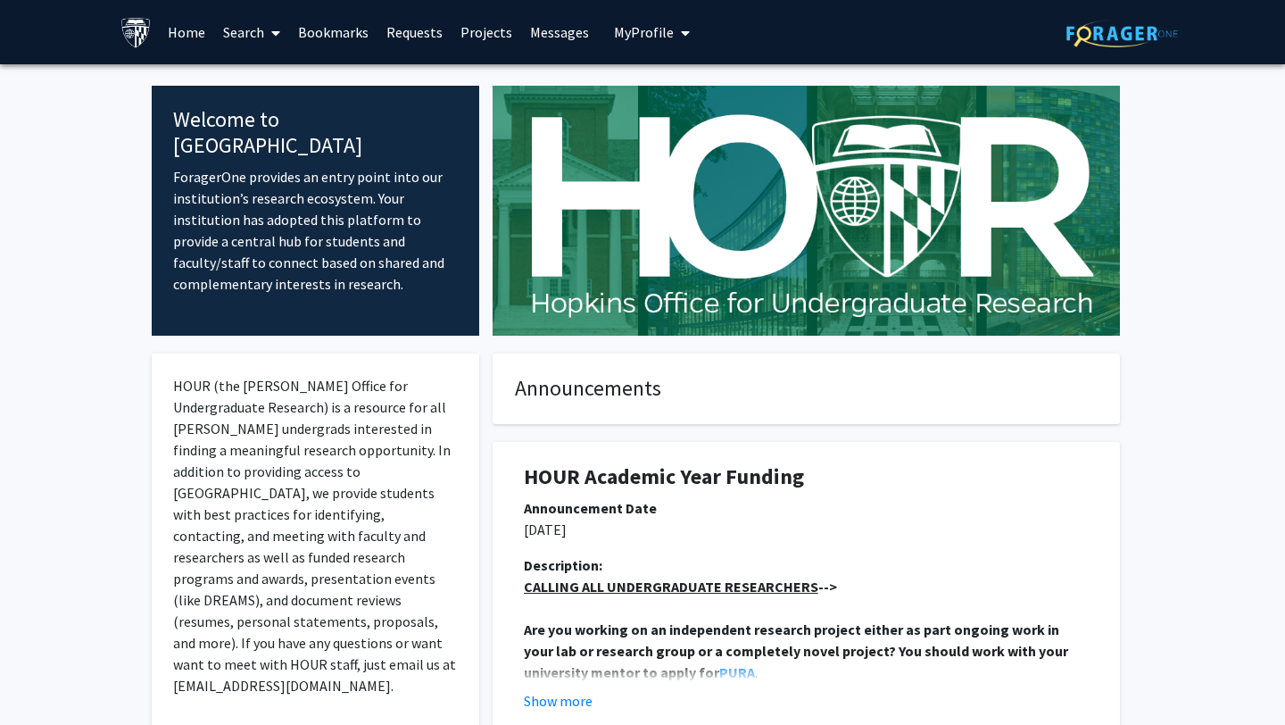
click at [478, 33] on link "Projects" at bounding box center [487, 32] width 70 height 62
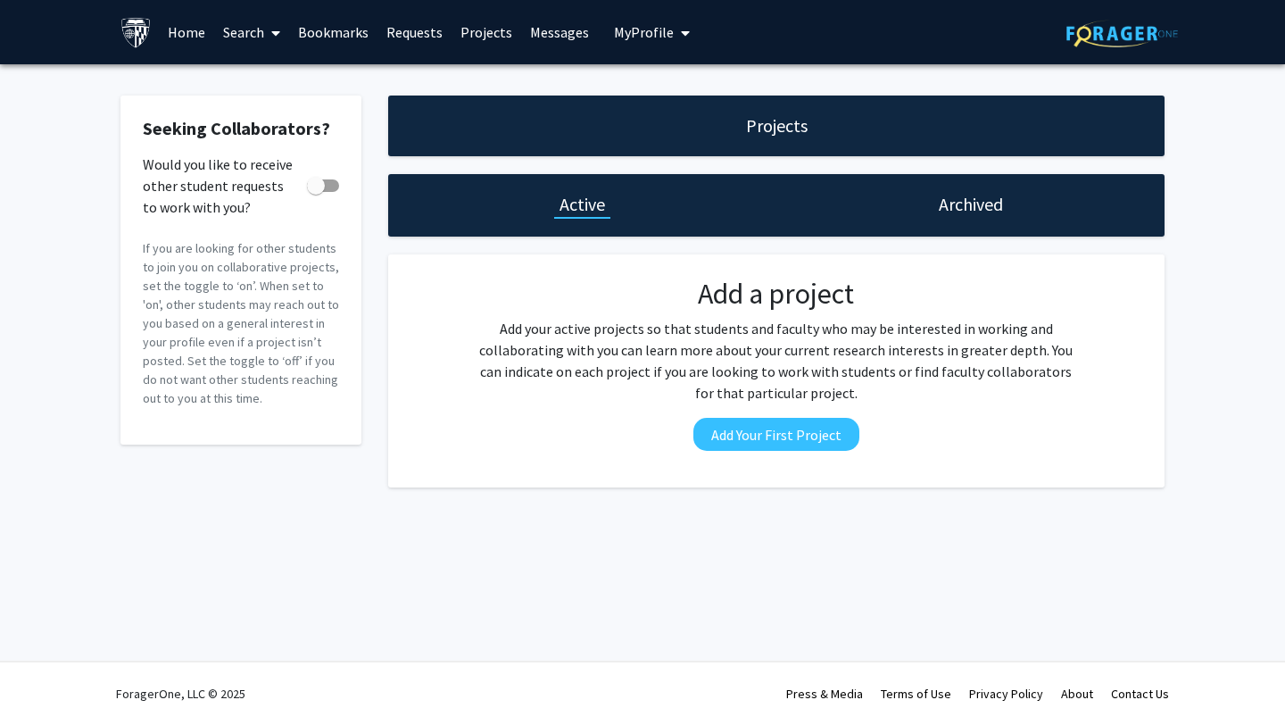
click at [271, 31] on span at bounding box center [272, 33] width 16 height 62
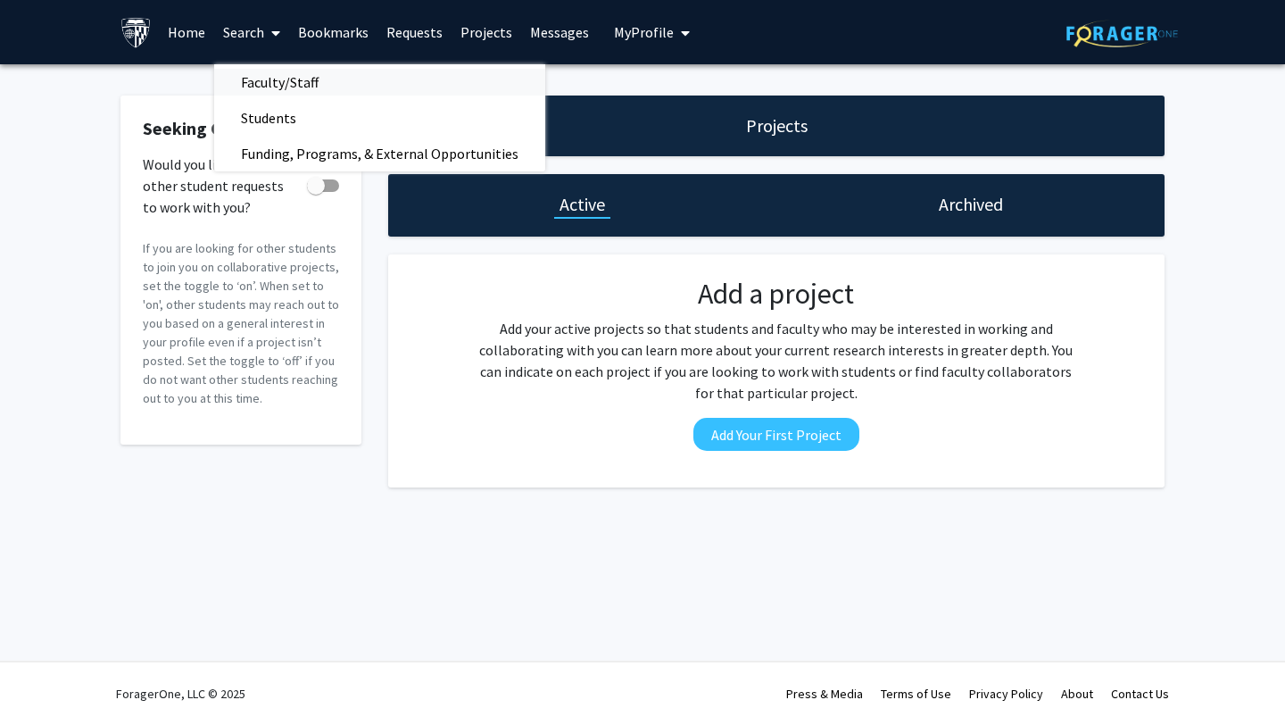
click at [303, 80] on span "Faculty/Staff" at bounding box center [279, 82] width 131 height 36
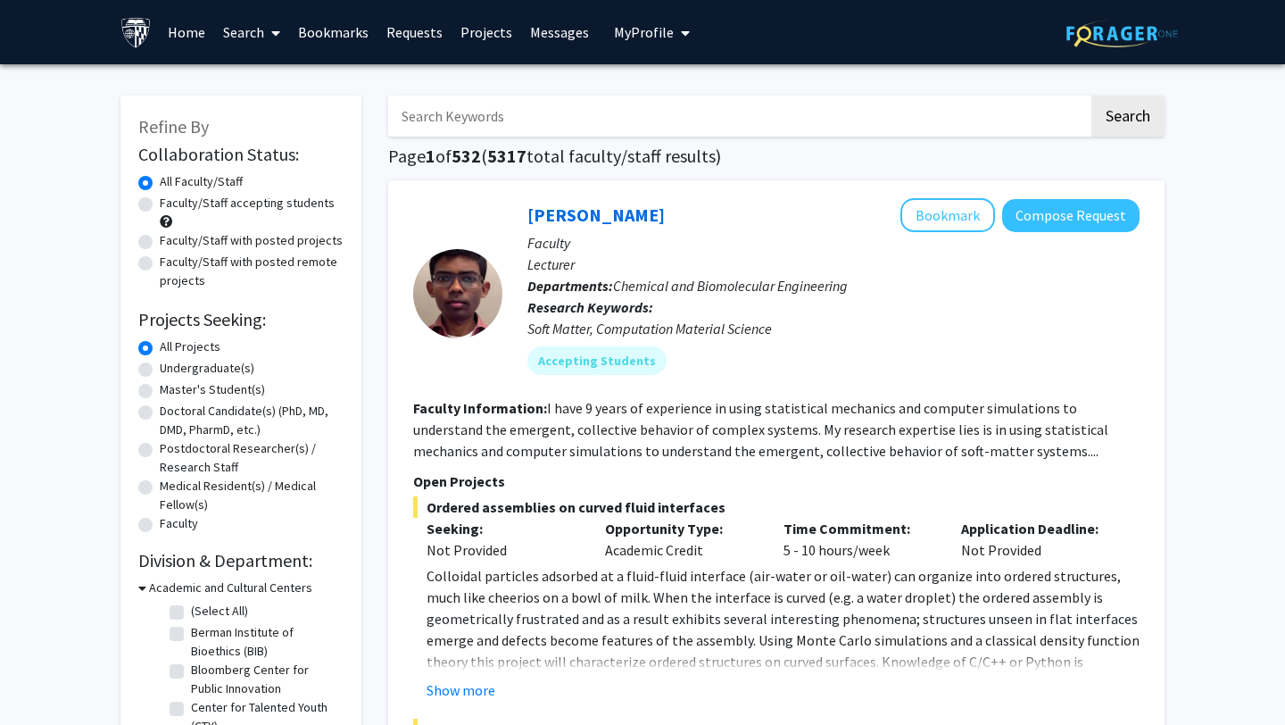
click at [295, 237] on label "Faculty/Staff with posted projects" at bounding box center [251, 240] width 183 height 19
click at [171, 237] on input "Faculty/Staff with posted projects" at bounding box center [166, 237] width 12 height 12
radio input "true"
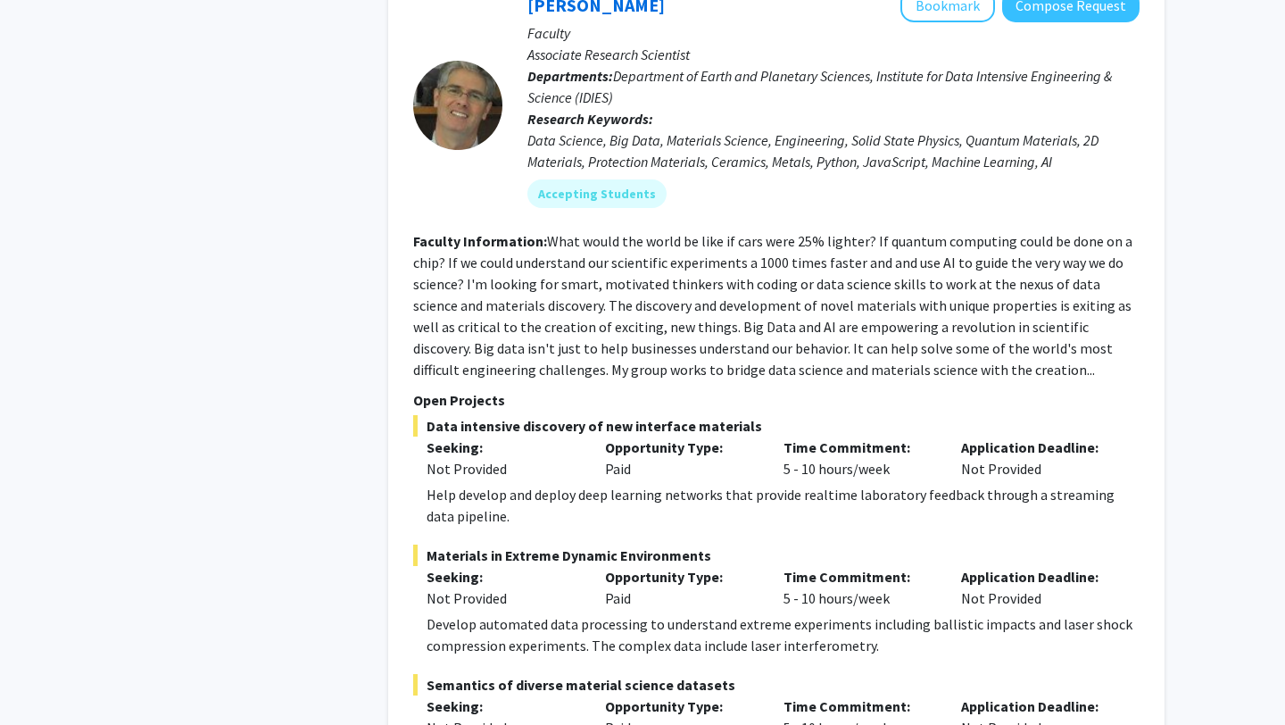
scroll to position [2865, 0]
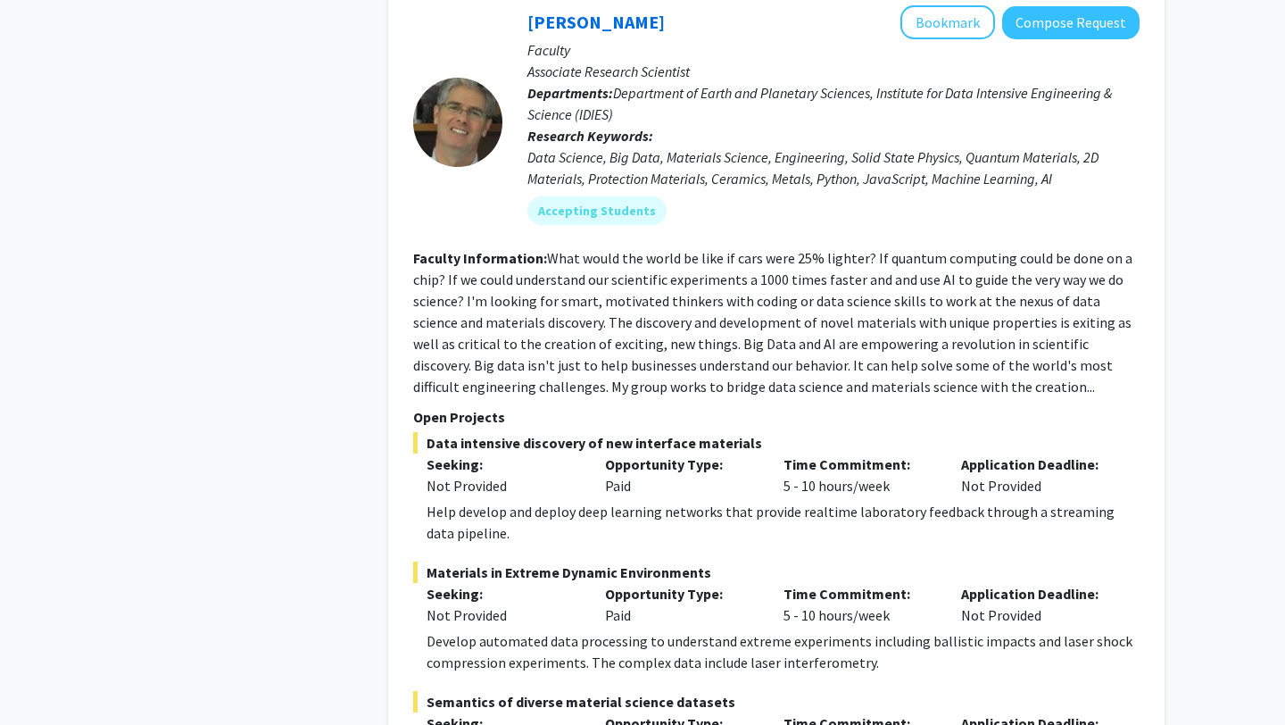
click at [544, 249] on fg-read-more "What would the world be like if cars were 25% lighter? If quantum computing cou…" at bounding box center [772, 322] width 719 height 146
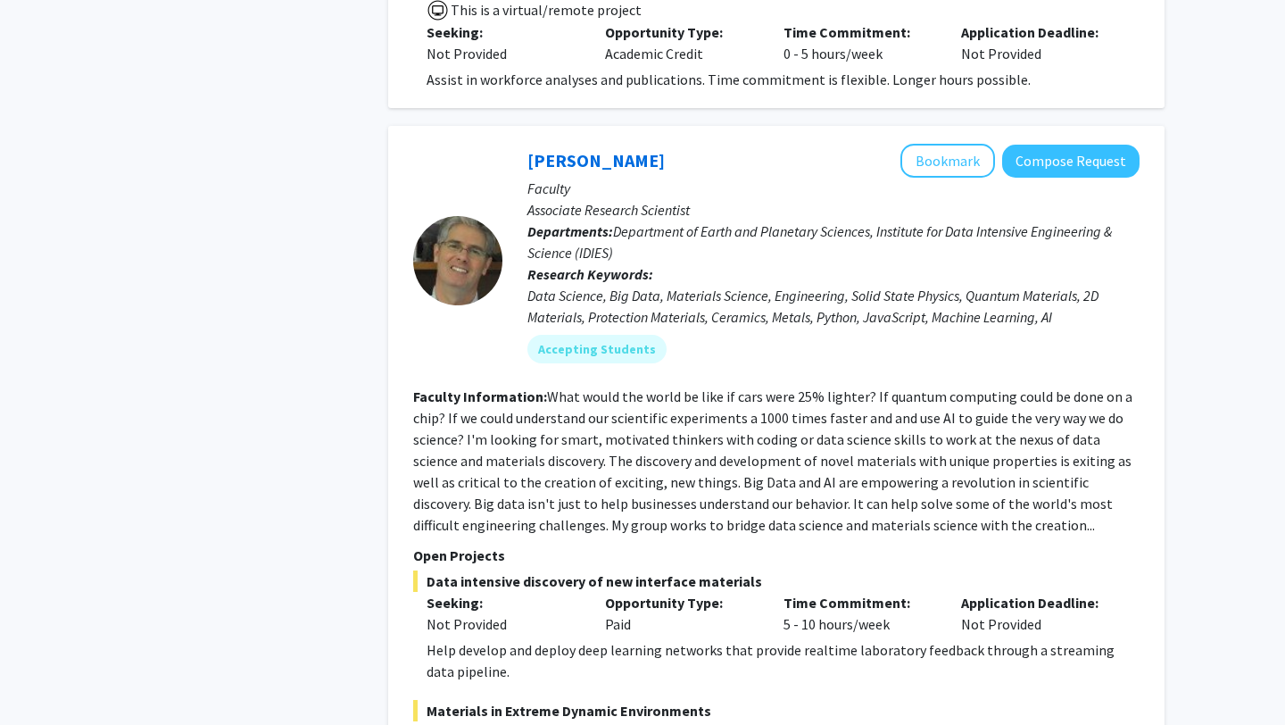
scroll to position [2721, 0]
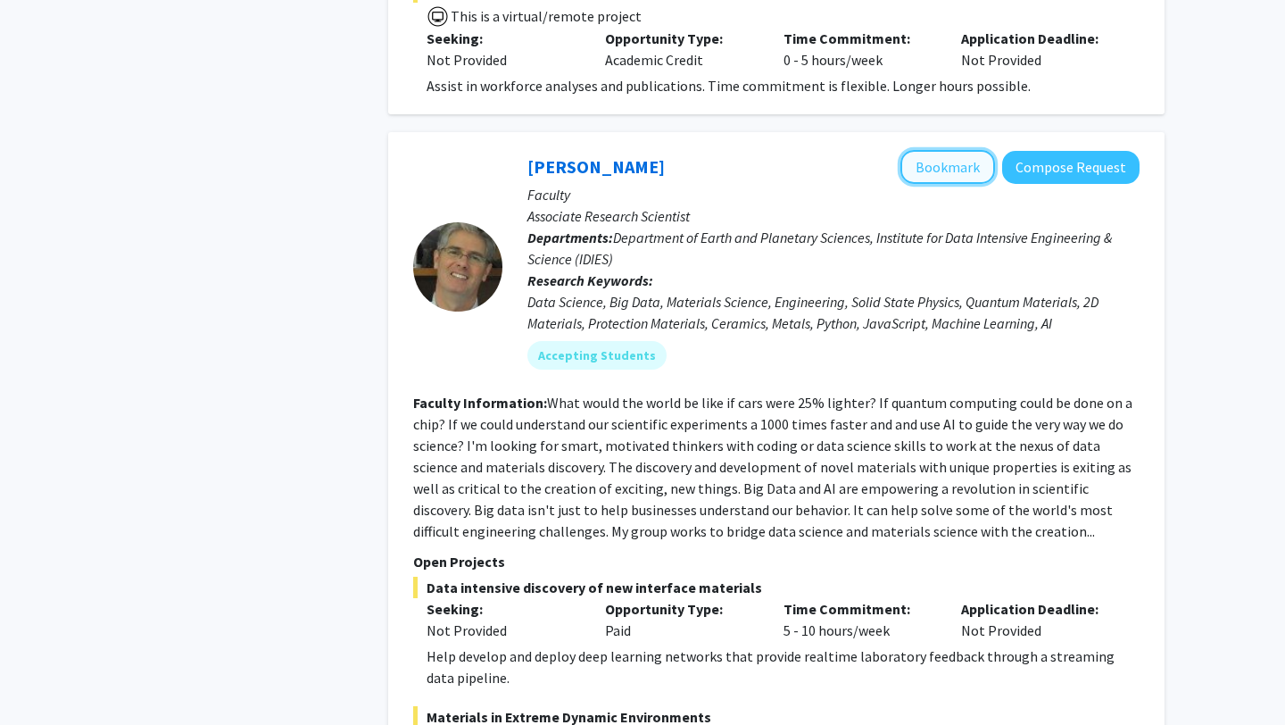
click at [934, 150] on button "Bookmark" at bounding box center [948, 167] width 95 height 34
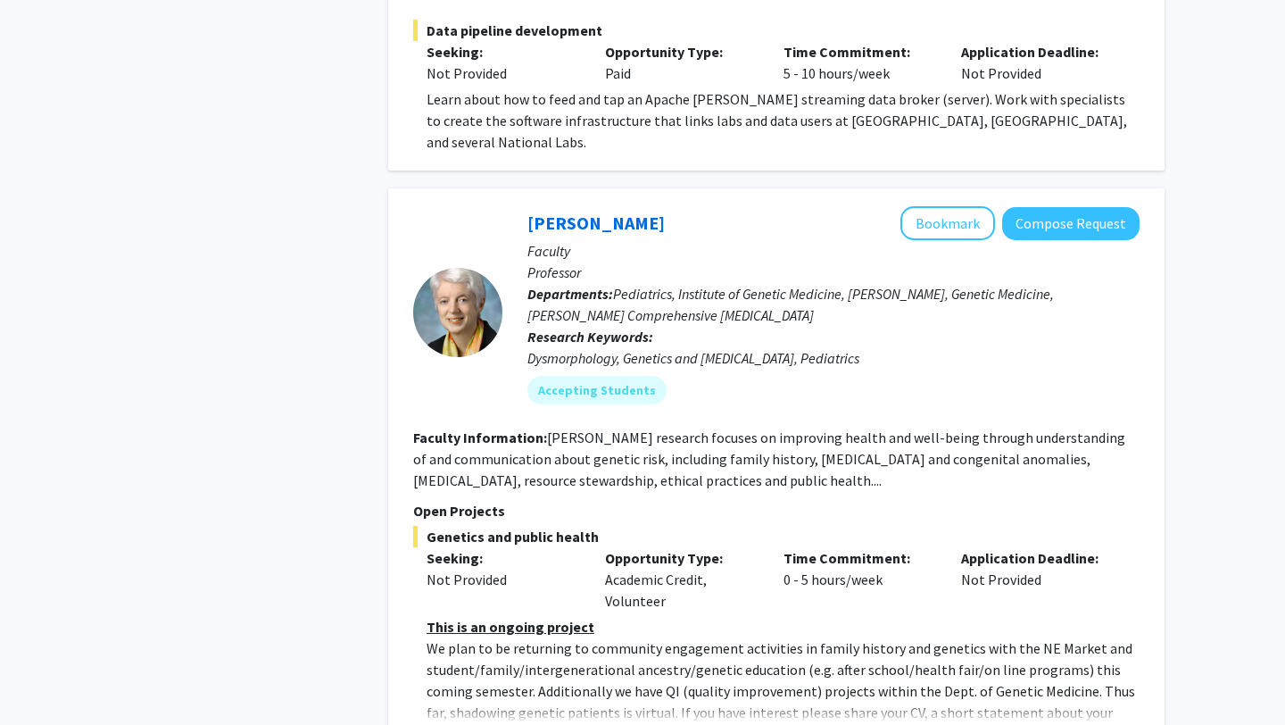
scroll to position [3685, 0]
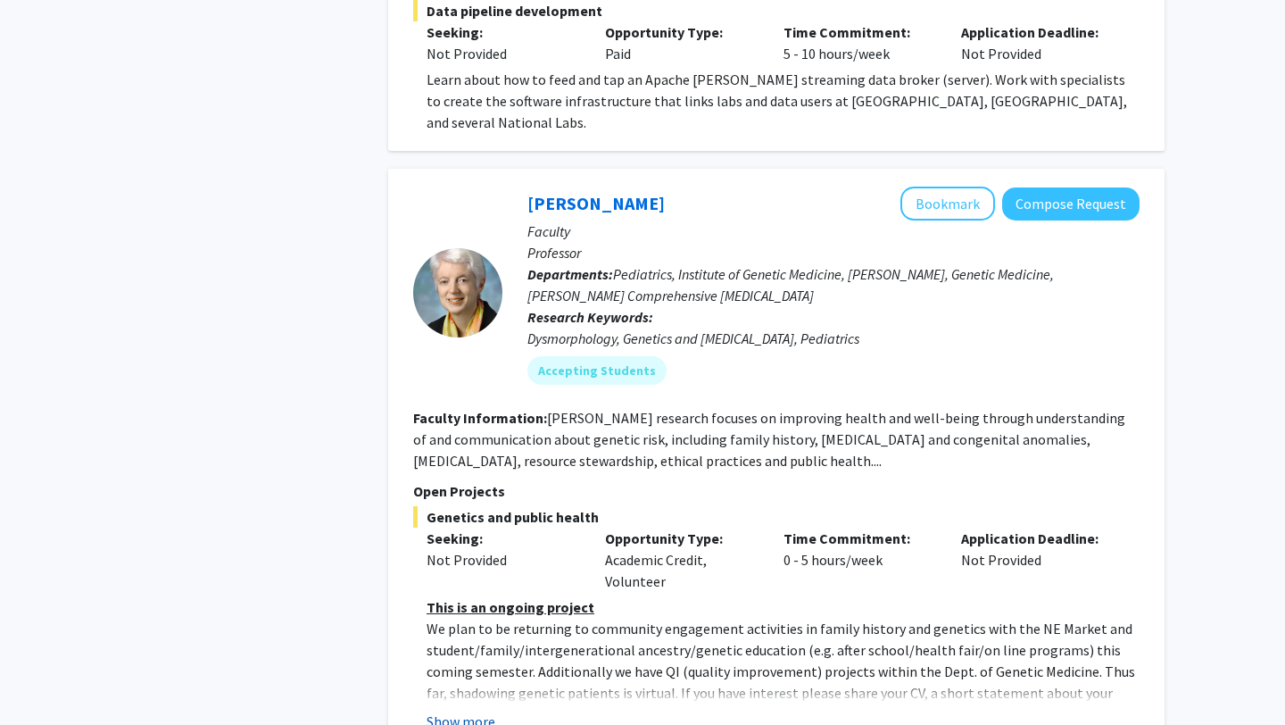
click at [466, 710] on button "Show more" at bounding box center [461, 720] width 69 height 21
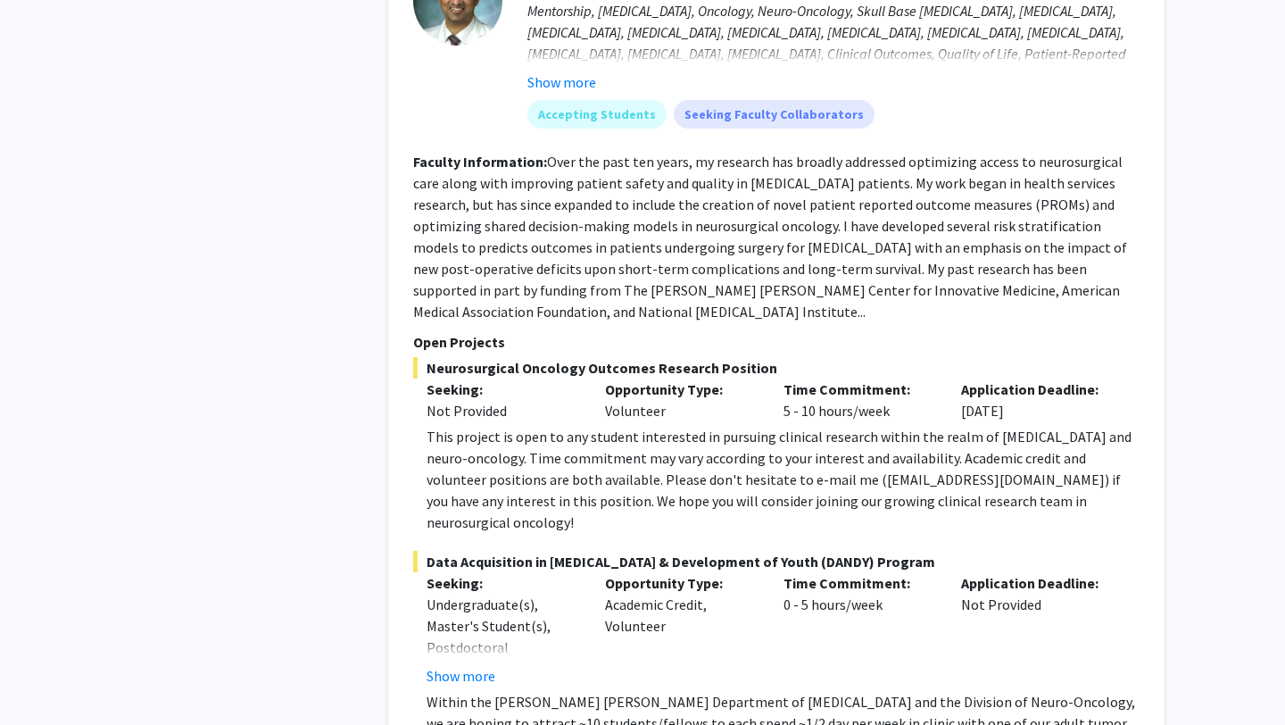
scroll to position [4657, 0]
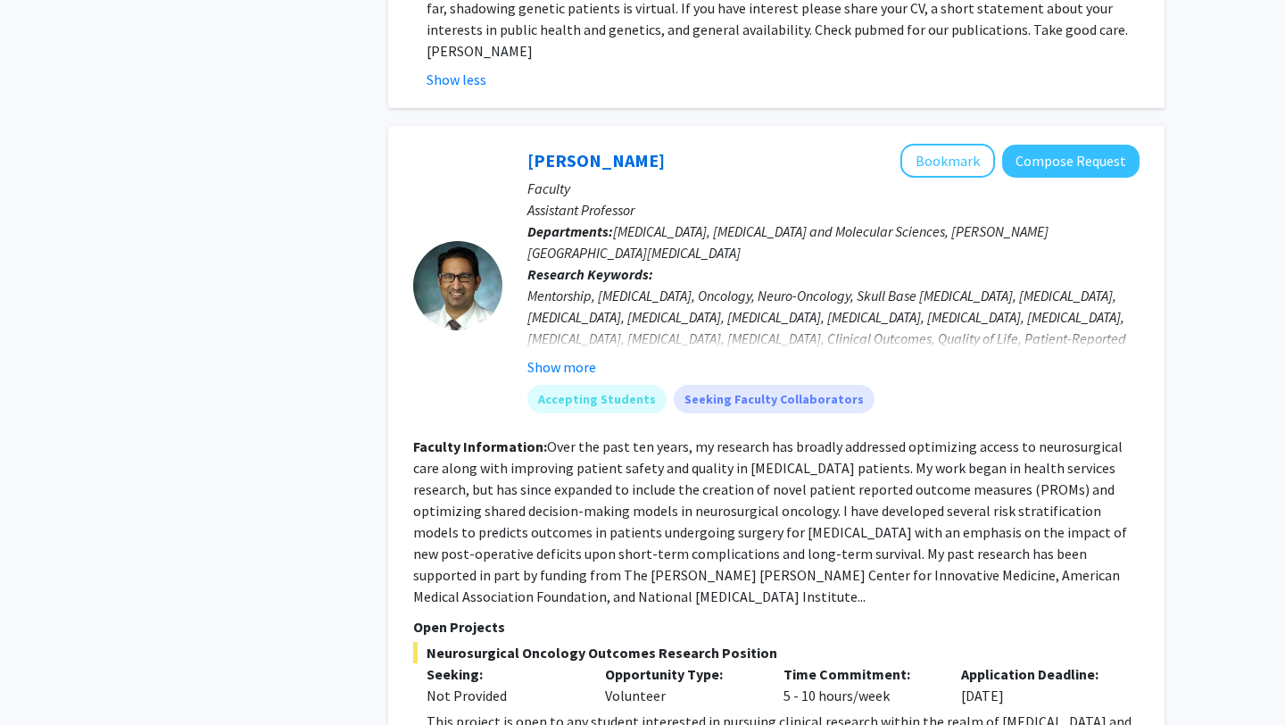
scroll to position [4357, 0]
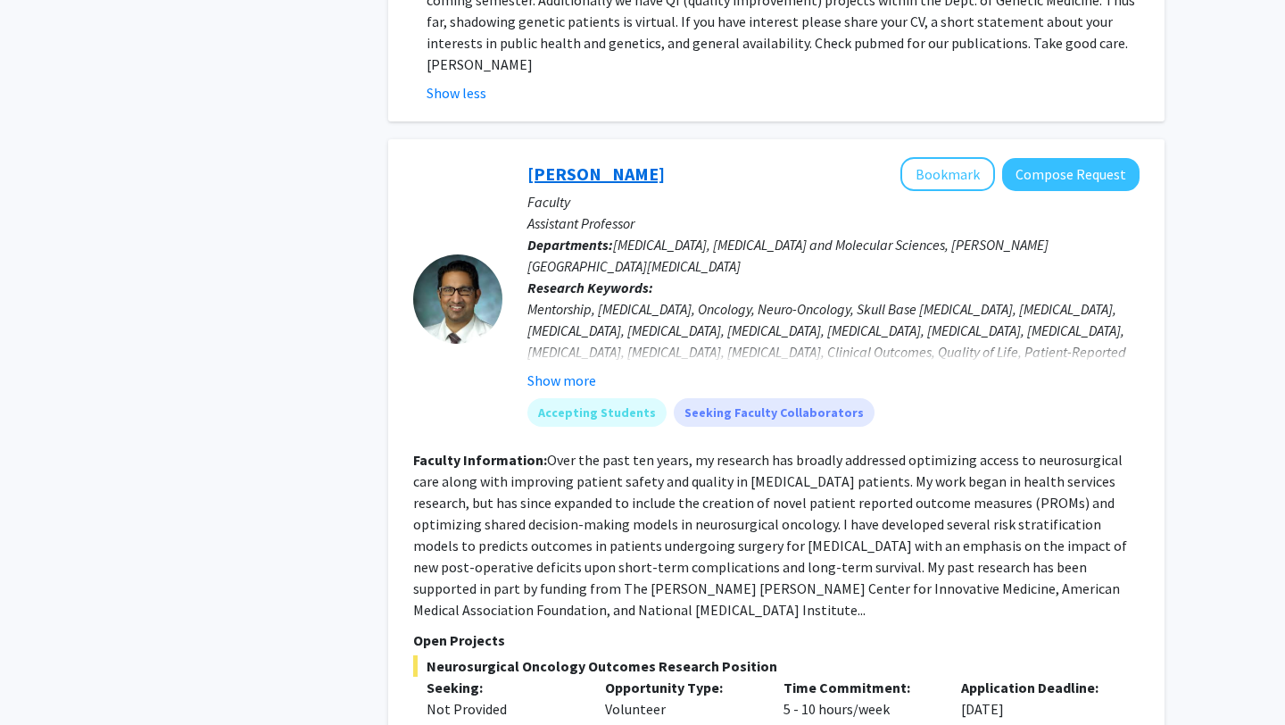
click at [571, 162] on link "[PERSON_NAME]" at bounding box center [596, 173] width 137 height 22
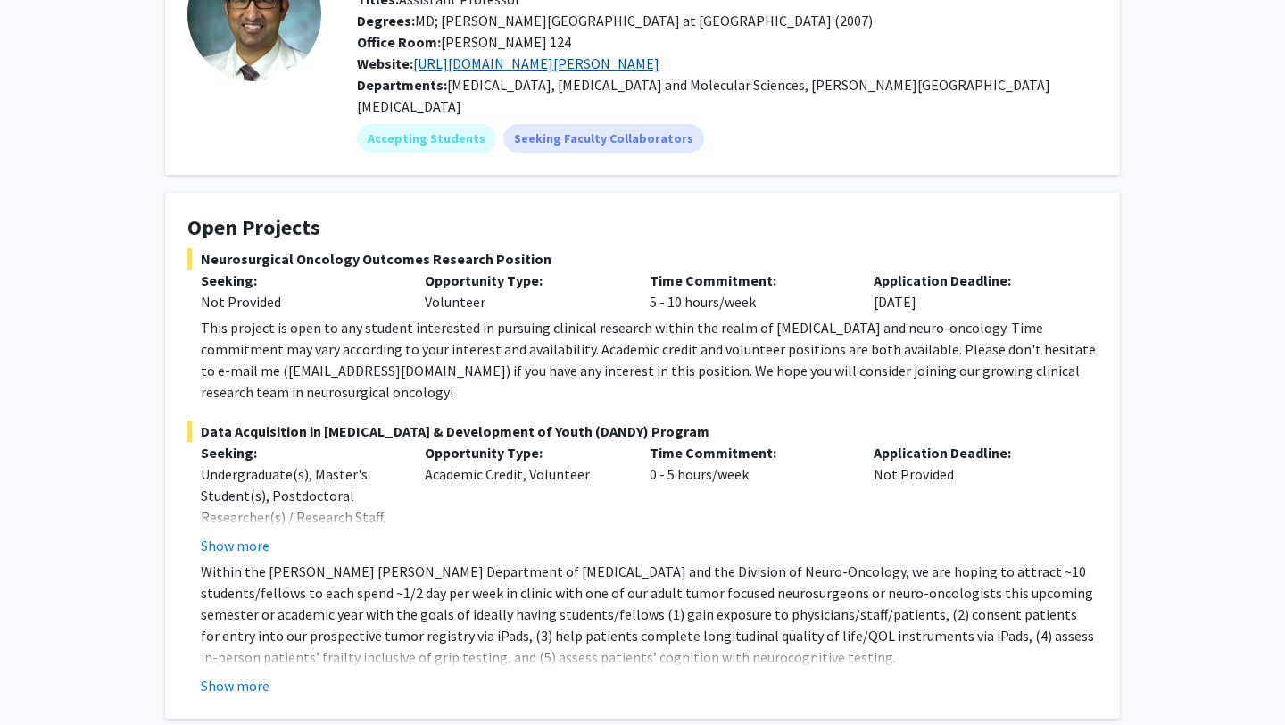
scroll to position [205, 0]
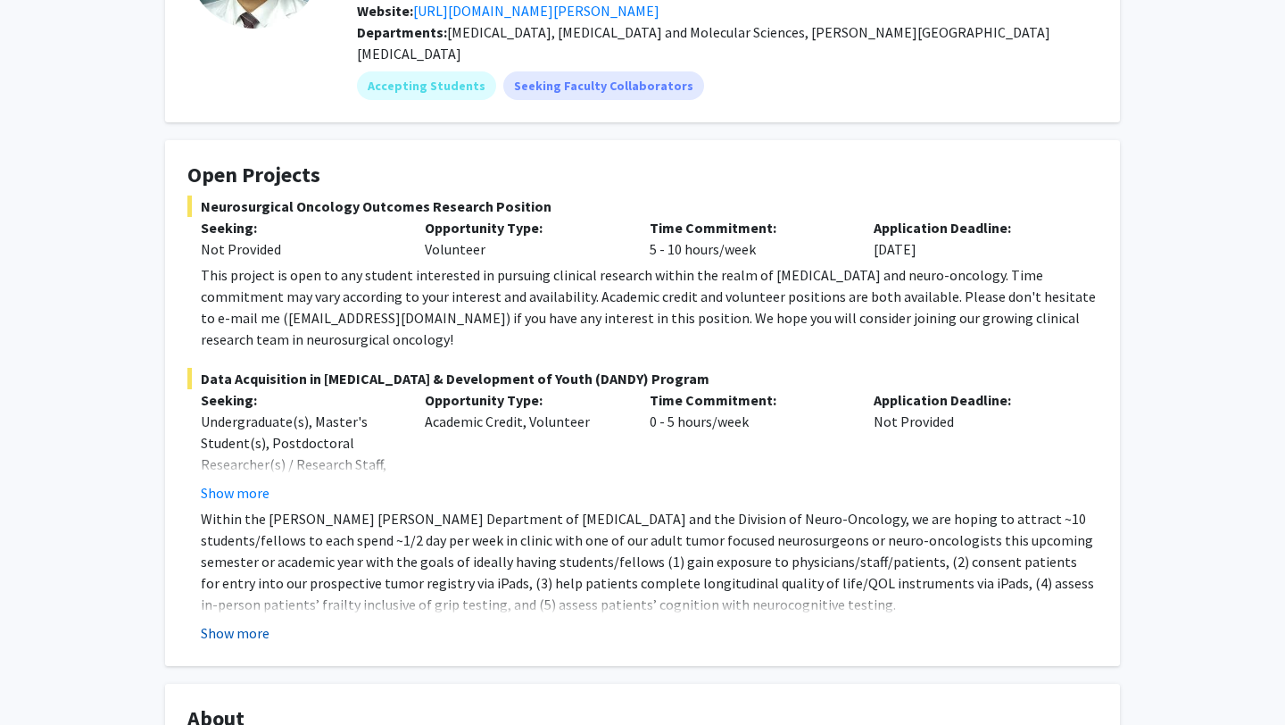
click at [225, 622] on button "Show more" at bounding box center [235, 632] width 69 height 21
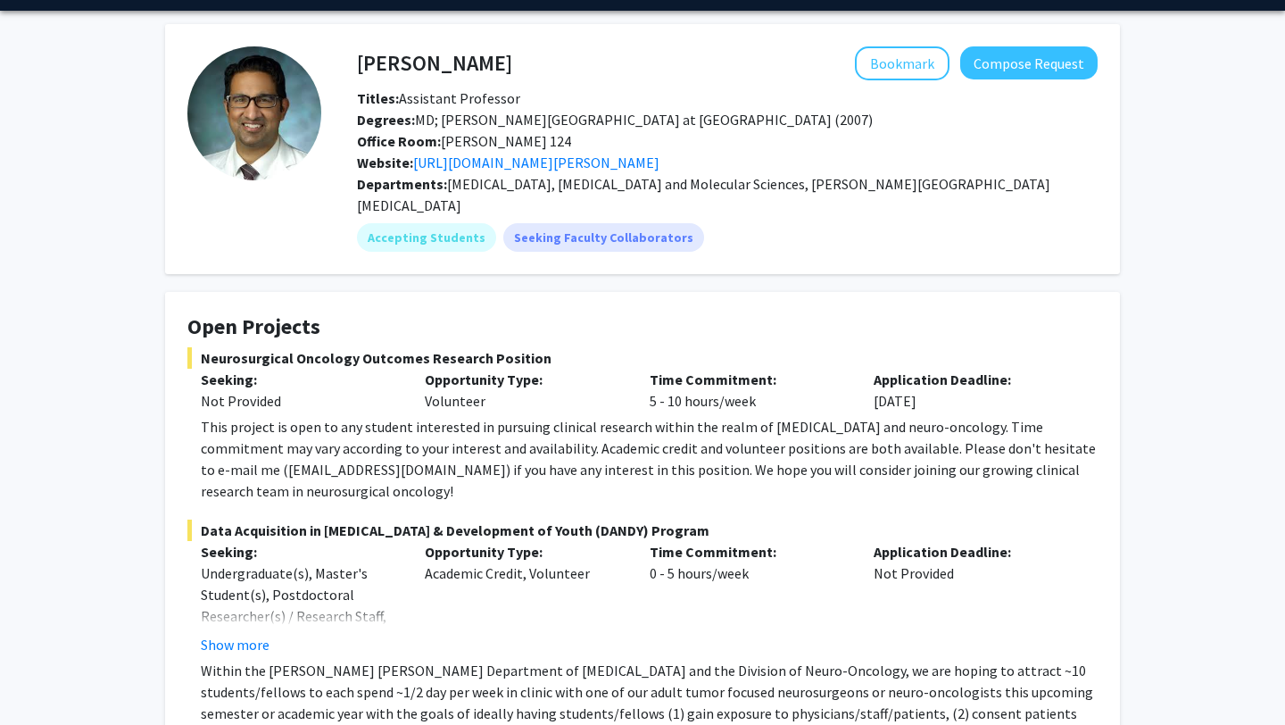
scroll to position [50, 0]
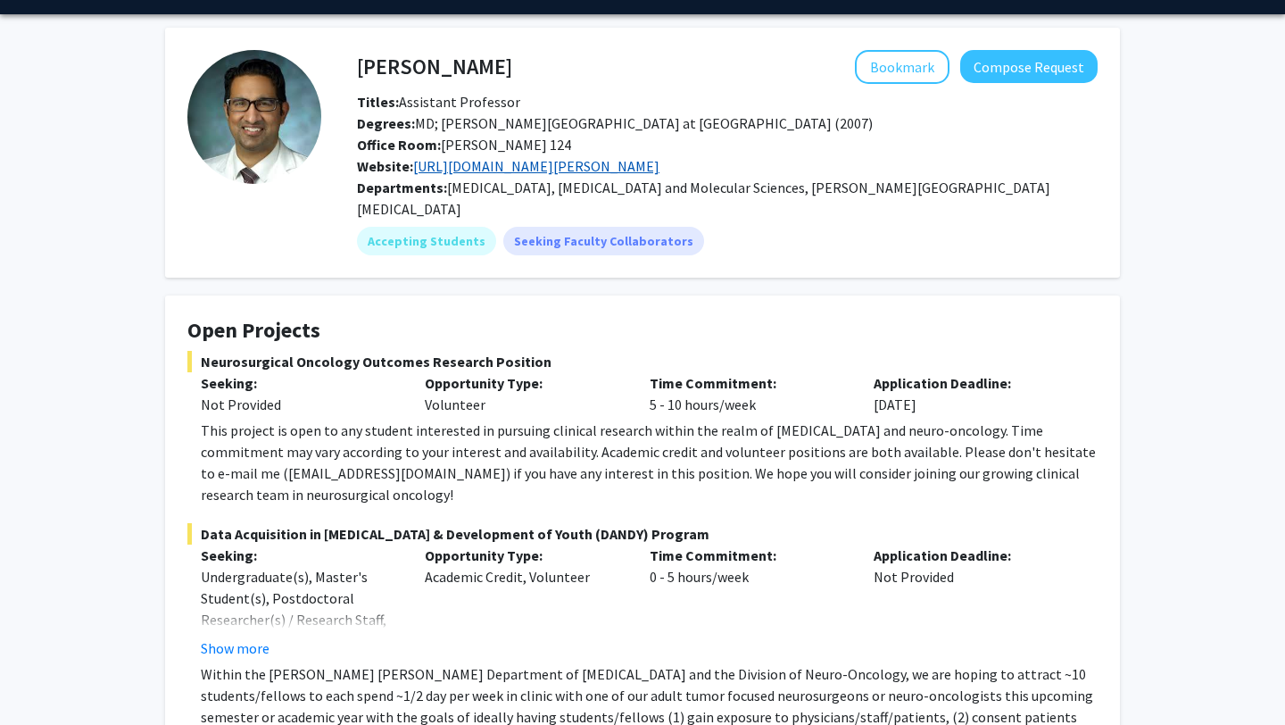
click at [587, 170] on link "[URL][DOMAIN_NAME][PERSON_NAME]" at bounding box center [536, 166] width 246 height 18
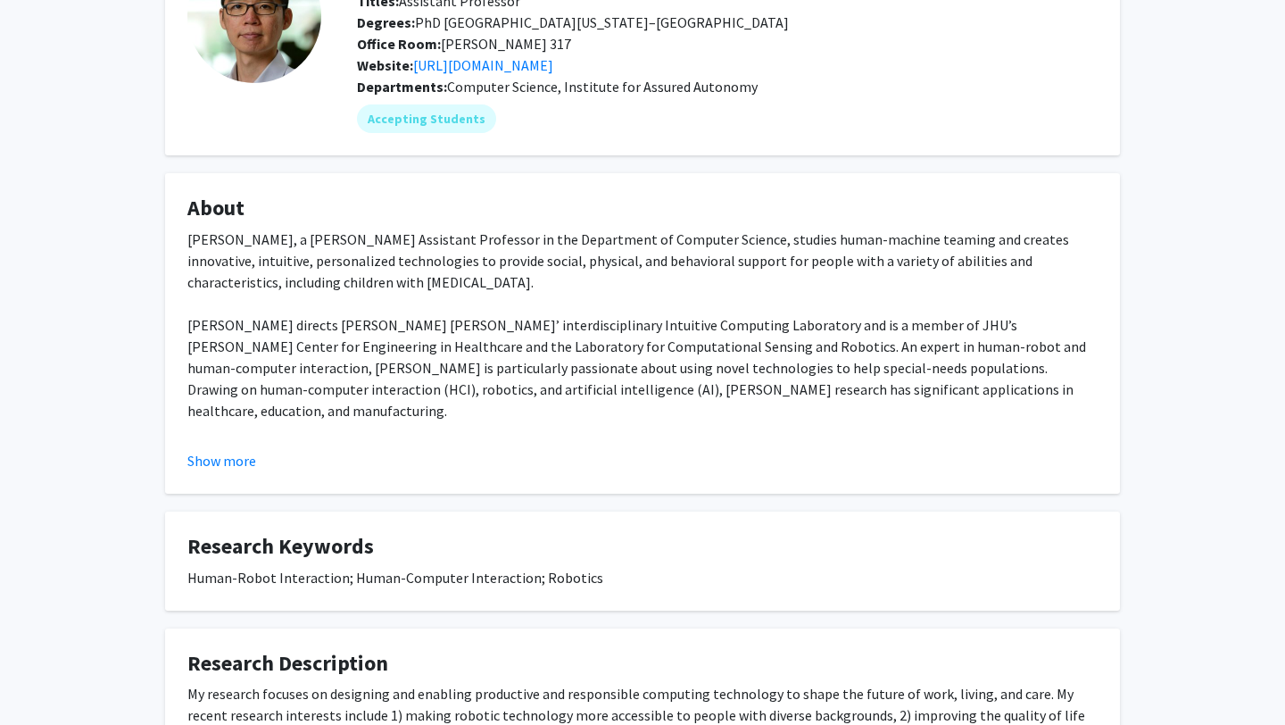
scroll to position [166, 0]
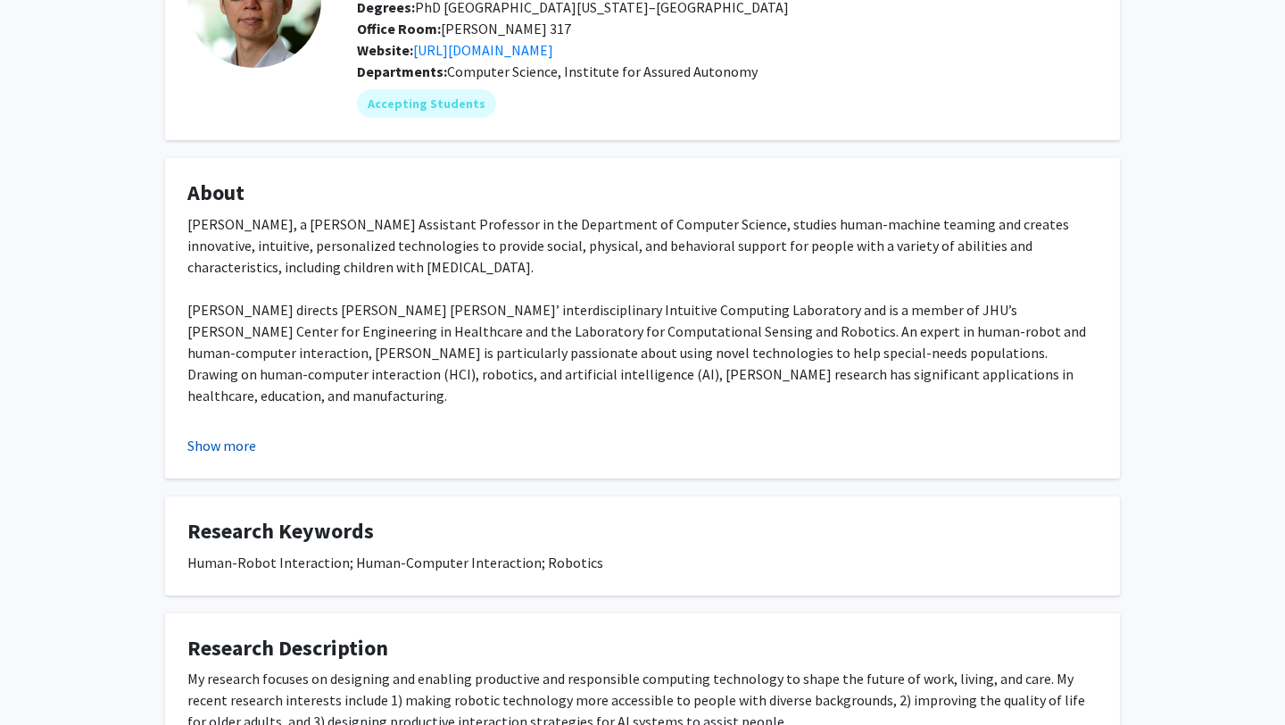
click at [205, 450] on button "Show more" at bounding box center [221, 445] width 69 height 21
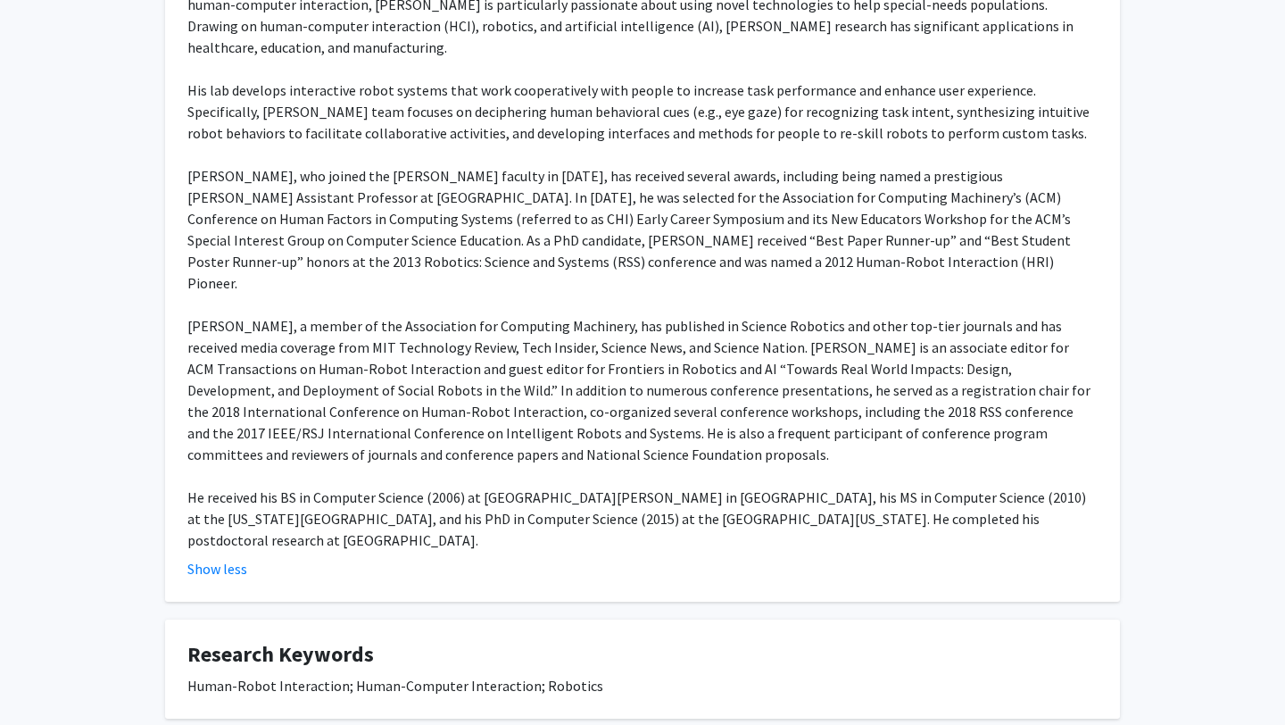
scroll to position [0, 0]
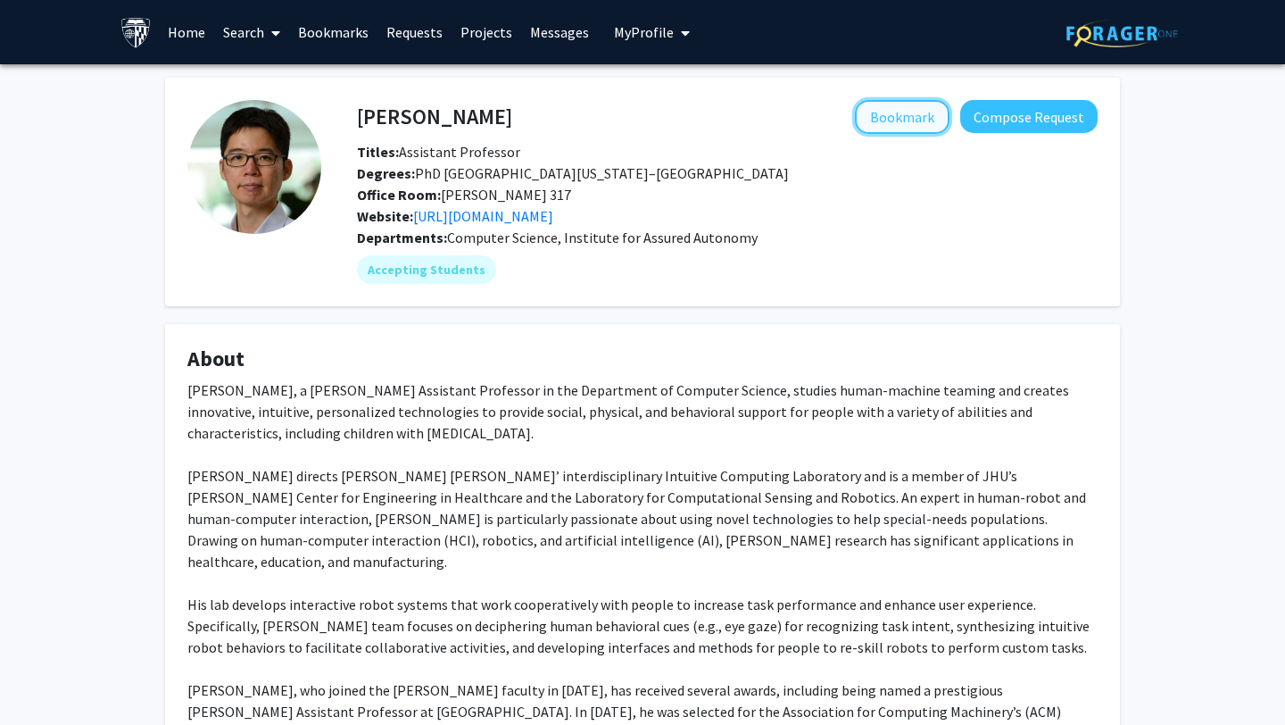
click at [894, 116] on button "Bookmark" at bounding box center [902, 117] width 95 height 34
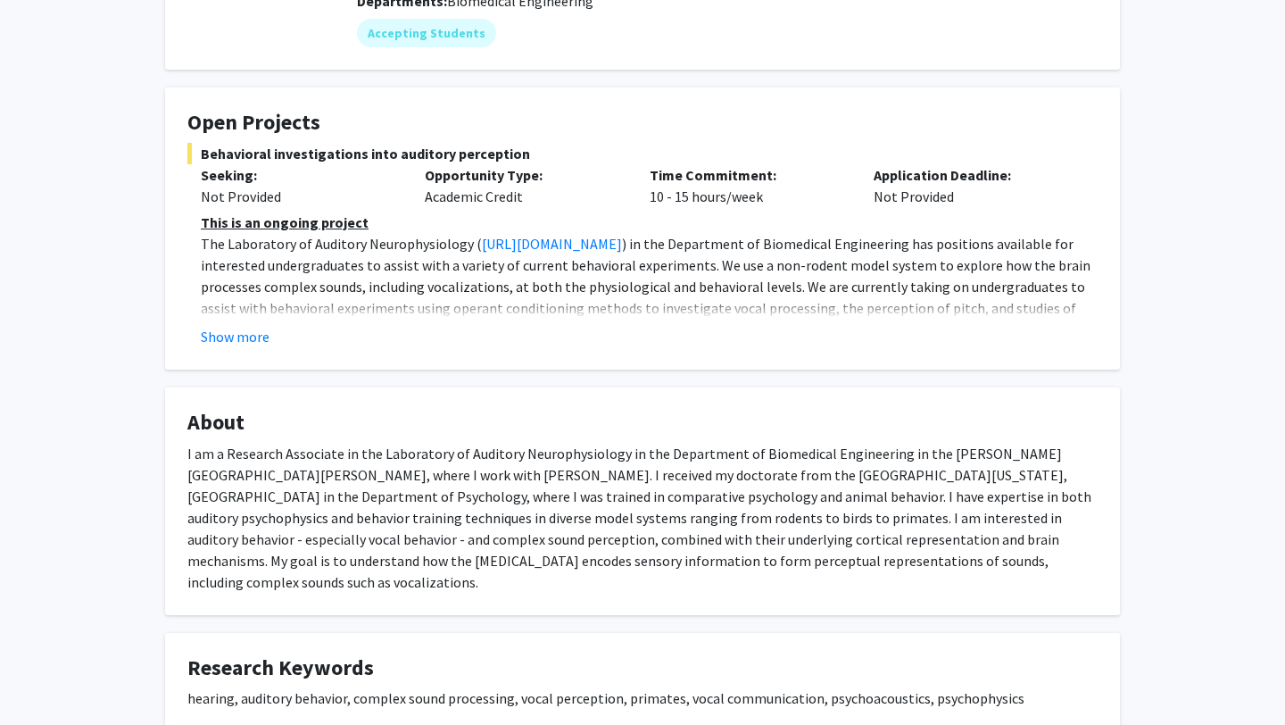
scroll to position [233, 0]
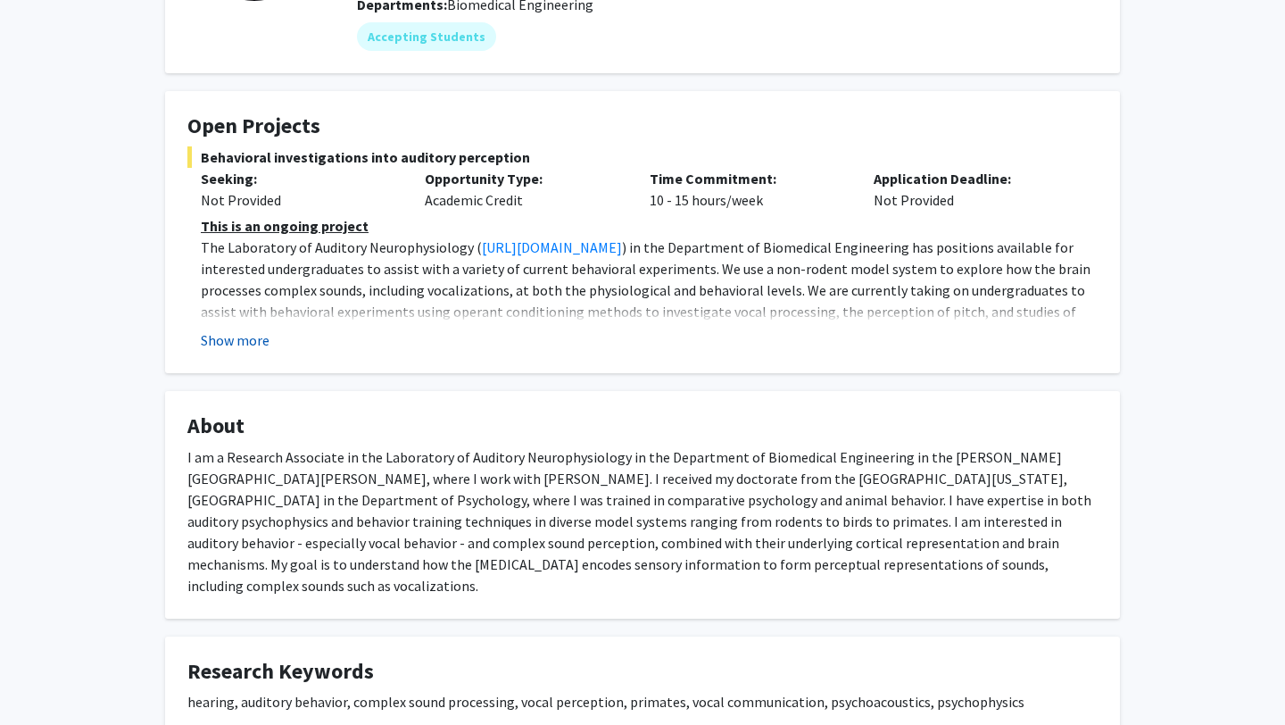
click at [257, 330] on button "Show more" at bounding box center [235, 339] width 69 height 21
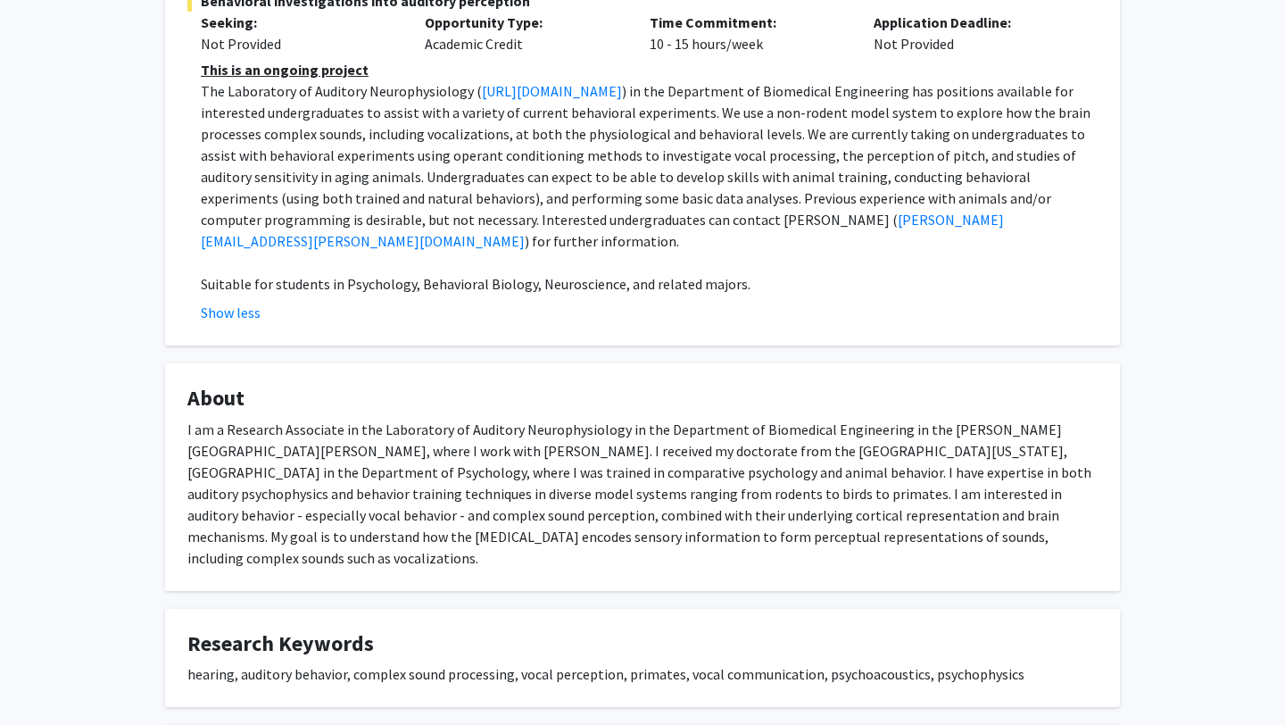
scroll to position [0, 0]
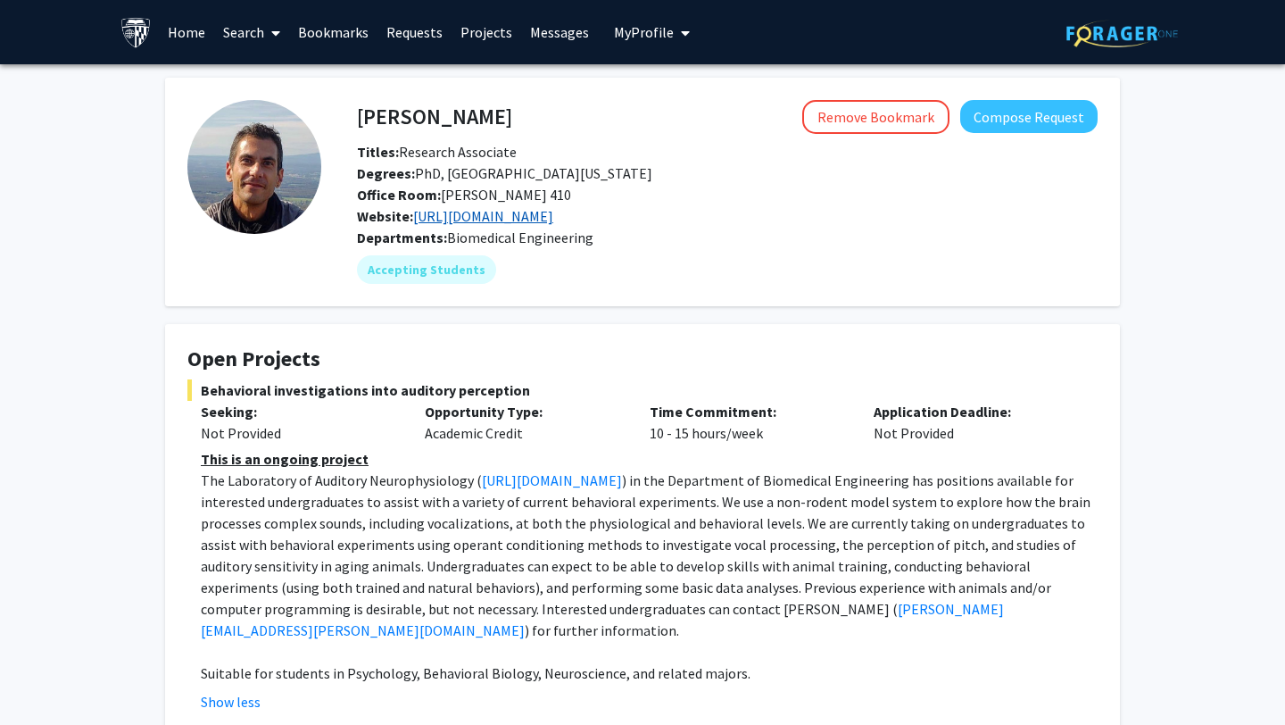
click at [516, 217] on link "http://wanglab.johnshopkins.edu/lab/WangLabWebsite/index.html" at bounding box center [483, 216] width 140 height 18
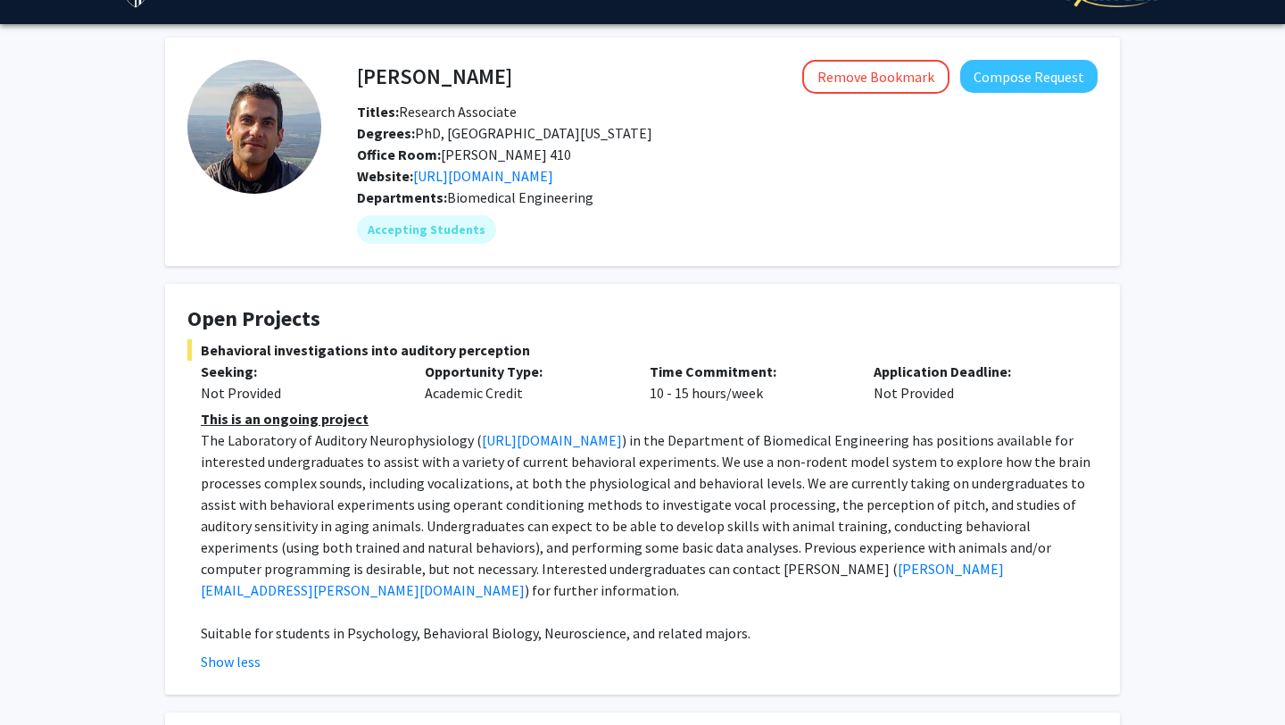
scroll to position [37, 0]
